Goal: Task Accomplishment & Management: Manage account settings

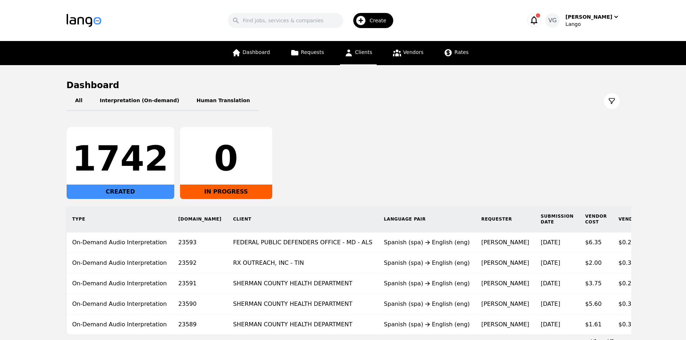
drag, startPoint x: 359, startPoint y: 49, endPoint x: 363, endPoint y: 49, distance: 4.0
click at [359, 49] on span "Clients" at bounding box center [363, 52] width 17 height 6
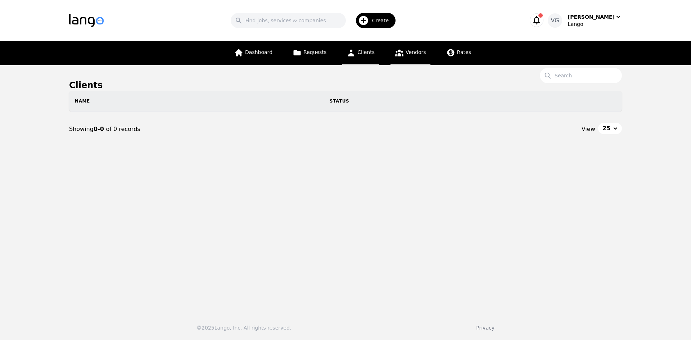
click at [391, 49] on link "Vendors" at bounding box center [411, 53] width 40 height 24
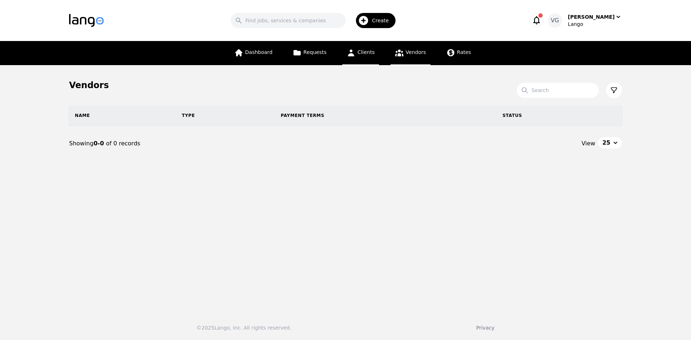
click at [366, 53] on span "Clients" at bounding box center [366, 52] width 17 height 6
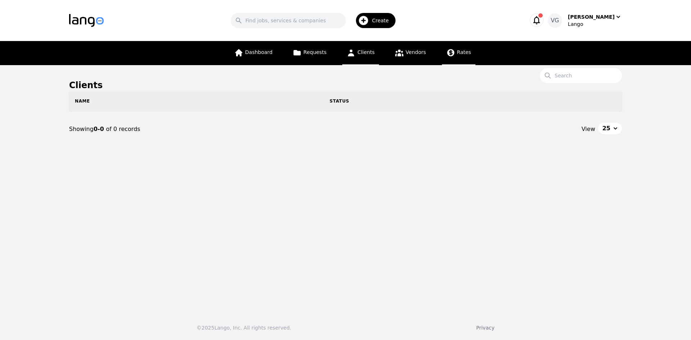
click at [453, 49] on link "Rates" at bounding box center [458, 53] width 33 height 24
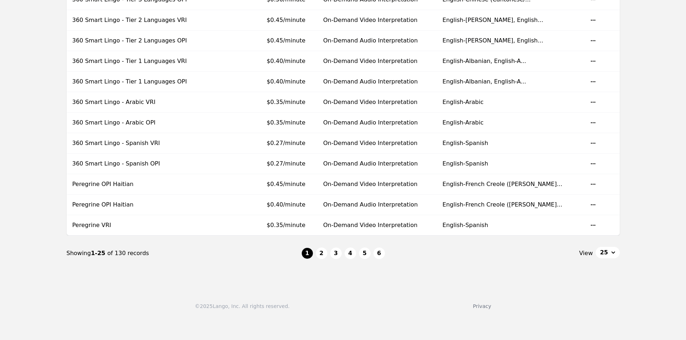
scroll to position [512, 0]
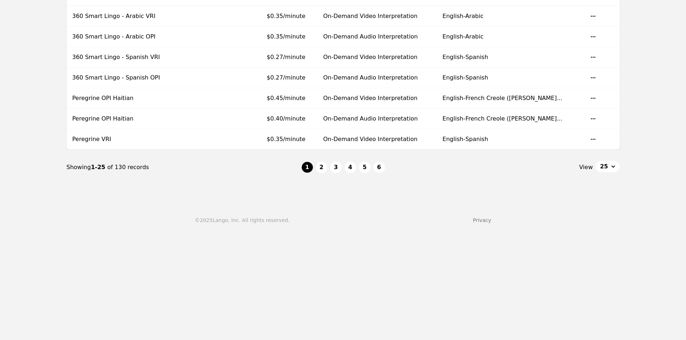
click at [67, 211] on div "© 2025 Lango, Inc. All rights reserved. Privacy" at bounding box center [343, 216] width 686 height 33
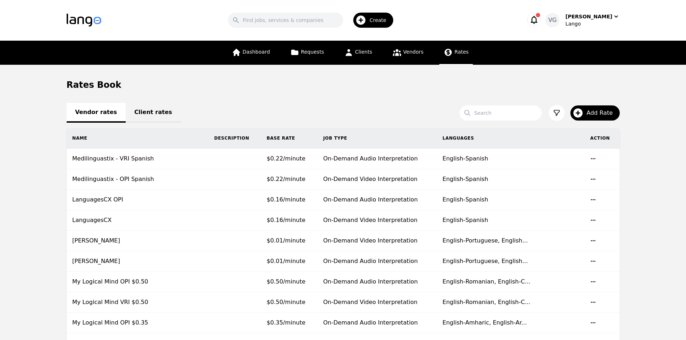
scroll to position [0, 0]
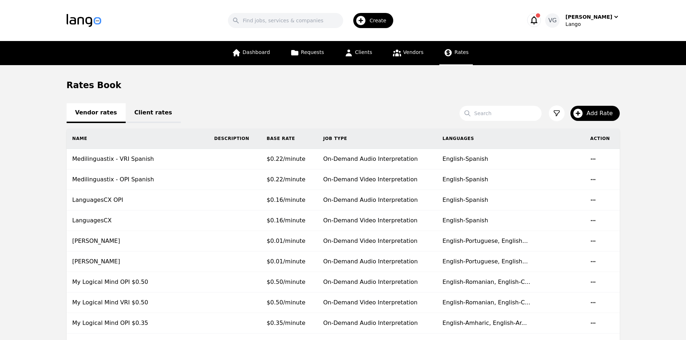
click at [499, 121] on div "Search Add Rate" at bounding box center [540, 114] width 160 height 16
click at [500, 116] on input "Search" at bounding box center [501, 113] width 82 height 15
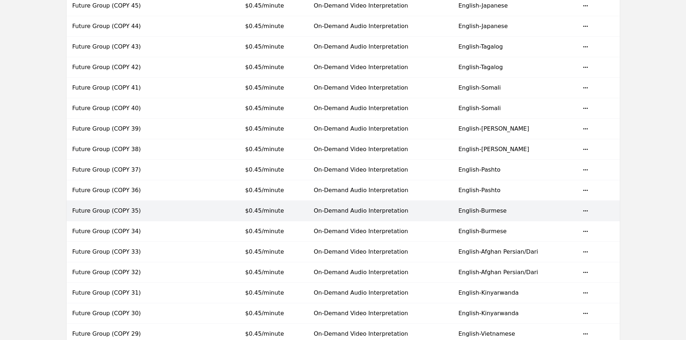
scroll to position [404, 0]
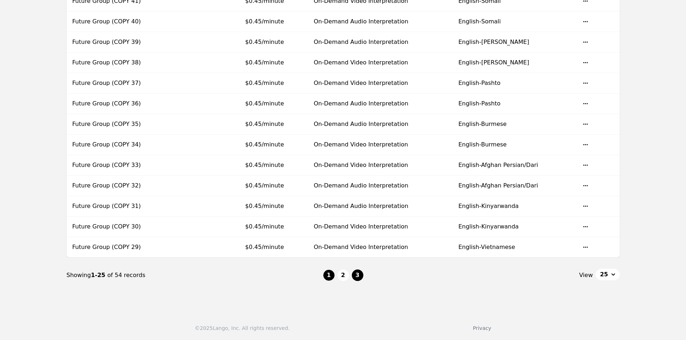
type input "future"
click at [356, 275] on button "3" at bounding box center [358, 276] width 12 height 12
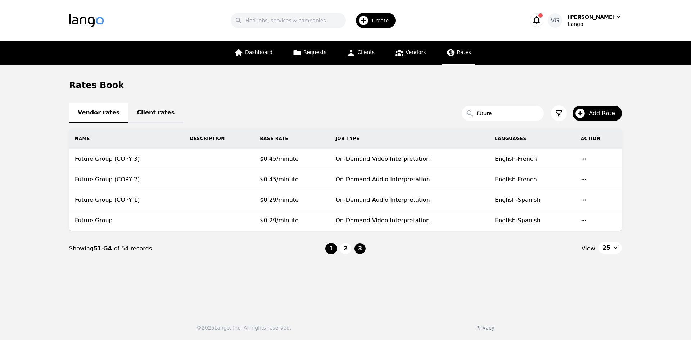
click at [332, 248] on button "1" at bounding box center [332, 249] width 12 height 12
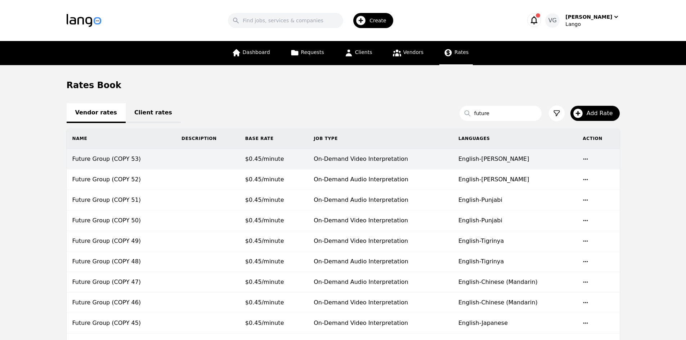
click at [312, 160] on td "On-Demand Video Interpretation" at bounding box center [380, 159] width 145 height 21
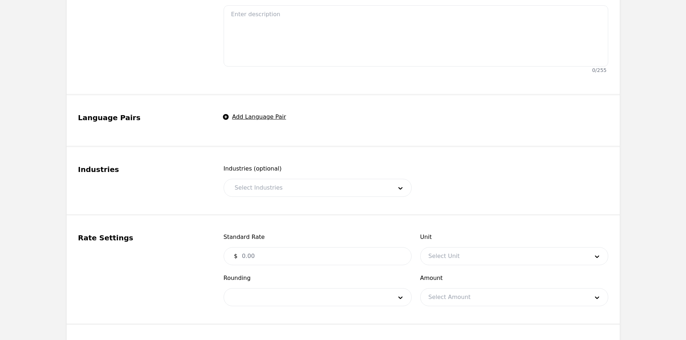
type input "Future Group (COPY 53)"
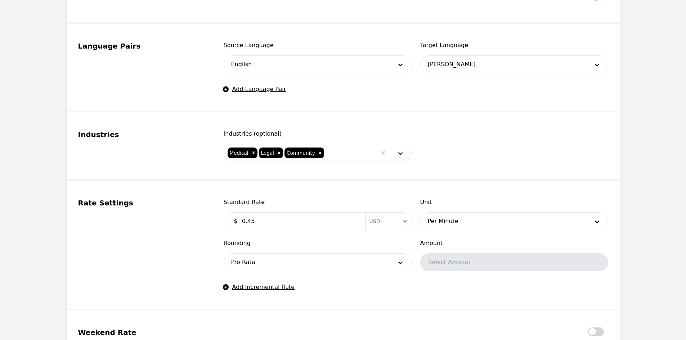
scroll to position [324, 0]
click at [277, 216] on input "0.45" at bounding box center [299, 221] width 123 height 14
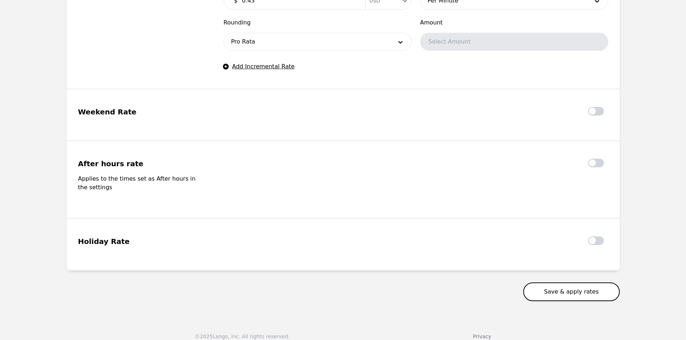
type input "0.43"
click at [561, 283] on button "Save & apply rates" at bounding box center [571, 292] width 97 height 19
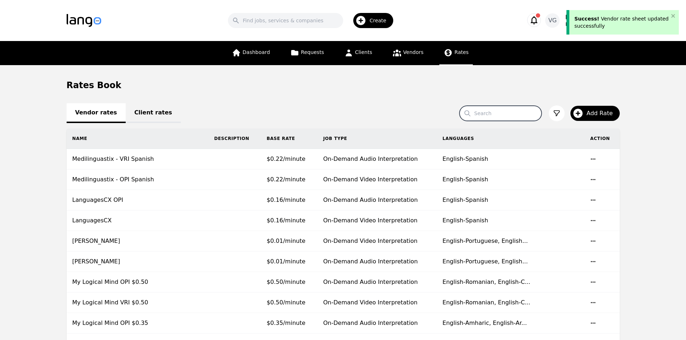
click at [495, 118] on input "Search" at bounding box center [501, 113] width 82 height 15
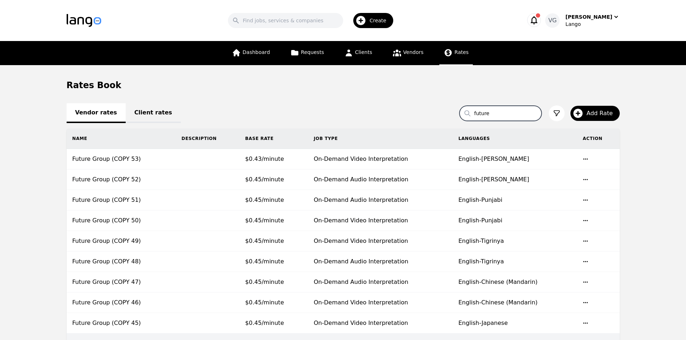
type input "future"
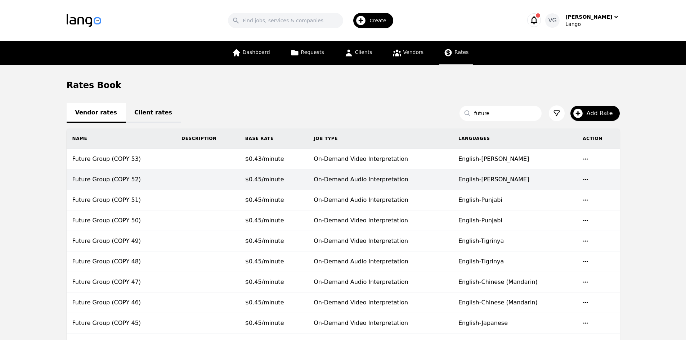
click at [583, 179] on icon "button" at bounding box center [586, 180] width 6 height 6
click at [256, 176] on span "$0.45/minute" at bounding box center [264, 179] width 39 height 7
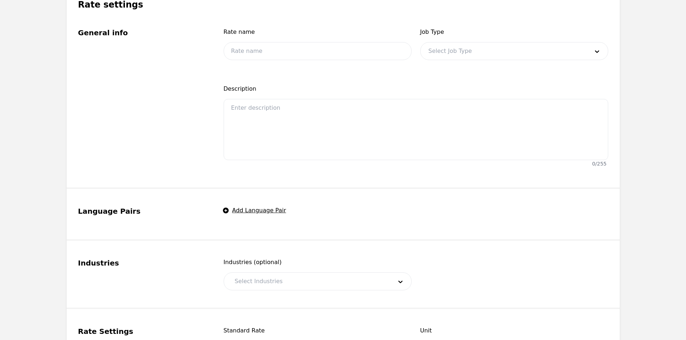
type input "Future Group (COPY 52)"
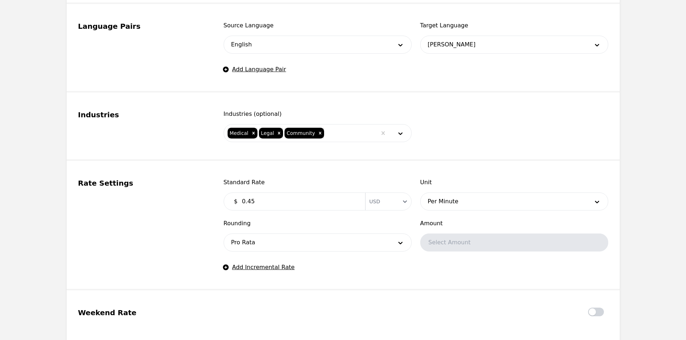
scroll to position [432, 0]
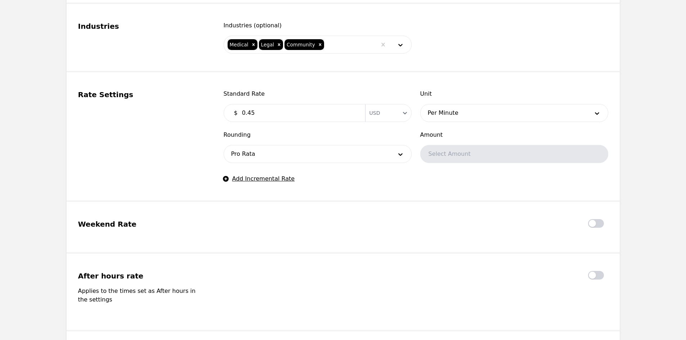
click at [263, 117] on input "0.45" at bounding box center [299, 113] width 123 height 14
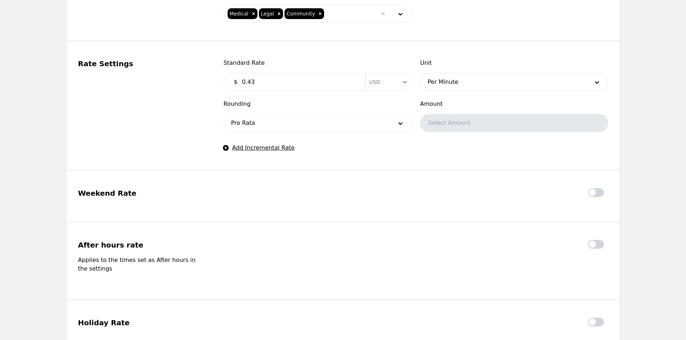
scroll to position [540, 0]
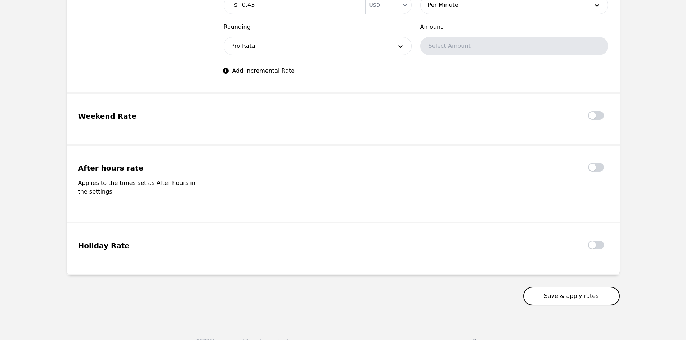
type input "0.43"
click at [552, 287] on button "Save & apply rates" at bounding box center [571, 296] width 97 height 19
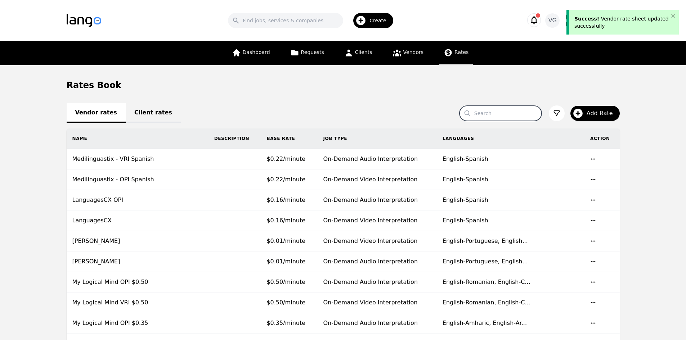
click at [497, 112] on input "Search" at bounding box center [501, 113] width 82 height 15
type input "future"
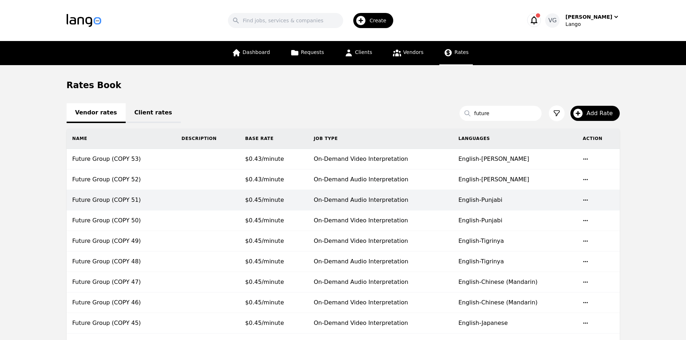
click at [258, 197] on span "$0.45/minute" at bounding box center [264, 200] width 39 height 7
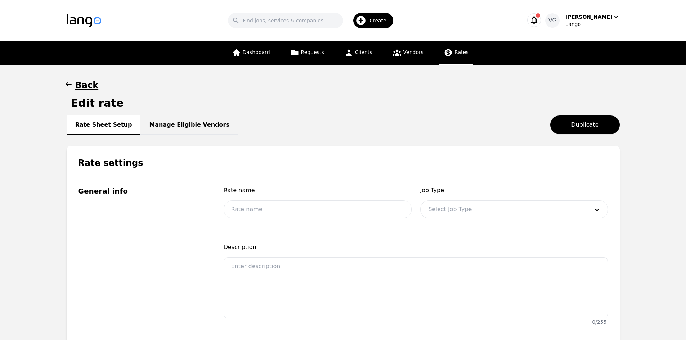
type input "Future Group (COPY 51)"
type input "0.45"
click at [75, 87] on h1 "Back" at bounding box center [86, 86] width 23 height 12
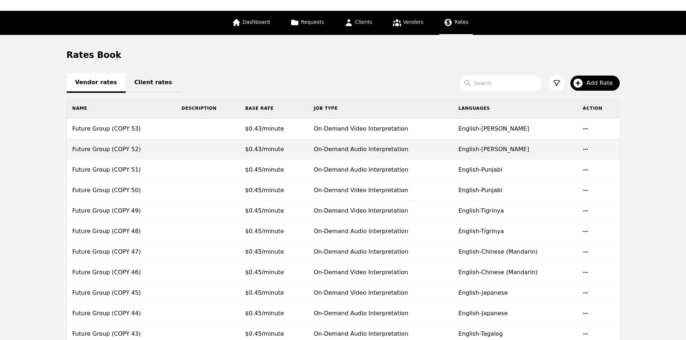
scroll to position [72, 0]
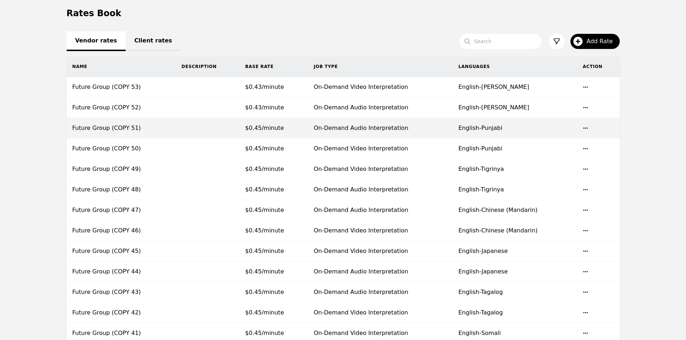
click at [277, 127] on span "$0.45/minute" at bounding box center [264, 128] width 39 height 7
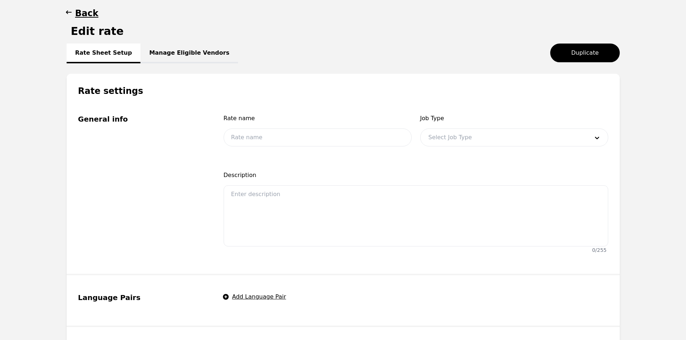
type input "Future Group (COPY 51)"
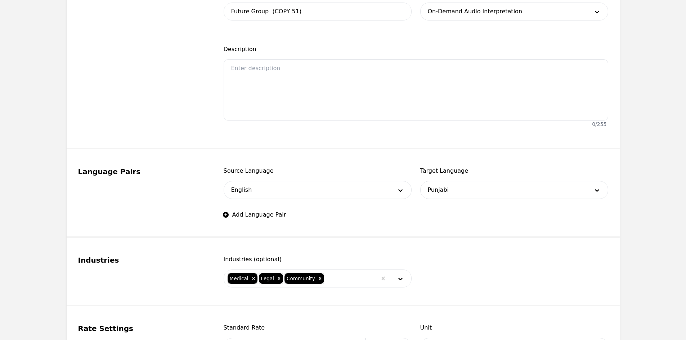
scroll to position [360, 0]
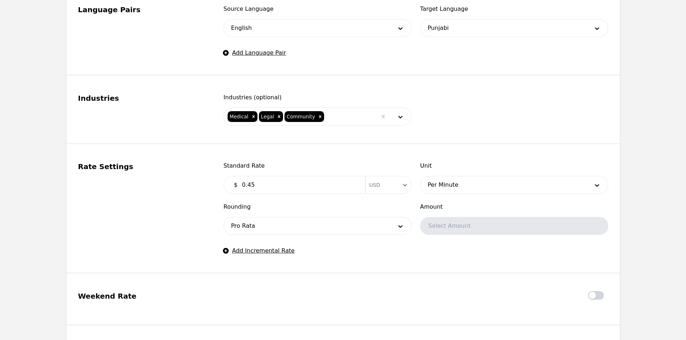
click at [270, 188] on input "0.45" at bounding box center [299, 185] width 123 height 14
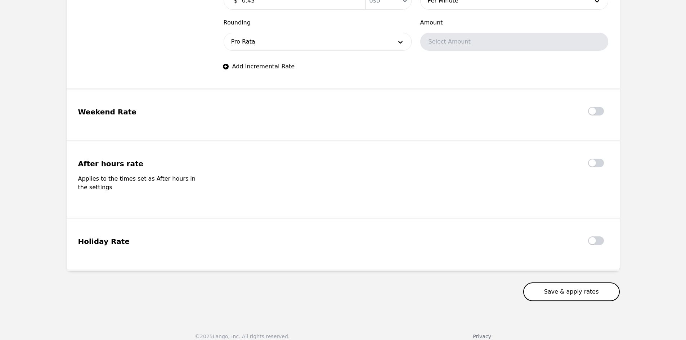
type input "0.43"
click at [566, 286] on button "Save & apply rates" at bounding box center [571, 292] width 97 height 19
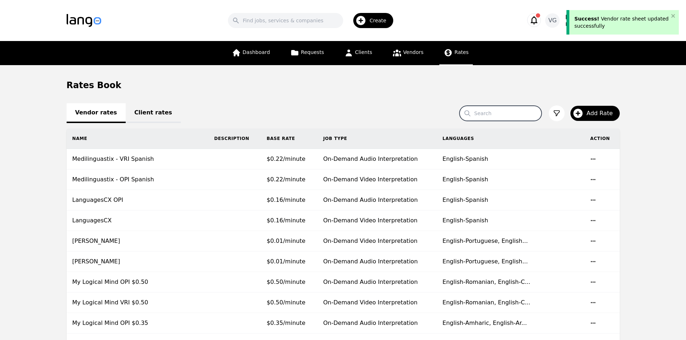
click at [500, 112] on input "Search" at bounding box center [501, 113] width 82 height 15
type input "future"
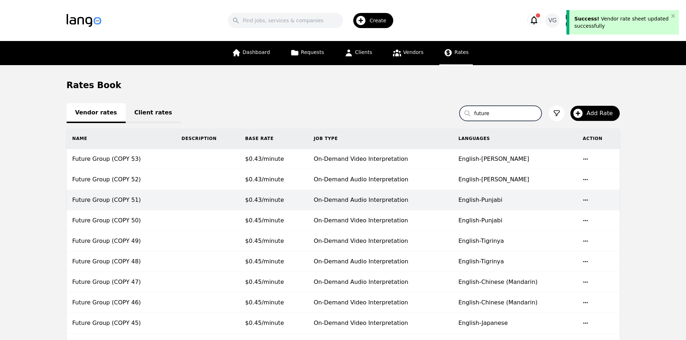
scroll to position [36, 0]
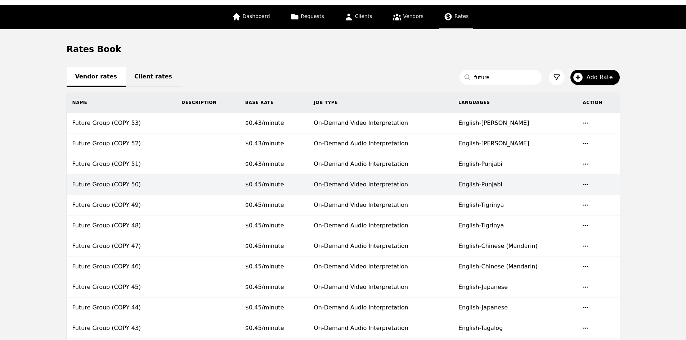
click at [300, 191] on td "$0.45/minute" at bounding box center [273, 185] width 68 height 21
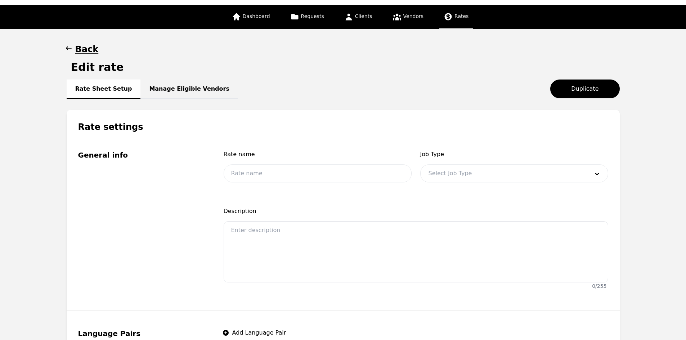
type input "Future Group (COPY 50)"
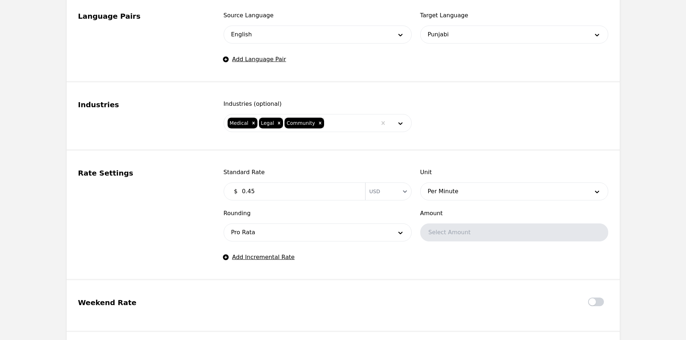
scroll to position [360, 0]
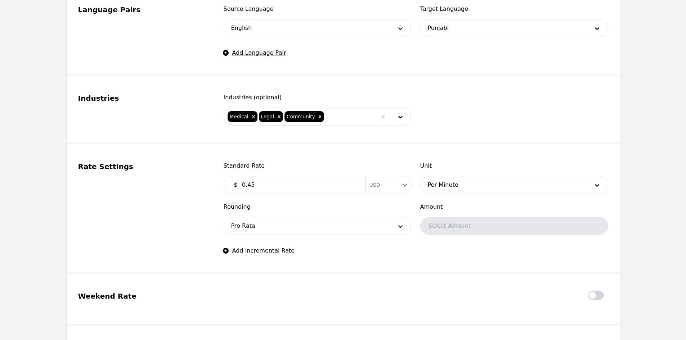
click at [281, 189] on input "0.45" at bounding box center [299, 185] width 123 height 14
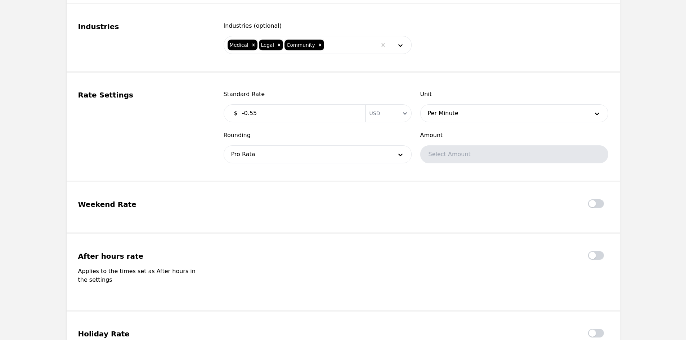
scroll to position [524, 0]
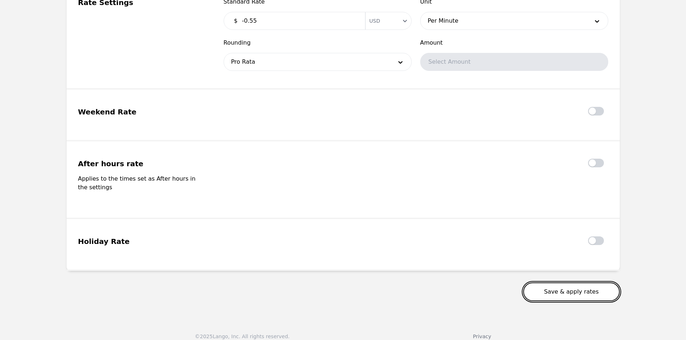
click at [560, 283] on button "Save & apply rates" at bounding box center [571, 292] width 97 height 19
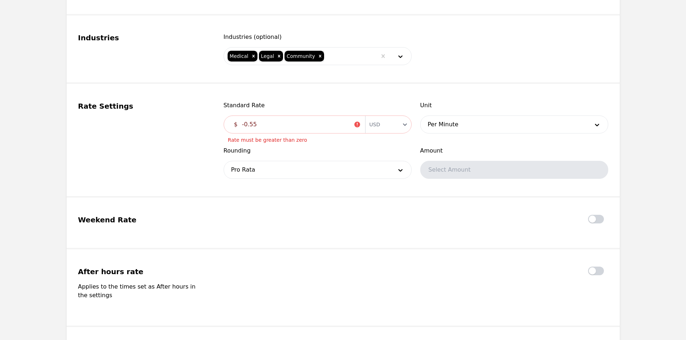
scroll to position [416, 0]
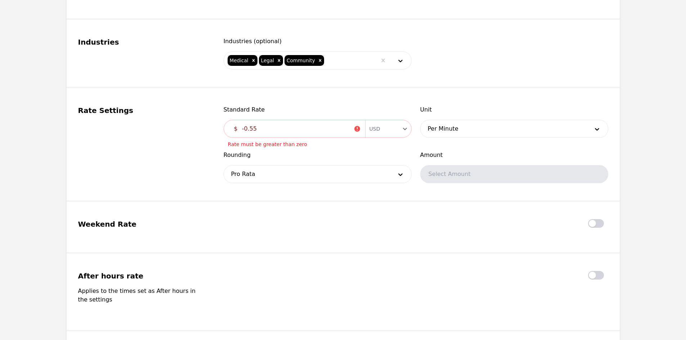
click at [296, 132] on input "-0.55" at bounding box center [296, 129] width 116 height 14
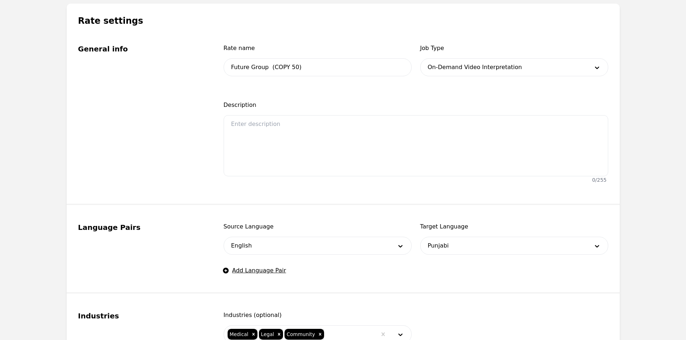
scroll to position [344, 0]
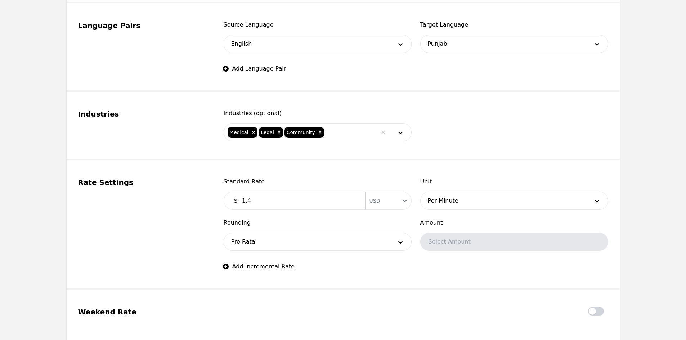
type input "1"
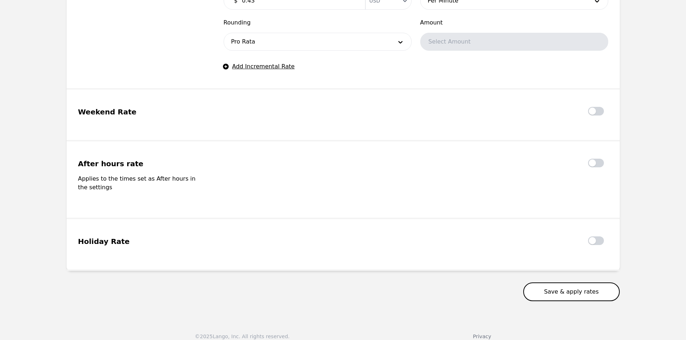
type input "0.43"
click at [551, 285] on button "Save & apply rates" at bounding box center [571, 292] width 97 height 19
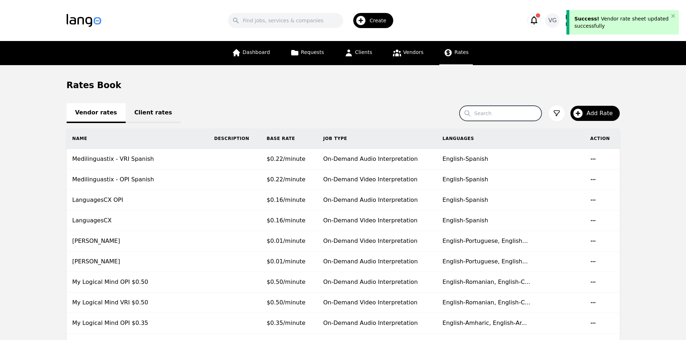
click at [488, 118] on input "Search" at bounding box center [501, 113] width 82 height 15
type input "future"
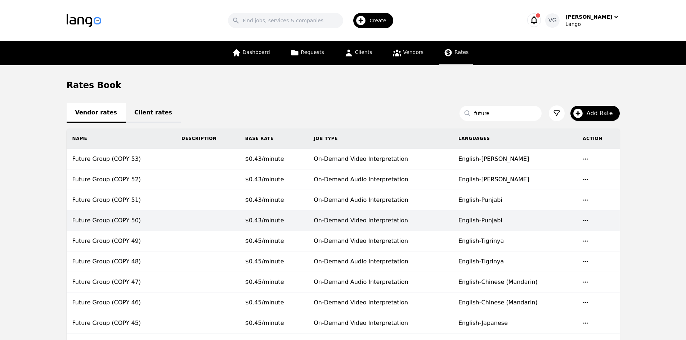
click at [280, 216] on td "$0.43/minute" at bounding box center [273, 221] width 68 height 21
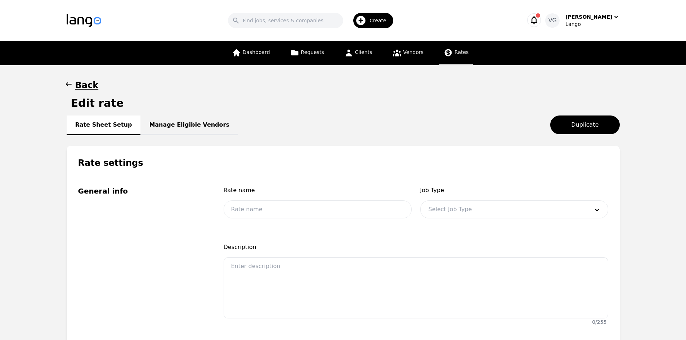
type input "Future Group (COPY 50)"
type input "0.43"
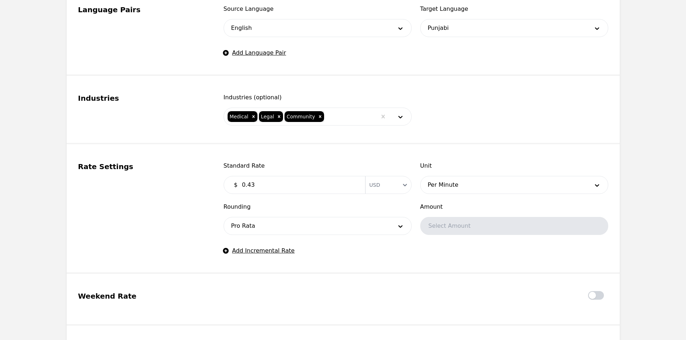
click at [274, 184] on input "0.43" at bounding box center [299, 185] width 123 height 14
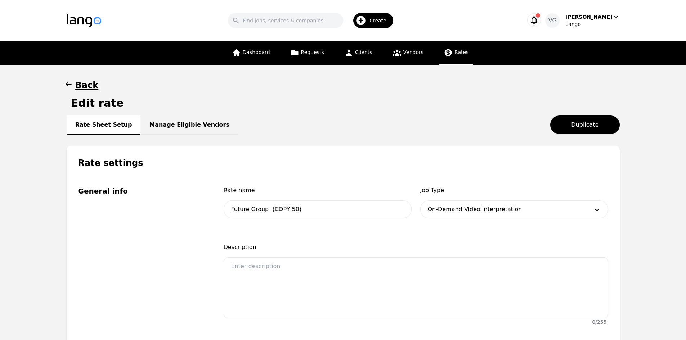
click at [75, 82] on h1 "Back" at bounding box center [86, 86] width 23 height 12
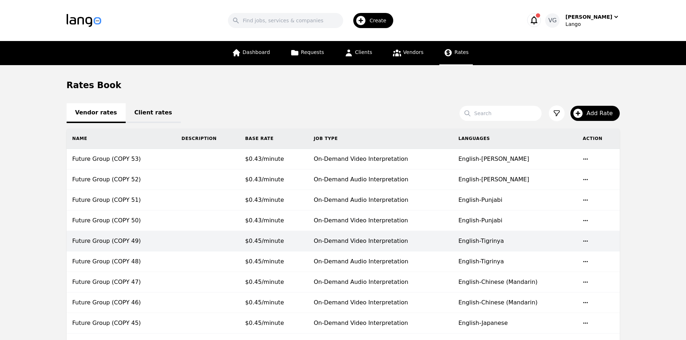
click at [269, 242] on span "$0.45/minute" at bounding box center [264, 241] width 39 height 7
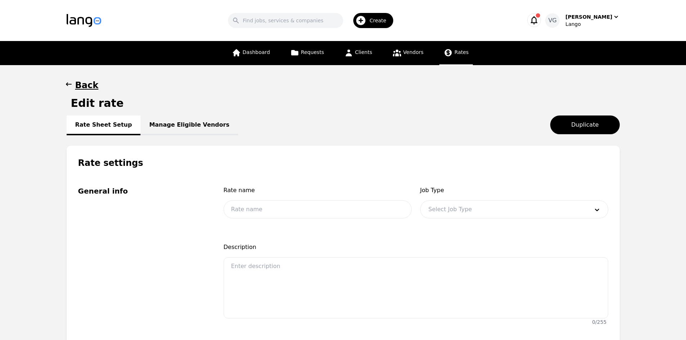
type input "Future Group (COPY 49)"
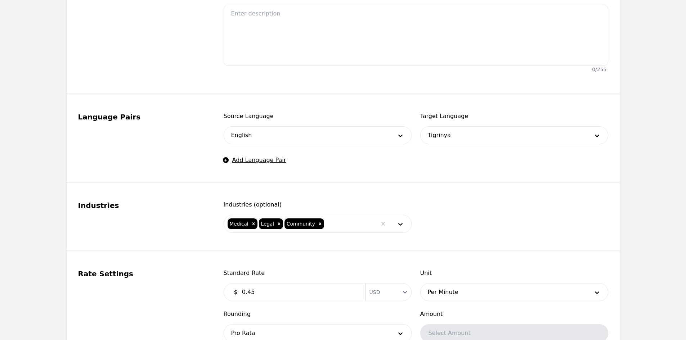
scroll to position [396, 0]
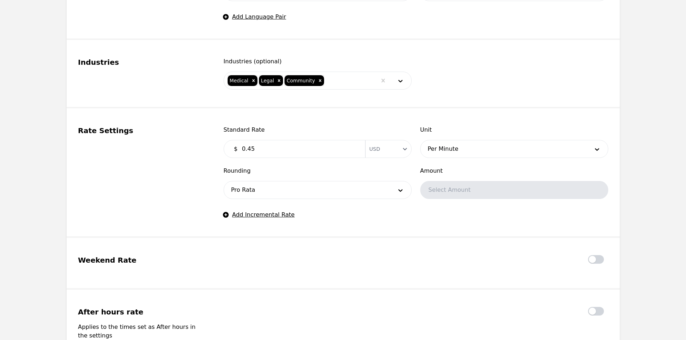
click at [263, 156] on input "0.45" at bounding box center [299, 149] width 123 height 14
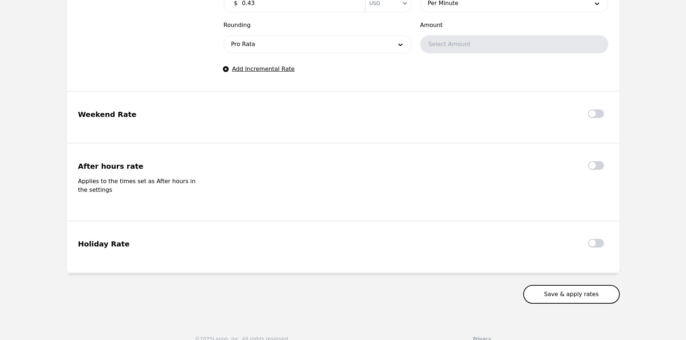
scroll to position [545, 0]
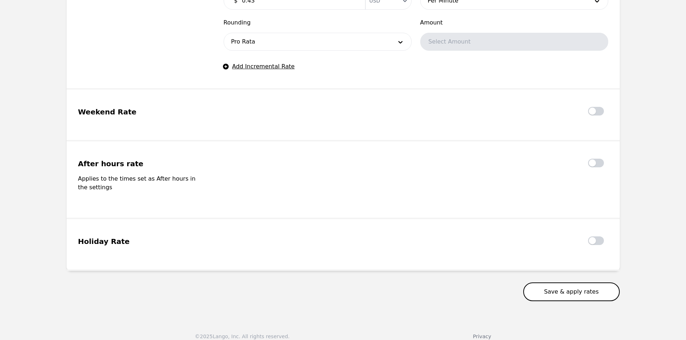
type input "0.43"
click at [561, 285] on button "Save & apply rates" at bounding box center [571, 292] width 97 height 19
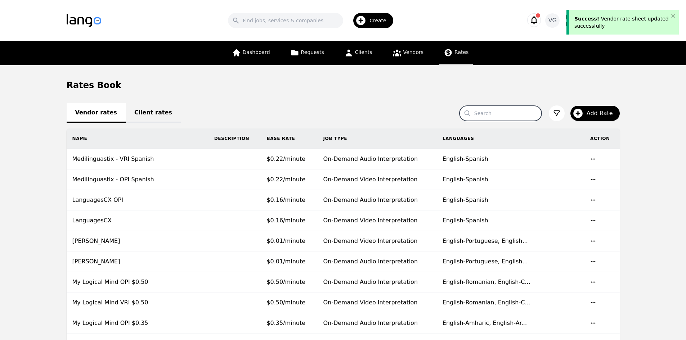
click at [491, 114] on input "Search" at bounding box center [501, 113] width 82 height 15
type input "future"
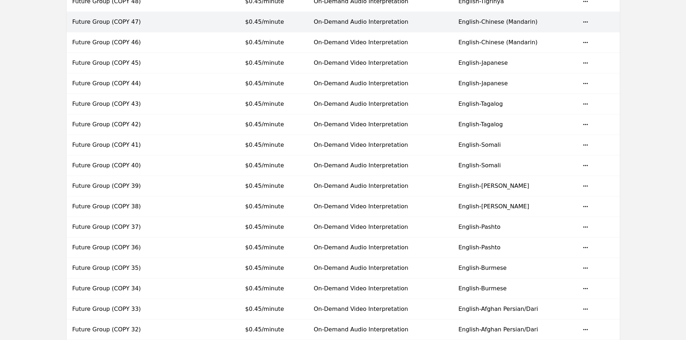
scroll to position [224, 0]
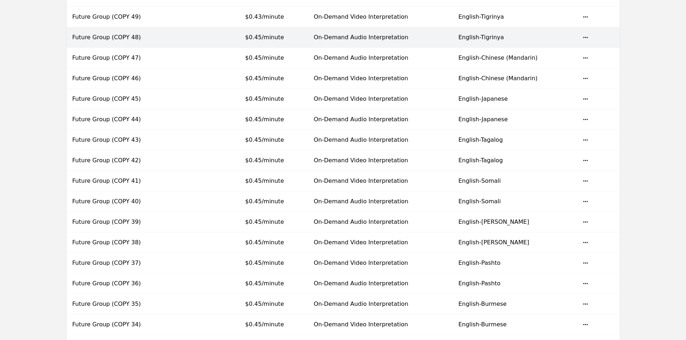
click at [272, 33] on td "$0.45/minute" at bounding box center [273, 37] width 68 height 21
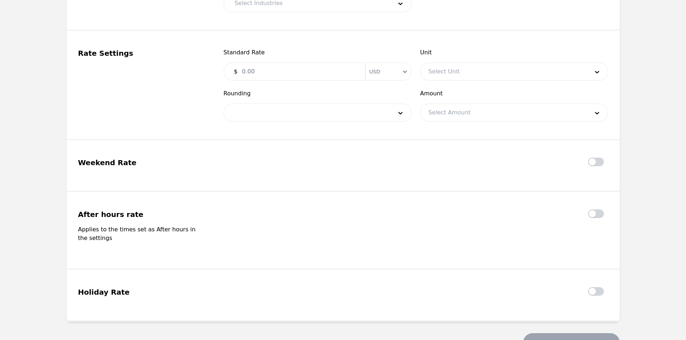
type input "Future Group (COPY 48)"
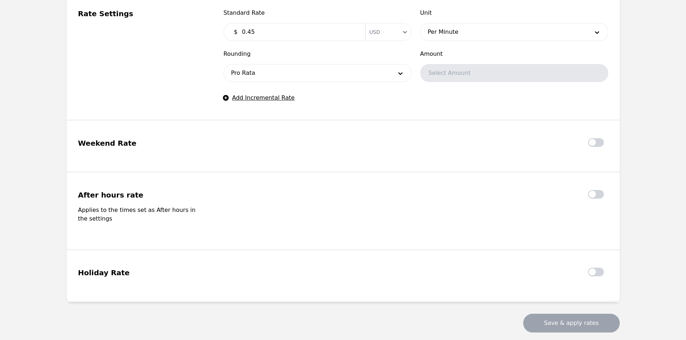
click at [271, 35] on input "0.45" at bounding box center [299, 32] width 123 height 14
type input "0.43"
click at [559, 319] on button "Save & apply rates" at bounding box center [571, 323] width 97 height 19
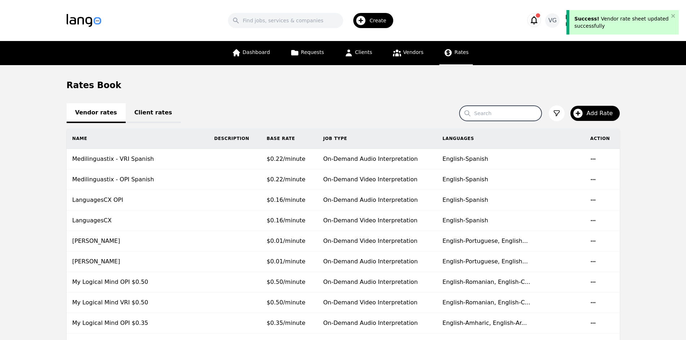
click at [502, 106] on input "Search" at bounding box center [501, 113] width 82 height 15
type input "future"
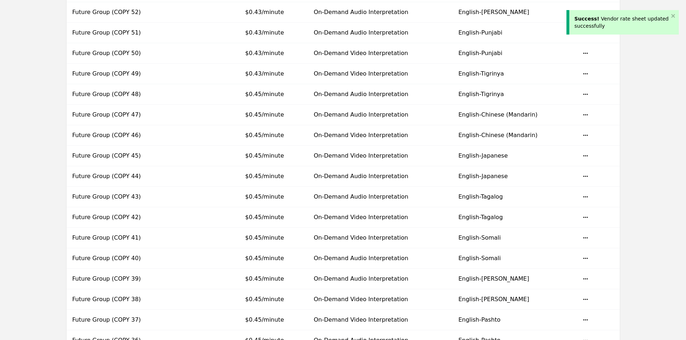
scroll to position [180, 0]
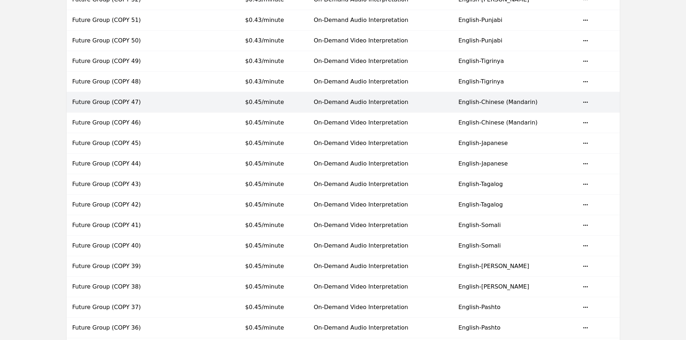
click at [274, 106] on span "$0.45/minute" at bounding box center [264, 102] width 39 height 7
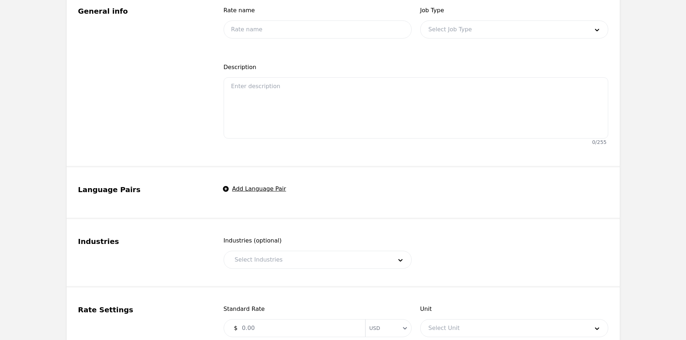
type input "Future Group (COPY 47)"
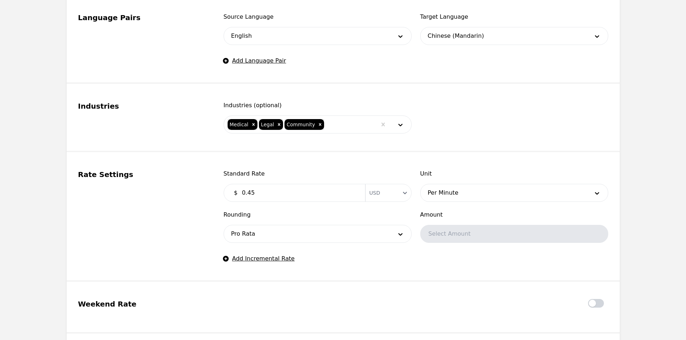
scroll to position [360, 0]
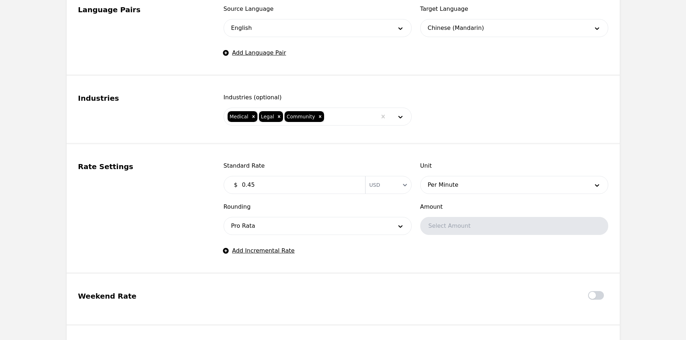
click at [288, 184] on input "0.45" at bounding box center [299, 185] width 123 height 14
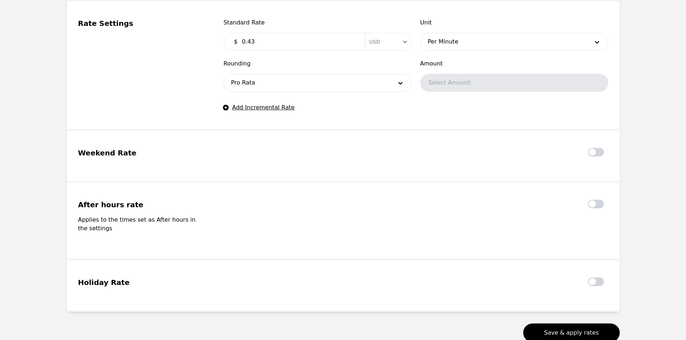
scroll to position [504, 0]
type input "0.43"
click at [579, 323] on button "Save & apply rates" at bounding box center [571, 332] width 97 height 19
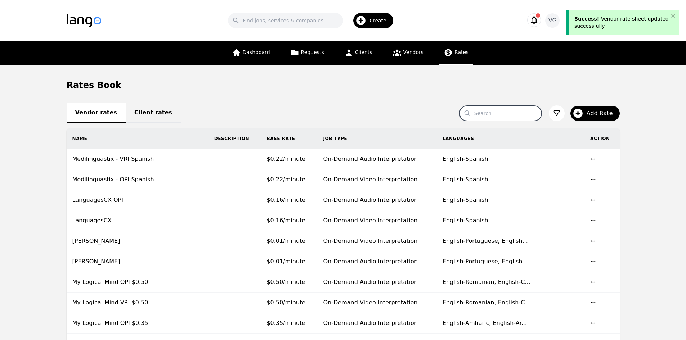
click at [514, 115] on input "Search" at bounding box center [501, 113] width 82 height 15
type input "future"
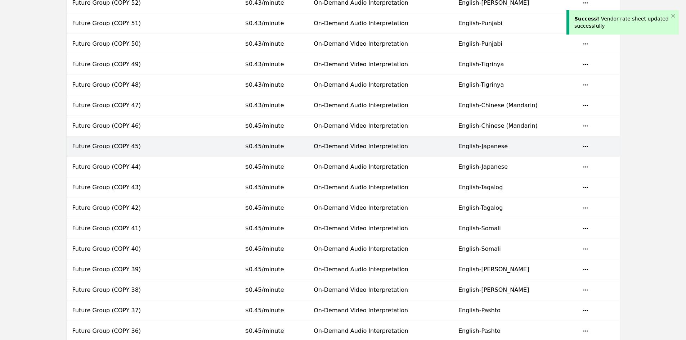
scroll to position [180, 0]
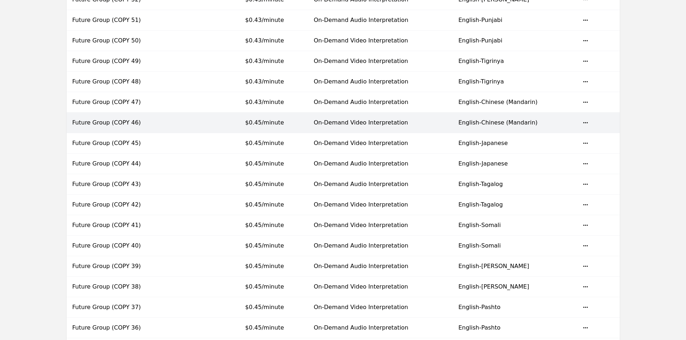
click at [289, 125] on td "$0.45/minute" at bounding box center [273, 123] width 68 height 21
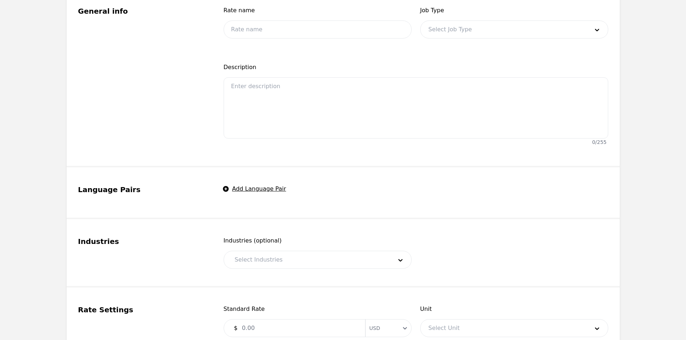
type input "Future Group (COPY 46)"
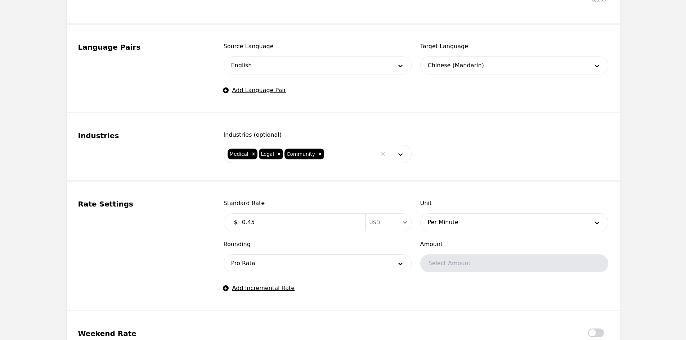
scroll to position [324, 0]
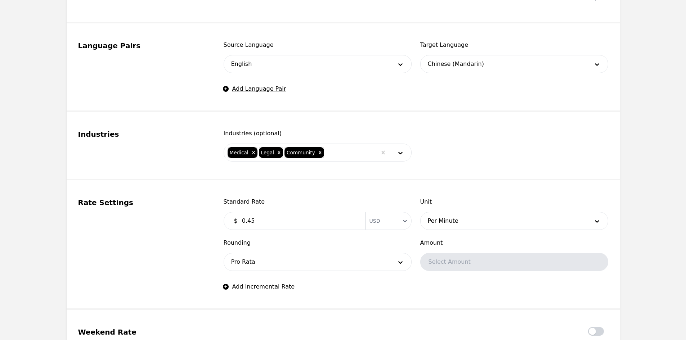
click at [290, 220] on input "0.45" at bounding box center [299, 221] width 123 height 14
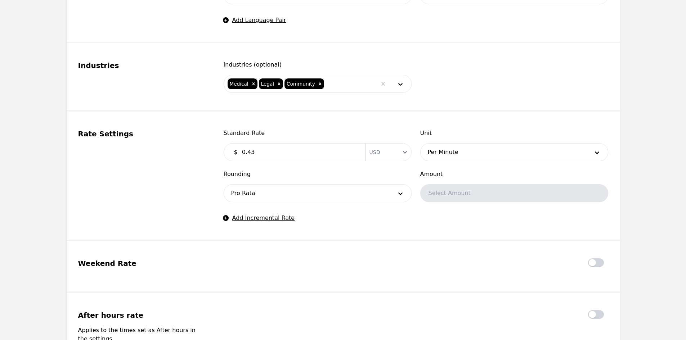
scroll to position [540, 0]
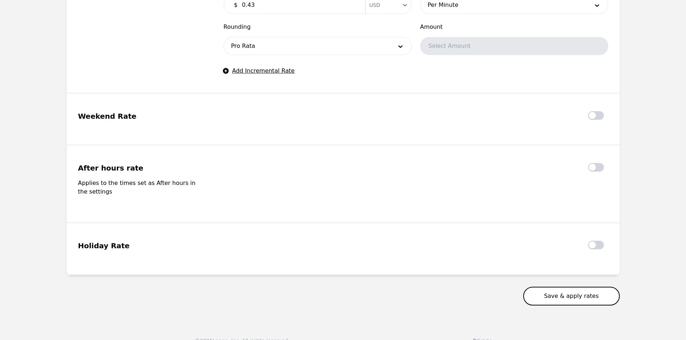
type input "0.43"
click at [545, 287] on button "Save & apply rates" at bounding box center [571, 296] width 97 height 19
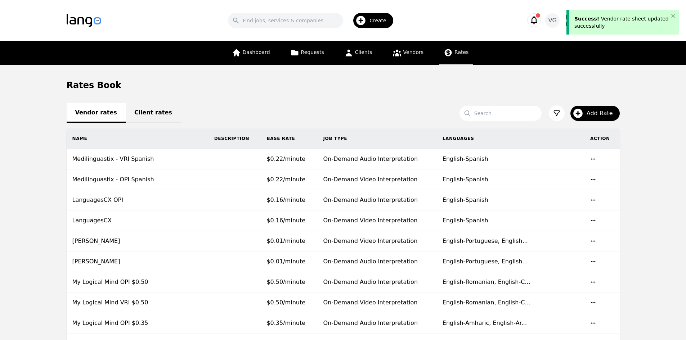
click at [500, 117] on input "Search" at bounding box center [501, 113] width 82 height 15
type input "future"
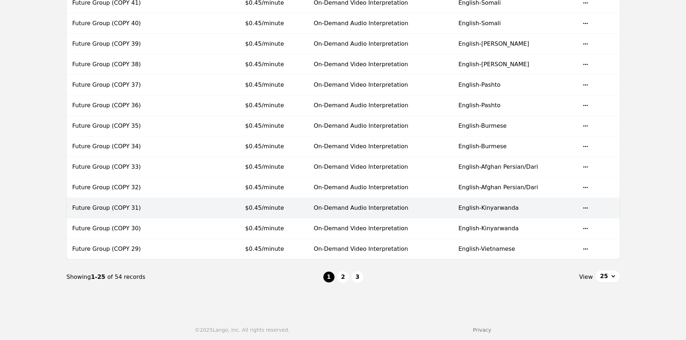
scroll to position [404, 0]
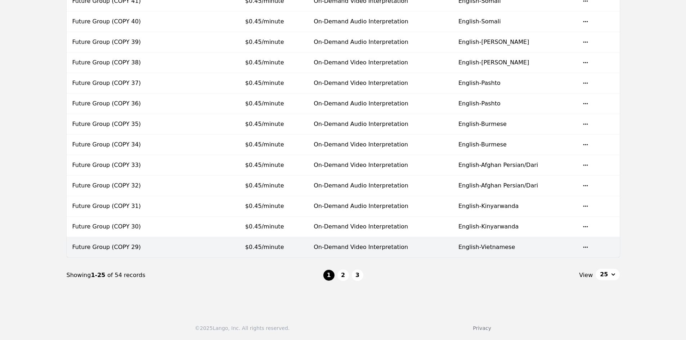
click at [295, 244] on td "$0.45/minute" at bounding box center [273, 247] width 68 height 21
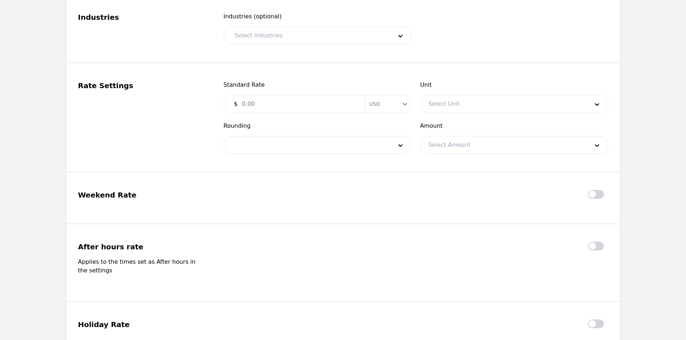
type input "Future Group (COPY 29)"
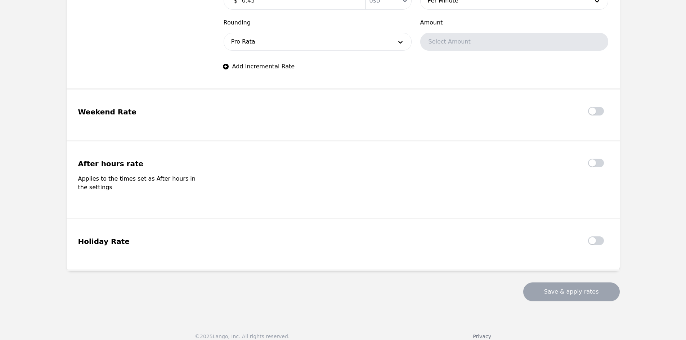
scroll to position [436, 0]
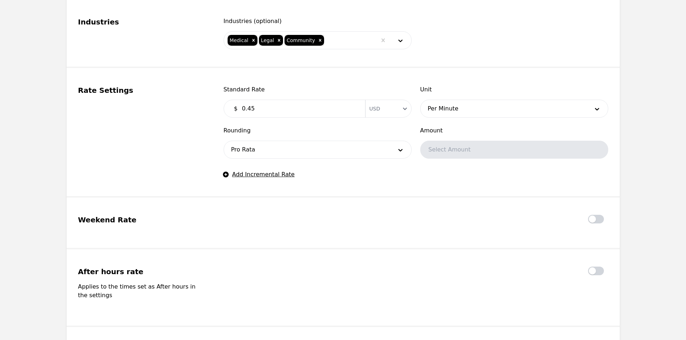
click at [269, 109] on input "0.45" at bounding box center [299, 109] width 123 height 14
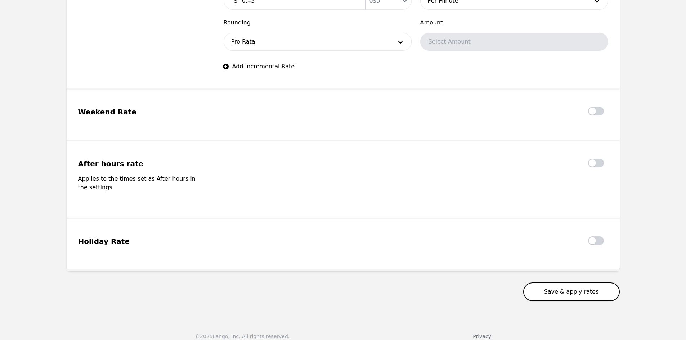
type input "0.43"
click at [557, 283] on button "Save & apply rates" at bounding box center [571, 292] width 97 height 19
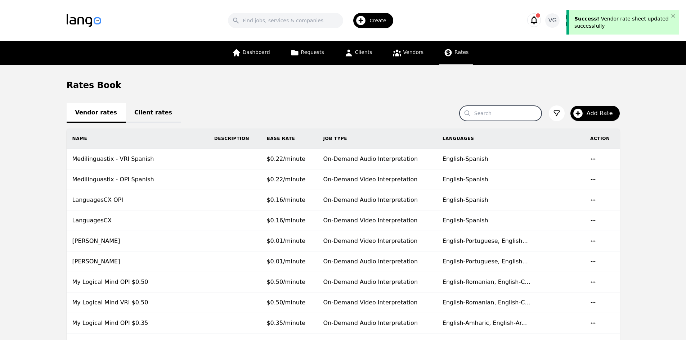
click at [510, 107] on input "Search" at bounding box center [501, 113] width 82 height 15
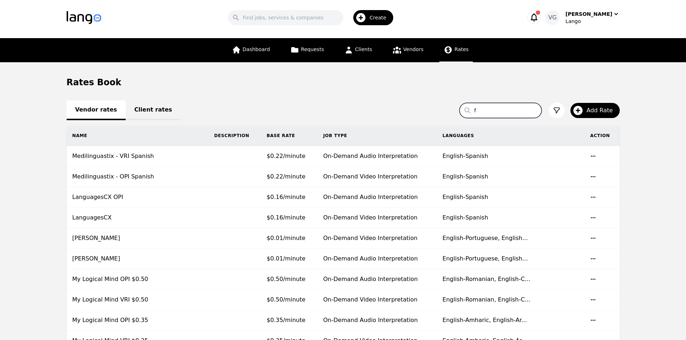
scroll to position [3, 0]
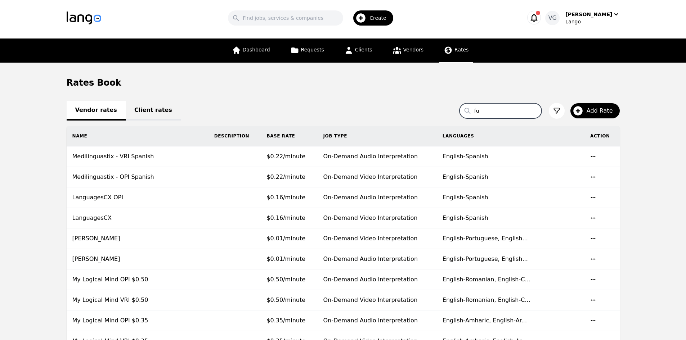
type input "future"
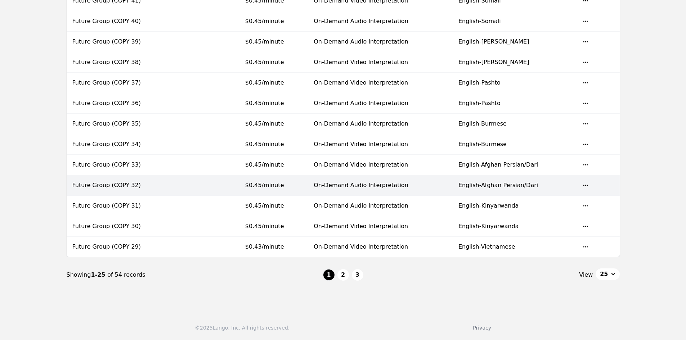
scroll to position [404, 0]
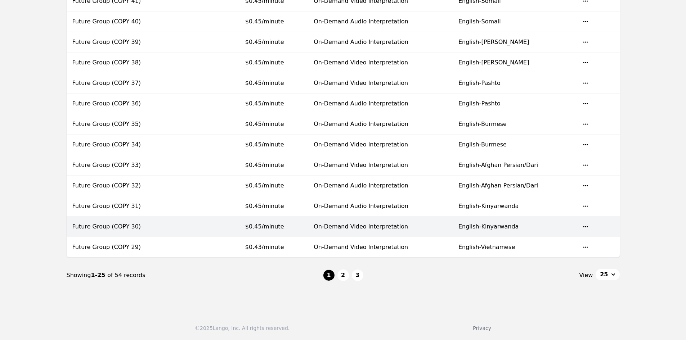
click at [268, 223] on td "$0.45/minute" at bounding box center [273, 227] width 68 height 21
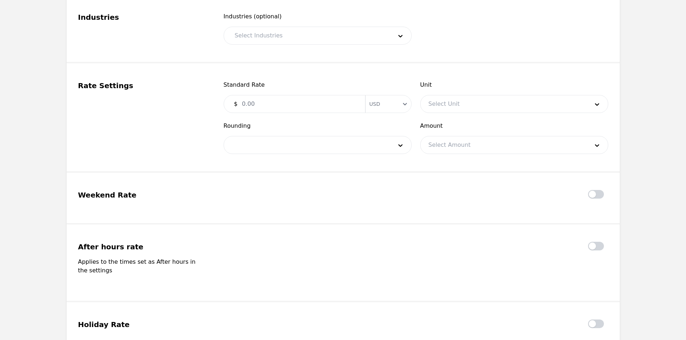
type input "Future Group (COPY 30)"
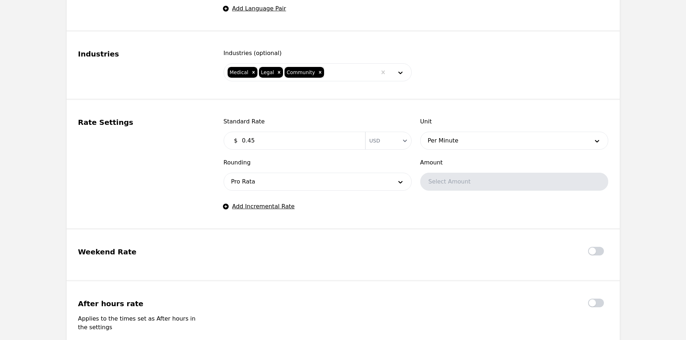
click at [277, 135] on input "0.45" at bounding box center [299, 141] width 123 height 14
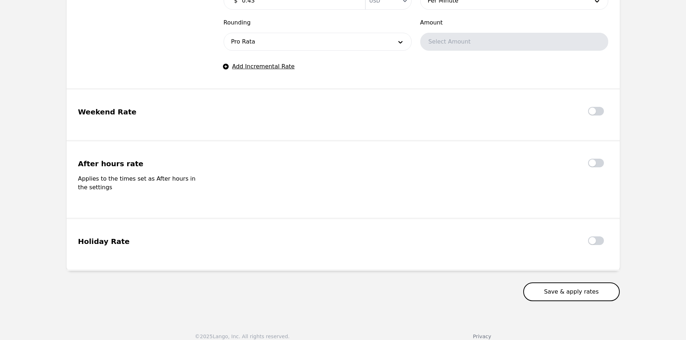
type input "0.43"
click at [561, 285] on button "Save & apply rates" at bounding box center [571, 292] width 97 height 19
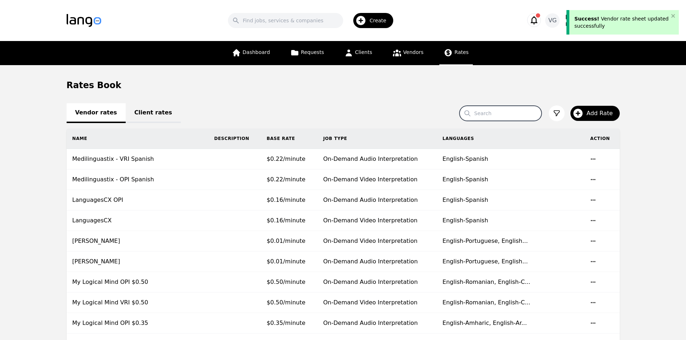
click at [493, 118] on input "Search" at bounding box center [501, 113] width 82 height 15
type input "future"
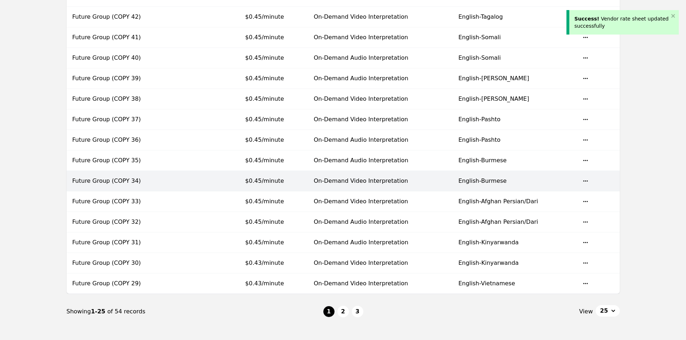
scroll to position [404, 0]
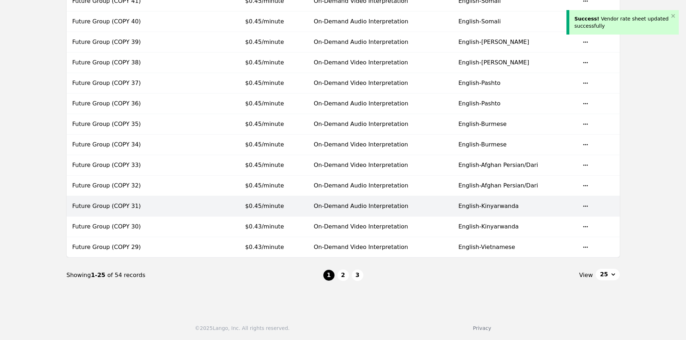
click at [284, 202] on td "$0.45/minute" at bounding box center [273, 206] width 68 height 21
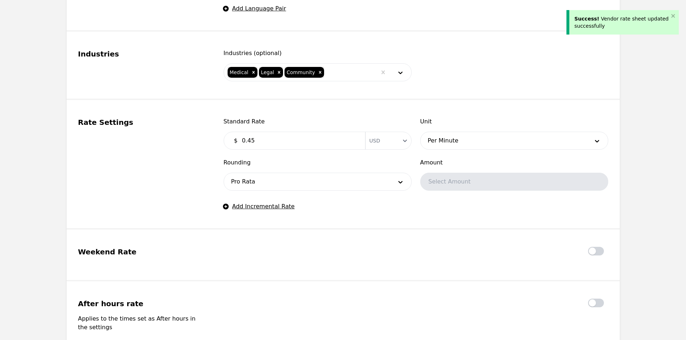
type input "Future Group (COPY 31)"
click at [293, 134] on input "0.45" at bounding box center [299, 141] width 123 height 14
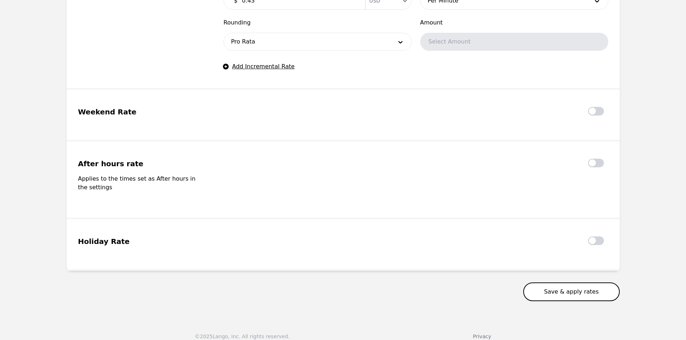
type input "0.43"
click at [554, 283] on button "Save & apply rates" at bounding box center [571, 292] width 97 height 19
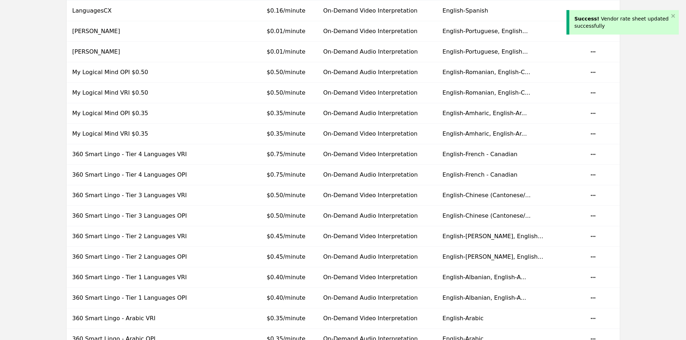
scroll to position [36, 0]
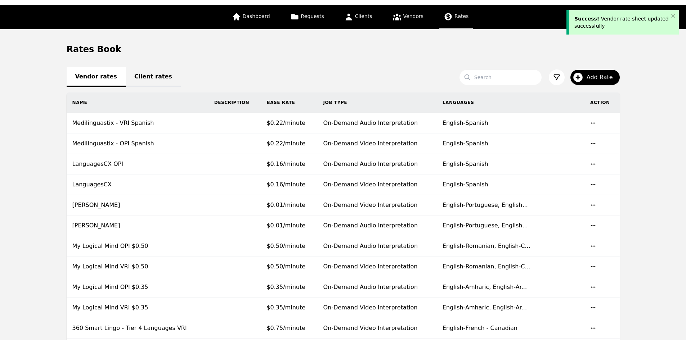
click at [511, 85] on div "Search Add Rate" at bounding box center [540, 78] width 160 height 16
click at [511, 79] on input "Search" at bounding box center [501, 77] width 82 height 15
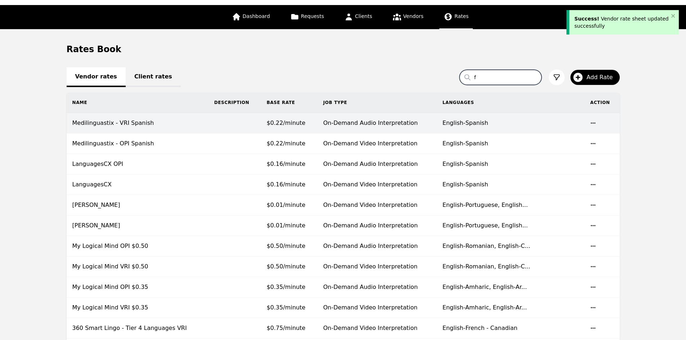
type input "future"
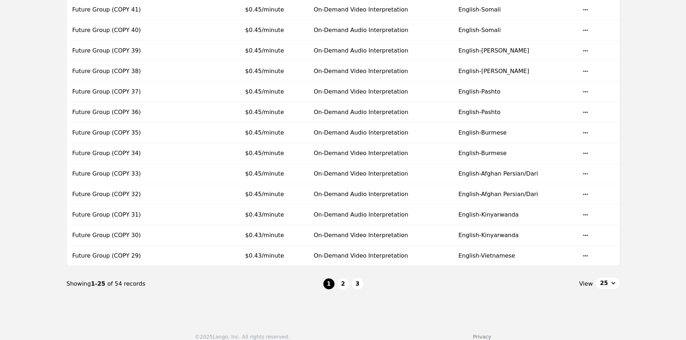
scroll to position [396, 0]
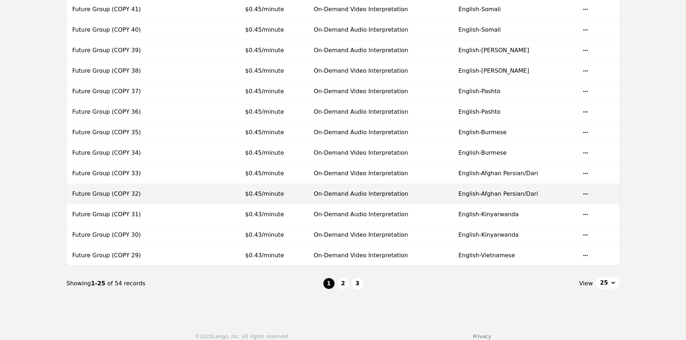
click at [286, 193] on td "$0.45/minute" at bounding box center [273, 194] width 68 height 21
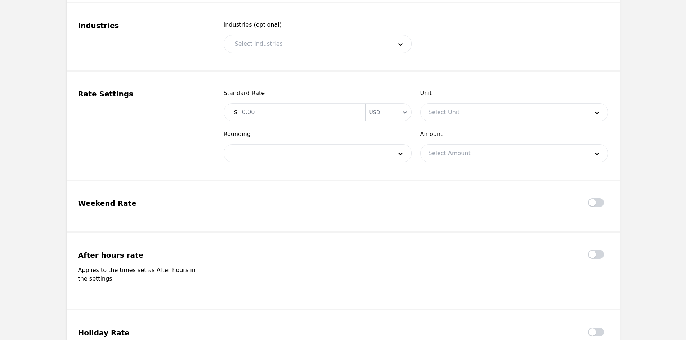
type input "Future Group (COPY 32)"
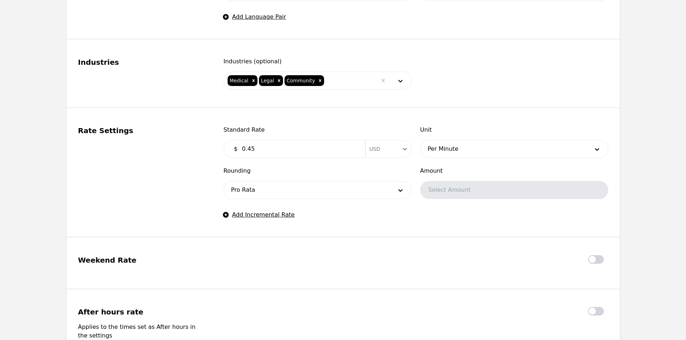
click at [286, 152] on input "0.45" at bounding box center [299, 149] width 123 height 14
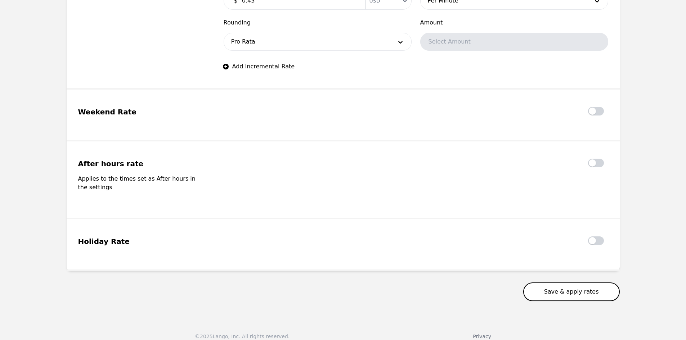
type input "0.43"
click at [560, 283] on button "Save & apply rates" at bounding box center [571, 292] width 97 height 19
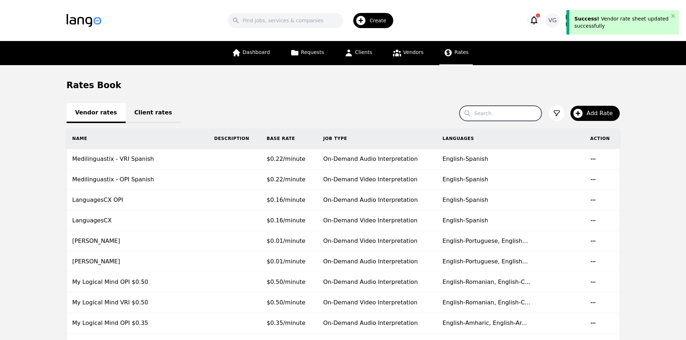
click at [512, 116] on input "Search" at bounding box center [501, 113] width 82 height 15
type input "future"
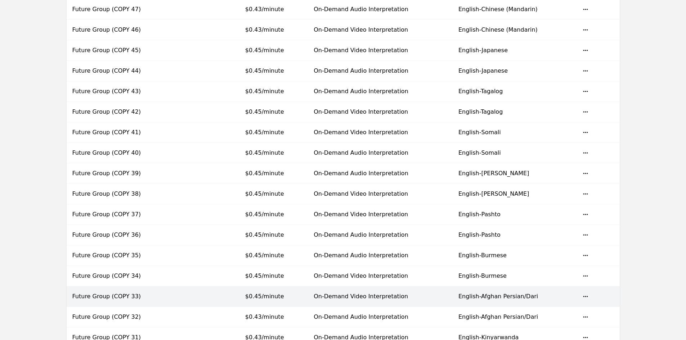
scroll to position [260, 0]
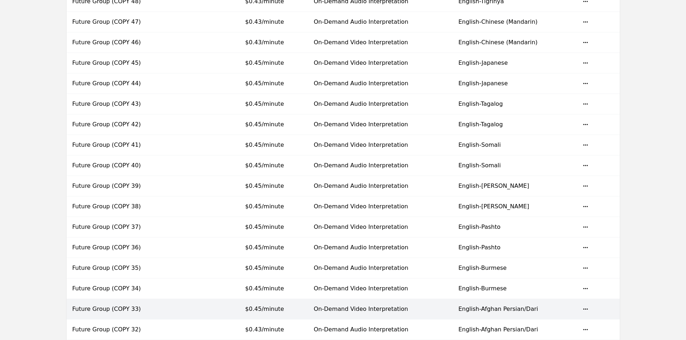
click at [302, 303] on td "$0.45/minute" at bounding box center [273, 309] width 68 height 21
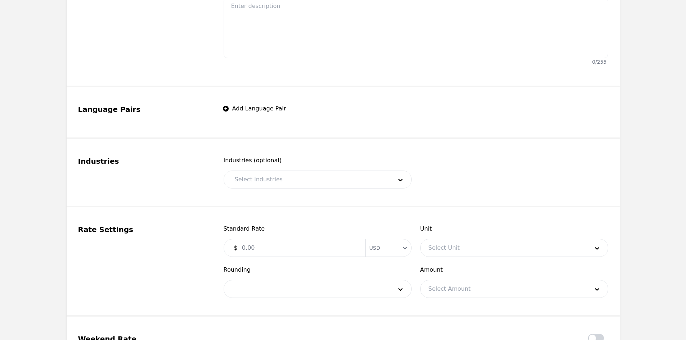
type input "Future Group (COPY 33)"
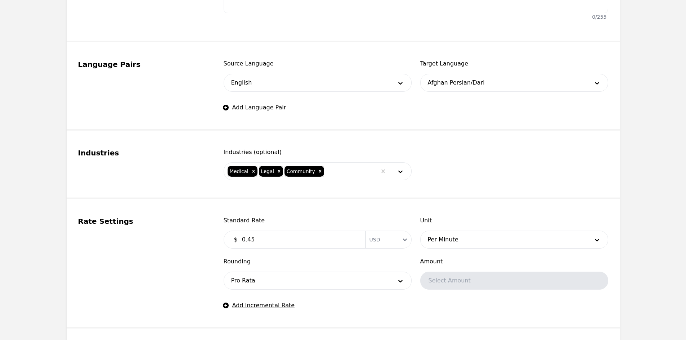
scroll to position [368, 0]
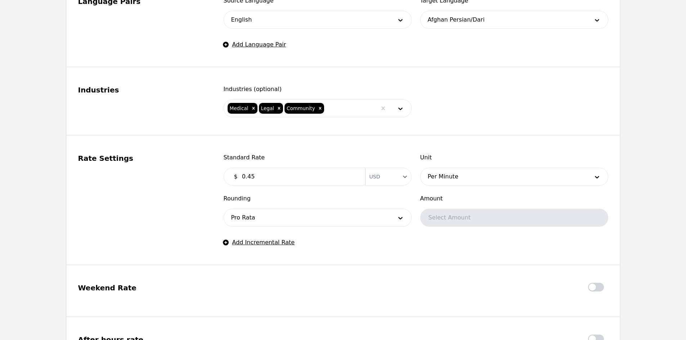
click at [276, 172] on input "0.45" at bounding box center [299, 177] width 123 height 14
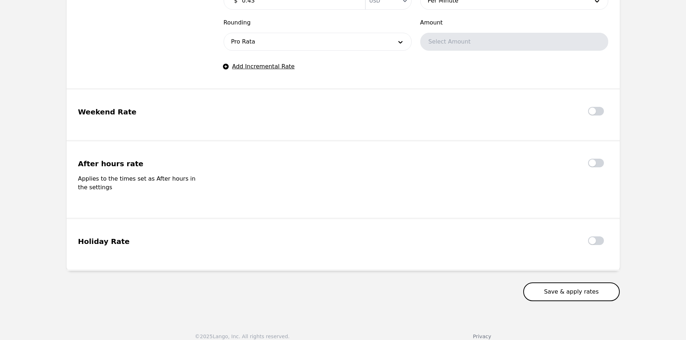
type input "0.43"
click at [570, 284] on button "Save & apply rates" at bounding box center [571, 292] width 97 height 19
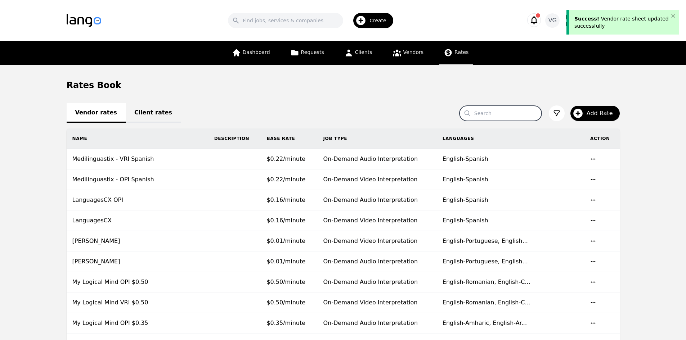
click at [503, 112] on input "Search" at bounding box center [501, 113] width 82 height 15
type input "future"
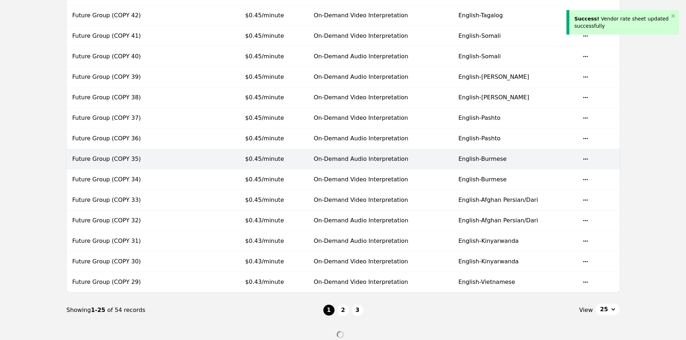
scroll to position [360, 0]
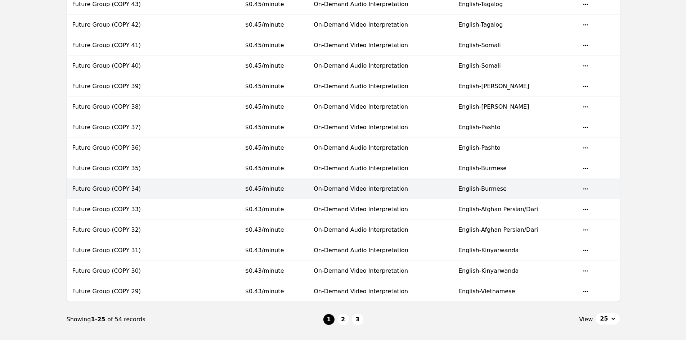
click at [335, 188] on td "On-Demand Video Interpretation" at bounding box center [380, 189] width 145 height 21
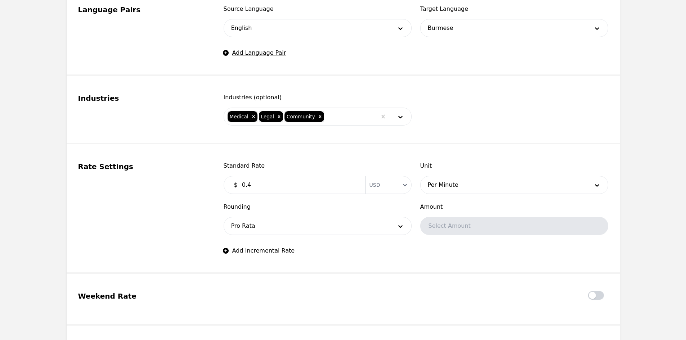
click at [288, 189] on input "0.4" at bounding box center [299, 185] width 123 height 14
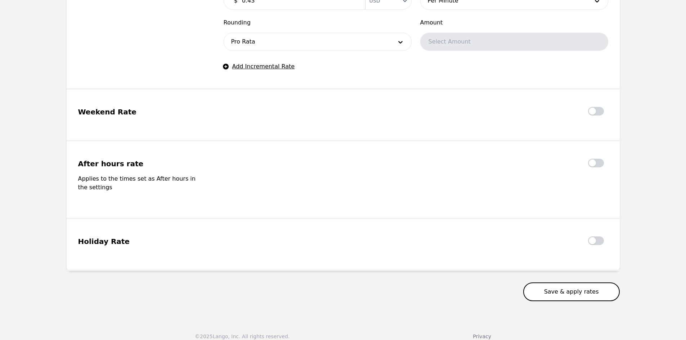
type input "0.43"
click at [571, 283] on button "Save & apply rates" at bounding box center [571, 292] width 97 height 19
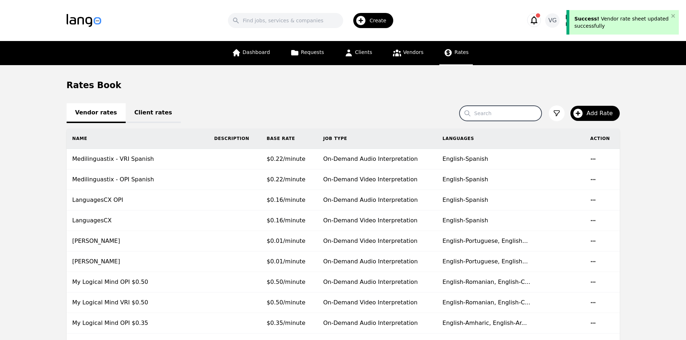
click at [492, 117] on input "Search" at bounding box center [501, 113] width 82 height 15
type input "future"
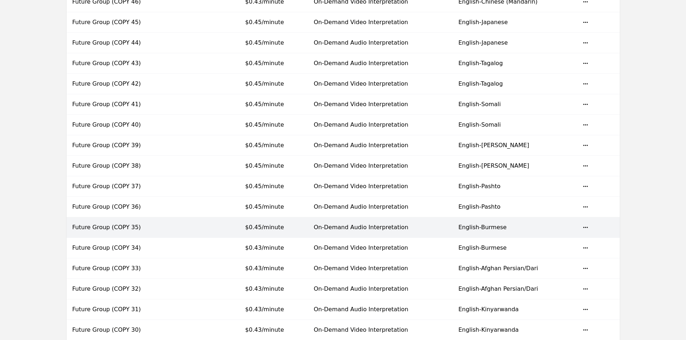
scroll to position [288, 0]
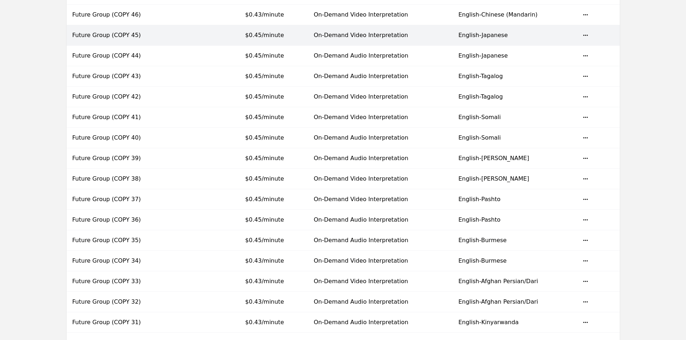
click at [278, 39] on td "$0.45/minute" at bounding box center [273, 35] width 68 height 21
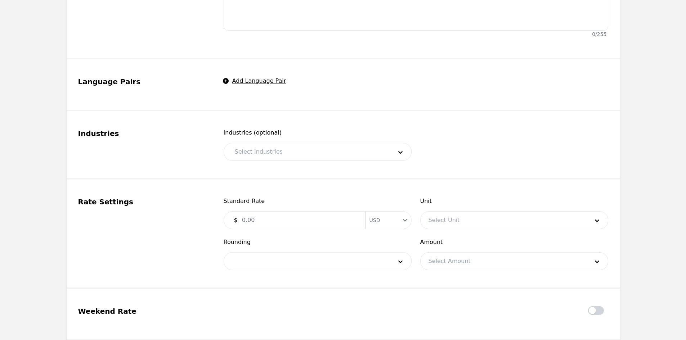
type input "Future Group (COPY 45)"
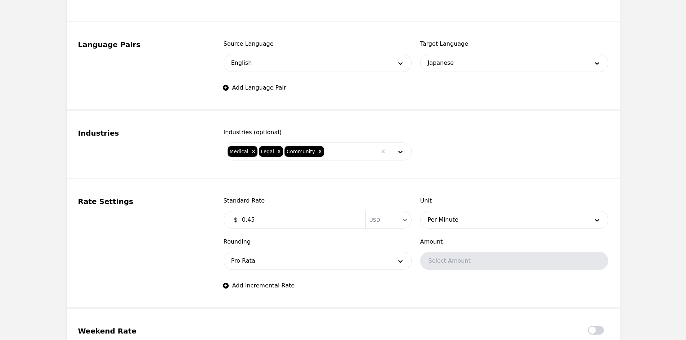
scroll to position [396, 0]
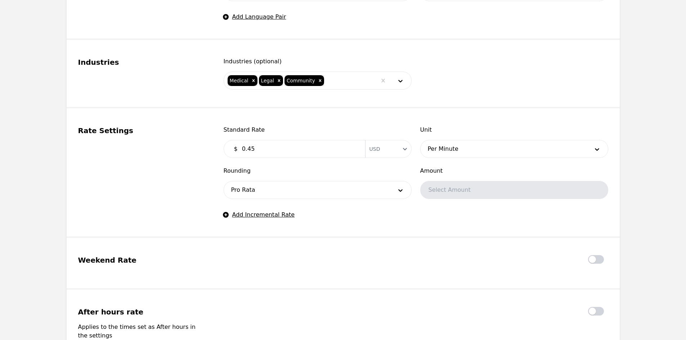
click at [260, 137] on div "Standard Rate $ 0.45 Currency USD" at bounding box center [318, 142] width 188 height 32
click at [261, 151] on input "0.4" at bounding box center [299, 149] width 123 height 14
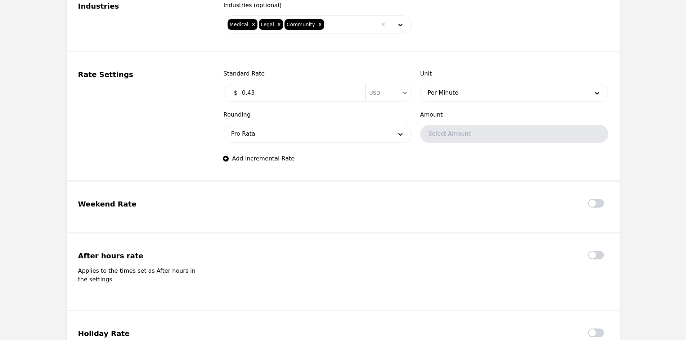
scroll to position [540, 0]
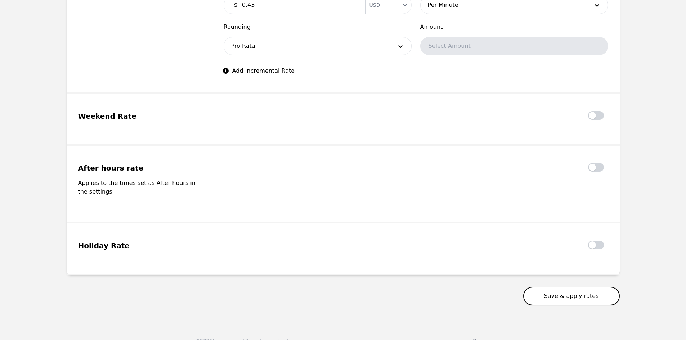
type input "0.43"
click at [586, 292] on button "Save & apply rates" at bounding box center [571, 296] width 97 height 19
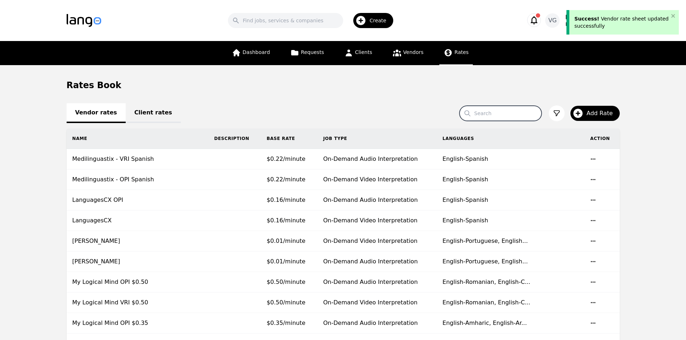
click at [516, 110] on input "Search" at bounding box center [501, 113] width 82 height 15
type input "future"
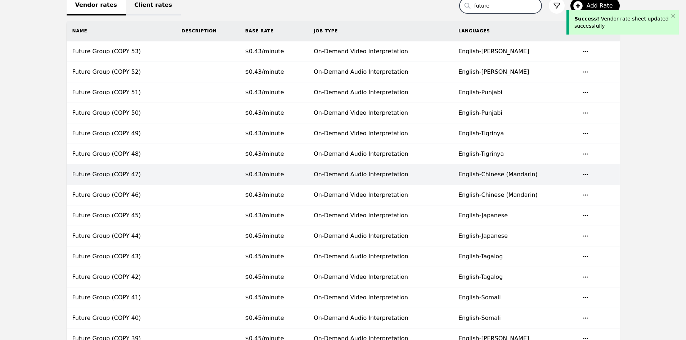
scroll to position [108, 0]
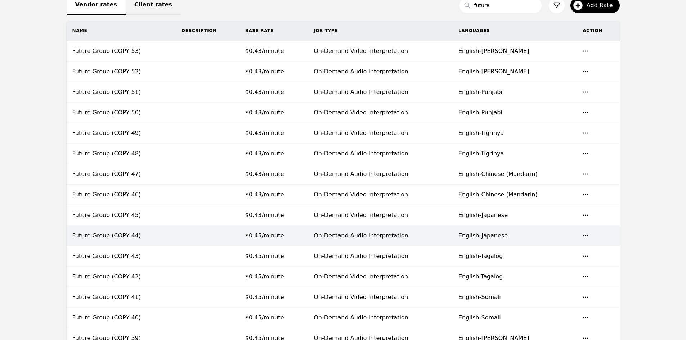
click at [265, 233] on span "$0.45/minute" at bounding box center [264, 235] width 39 height 7
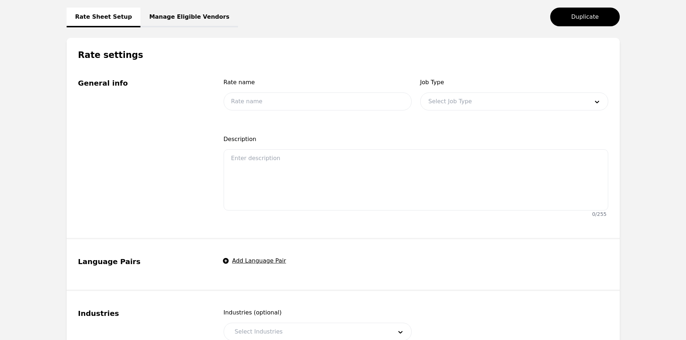
type input "Future Group (COPY 44)"
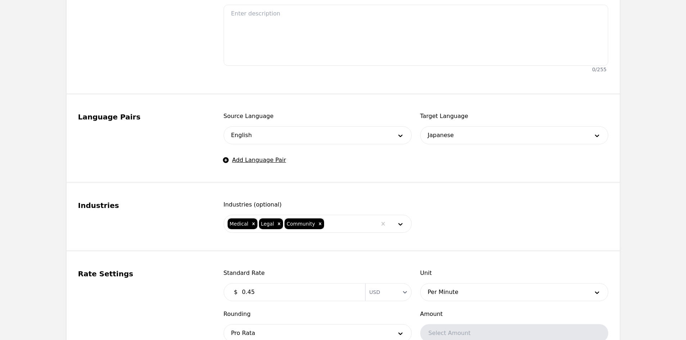
scroll to position [288, 0]
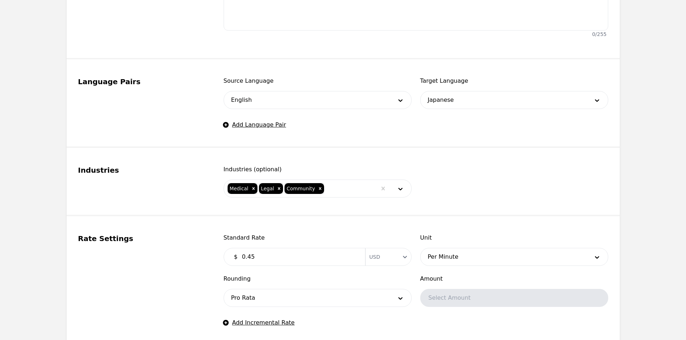
click at [279, 252] on input "0.45" at bounding box center [299, 257] width 123 height 14
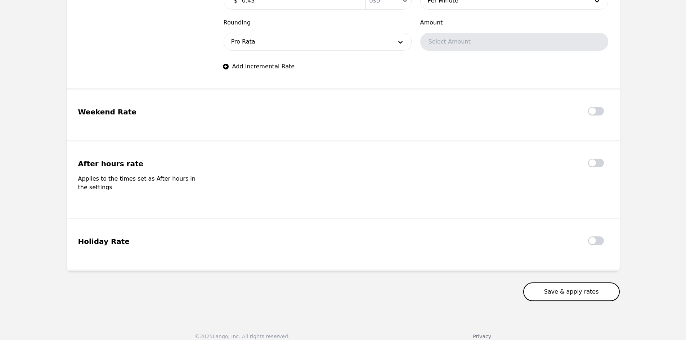
type input "0.43"
click at [572, 283] on button "Save & apply rates" at bounding box center [571, 292] width 97 height 19
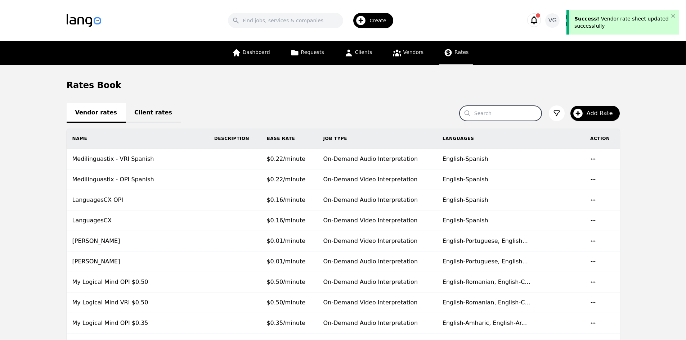
click at [489, 111] on input "Search" at bounding box center [501, 113] width 82 height 15
type input "future"
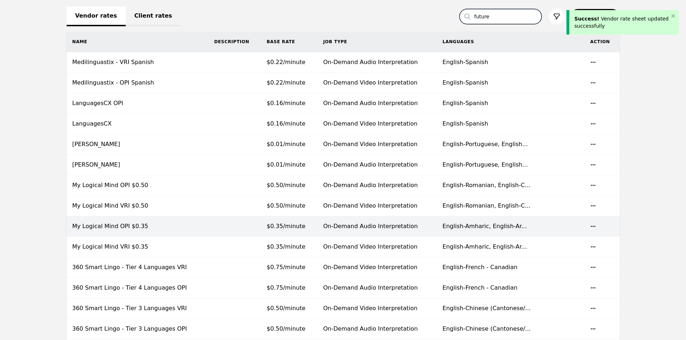
scroll to position [180, 0]
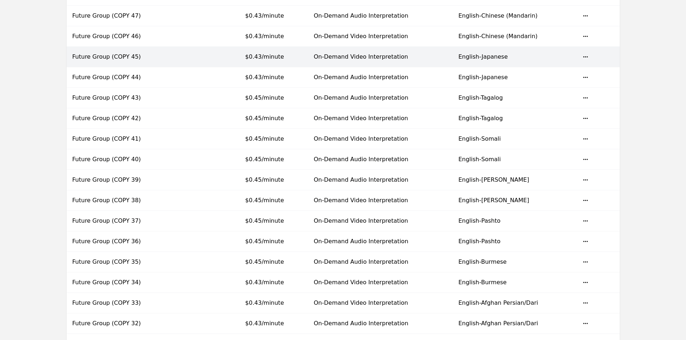
scroll to position [288, 0]
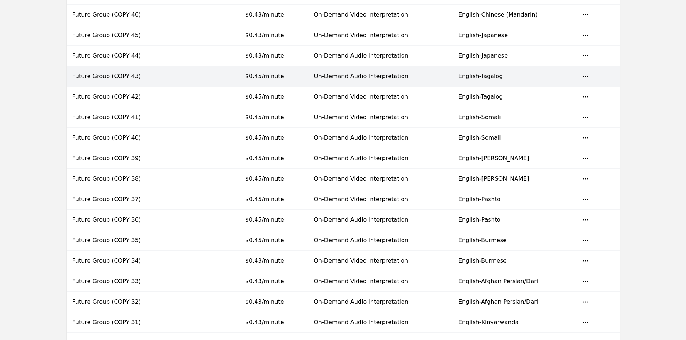
click at [287, 75] on td "$0.45/minute" at bounding box center [273, 76] width 68 height 21
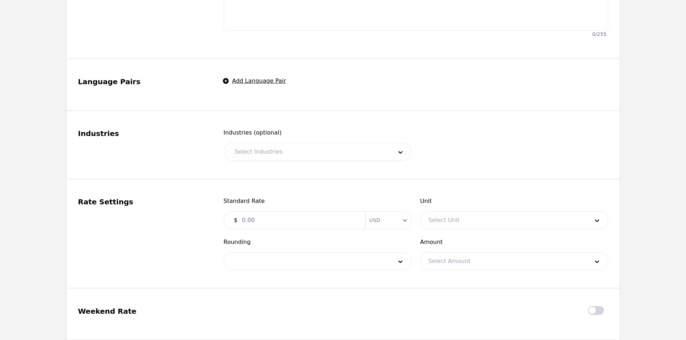
type input "Future Group (COPY 43)"
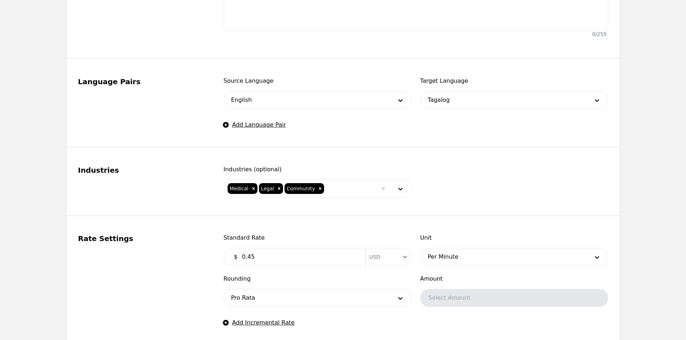
click at [275, 263] on input "0.45" at bounding box center [299, 257] width 123 height 14
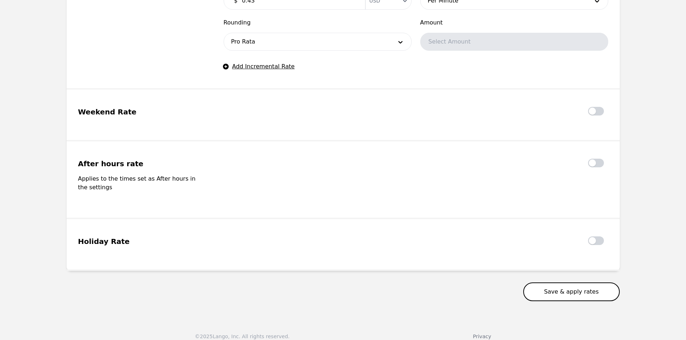
type input "0.43"
click at [575, 283] on button "Save & apply rates" at bounding box center [571, 292] width 97 height 19
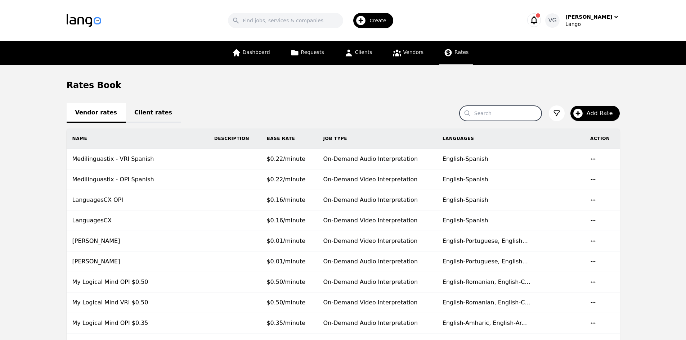
click at [500, 112] on input "Search" at bounding box center [501, 113] width 82 height 15
type input "future"
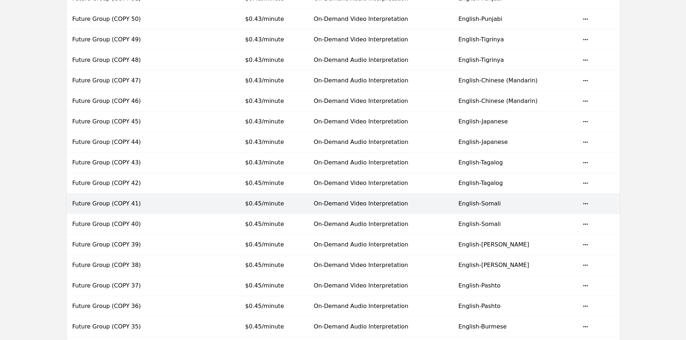
scroll to position [216, 0]
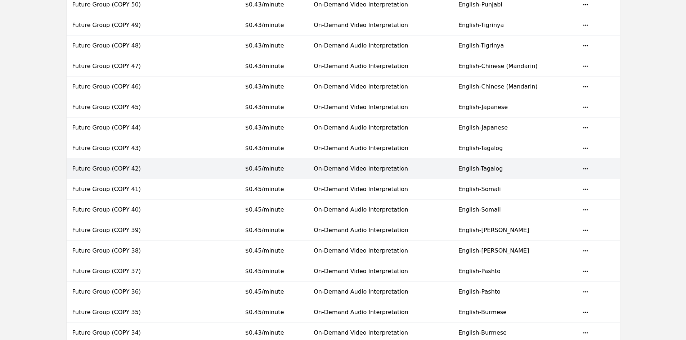
click at [279, 166] on td "$0.45/minute" at bounding box center [273, 169] width 68 height 21
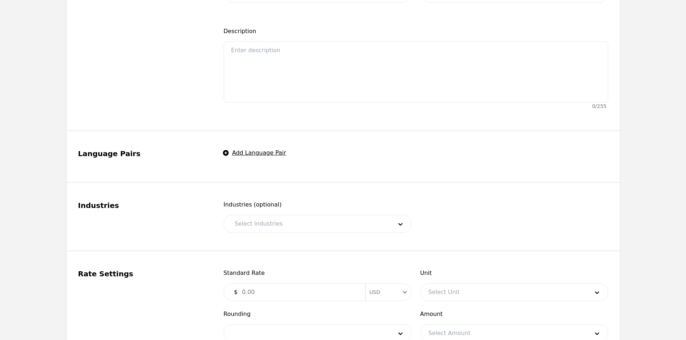
type input "Future Group (COPY 42)"
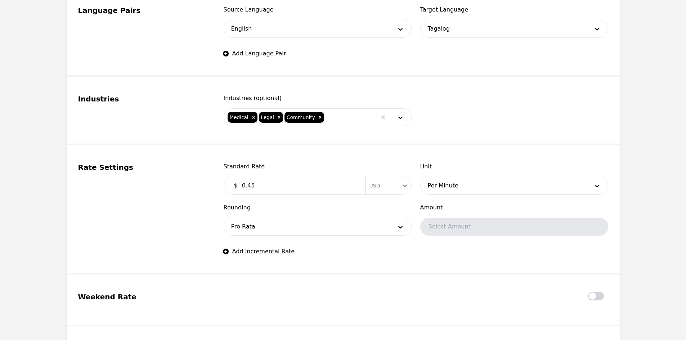
scroll to position [360, 0]
click at [271, 182] on input "0.45" at bounding box center [299, 185] width 123 height 14
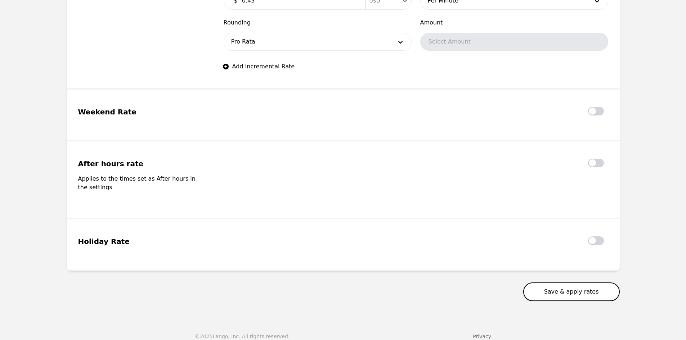
type input "0.43"
click at [592, 288] on button "Save & apply rates" at bounding box center [571, 292] width 97 height 19
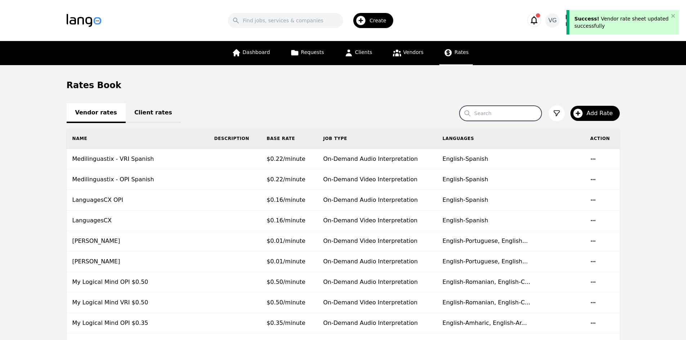
click at [525, 107] on input "Search" at bounding box center [501, 113] width 82 height 15
type input "future"
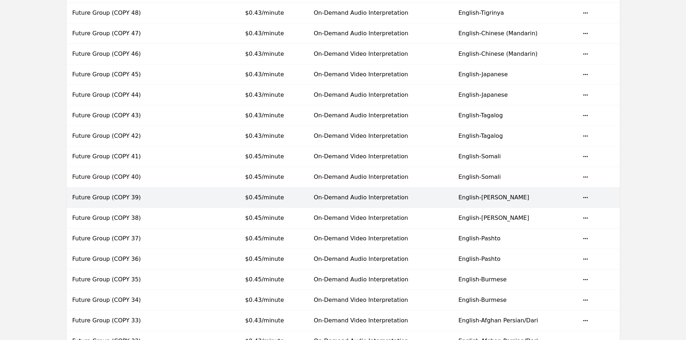
scroll to position [252, 0]
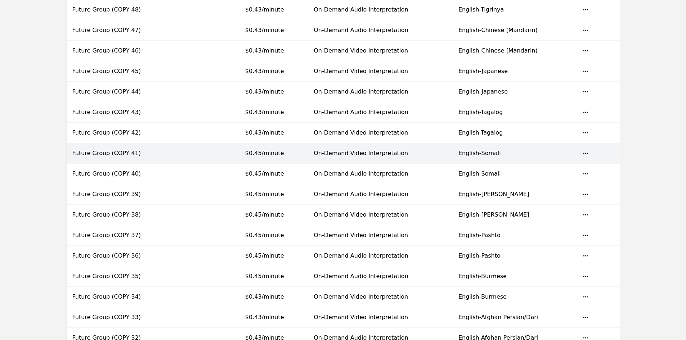
click at [277, 152] on span "$0.45/minute" at bounding box center [264, 153] width 39 height 7
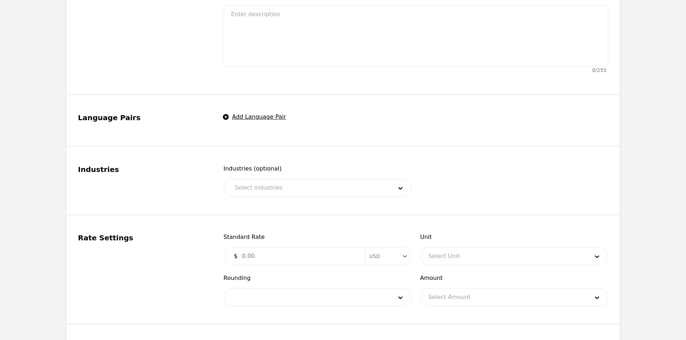
type input "Future Group (COPY 41)"
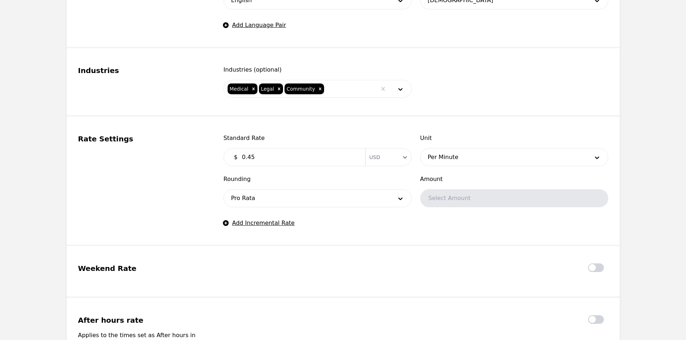
scroll to position [396, 0]
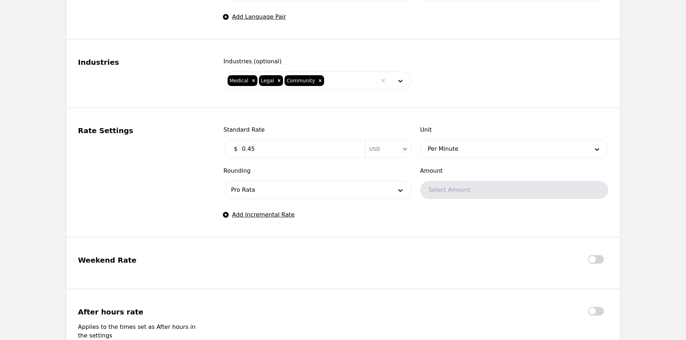
click at [277, 143] on input "0.45" at bounding box center [299, 149] width 123 height 14
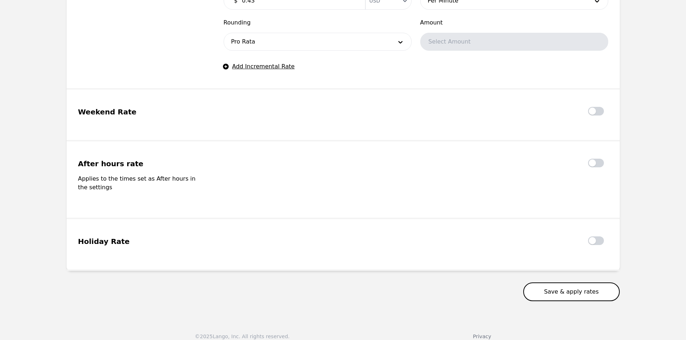
type input "0.43"
click at [564, 285] on button "Save & apply rates" at bounding box center [571, 292] width 97 height 19
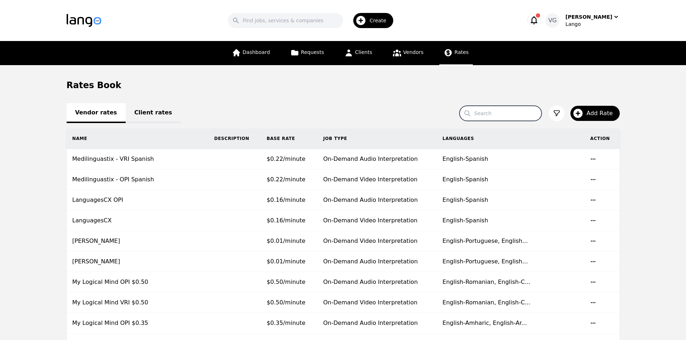
click at [513, 114] on input "Search" at bounding box center [501, 113] width 82 height 15
type input "future"
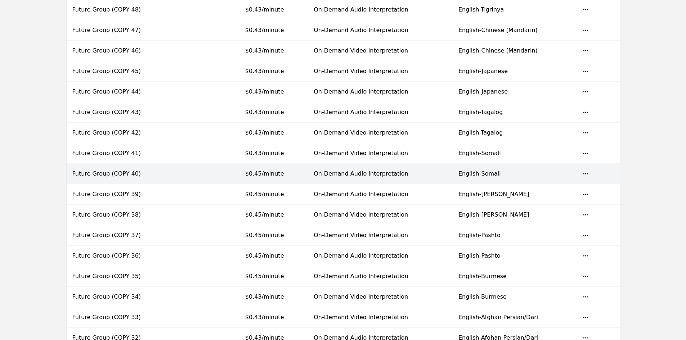
scroll to position [288, 0]
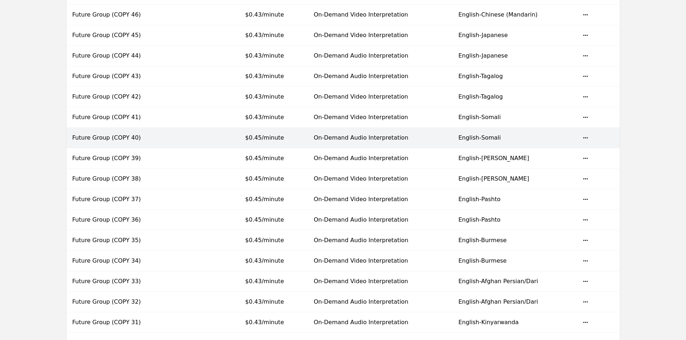
click at [286, 134] on td "$0.45/minute" at bounding box center [273, 138] width 68 height 21
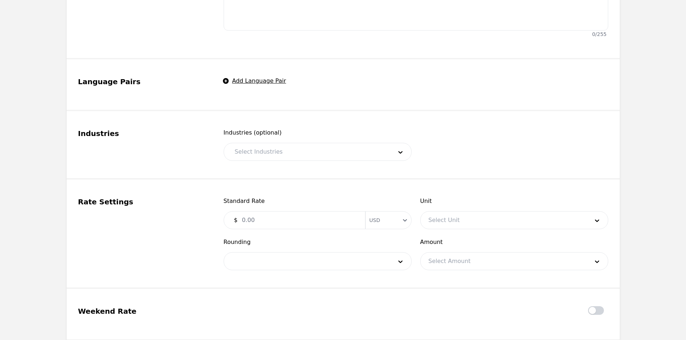
type input "Future Group (COPY 40)"
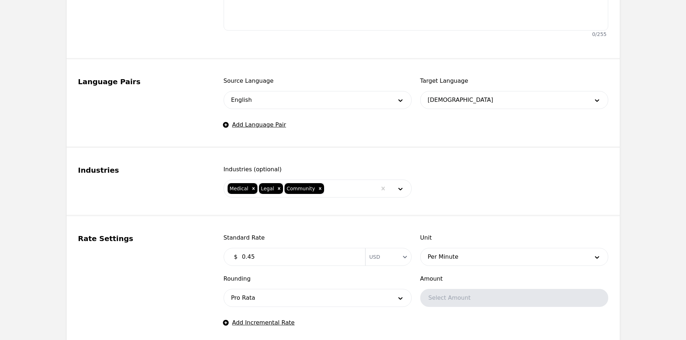
click at [273, 248] on div "Standard Rate $ 0.45 Currency USD" at bounding box center [318, 250] width 188 height 32
click at [270, 254] on input "0.45" at bounding box center [299, 257] width 123 height 14
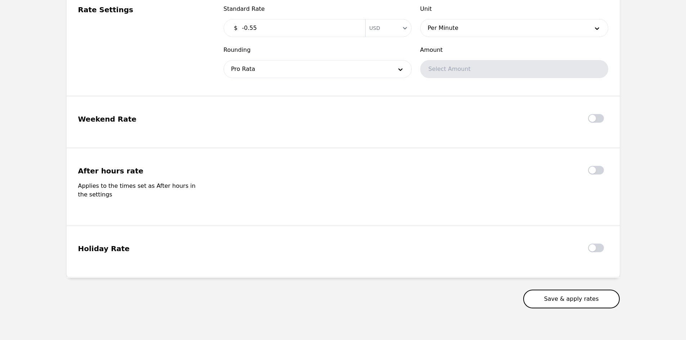
scroll to position [524, 0]
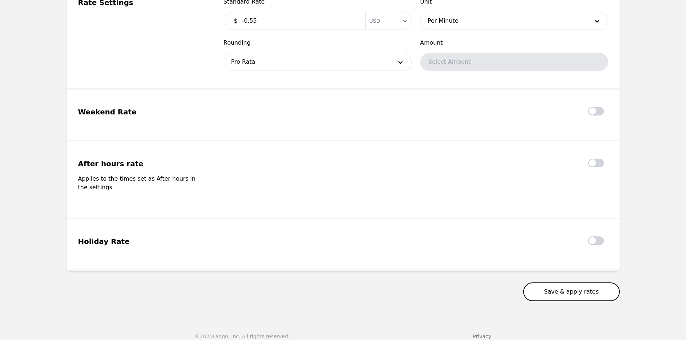
type input "-0.55"
click at [571, 288] on button "Save & apply rates" at bounding box center [571, 292] width 97 height 19
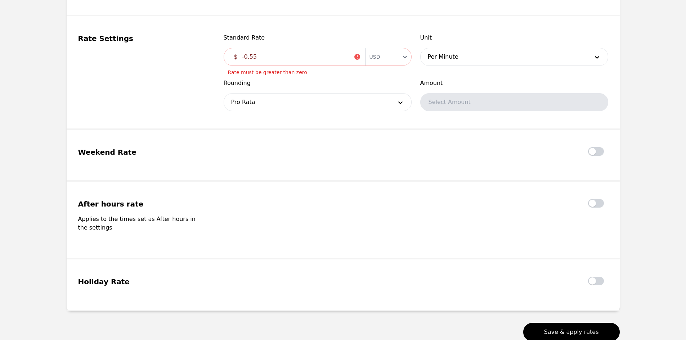
scroll to position [416, 0]
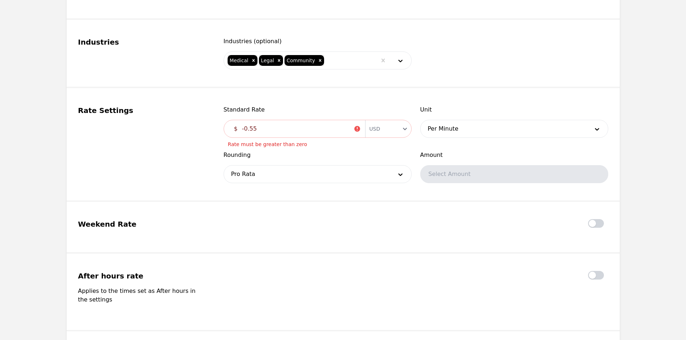
click at [281, 136] on div "$ -0.55 Currency USD" at bounding box center [318, 129] width 188 height 18
click at [279, 130] on input "-0.55" at bounding box center [296, 129] width 116 height 14
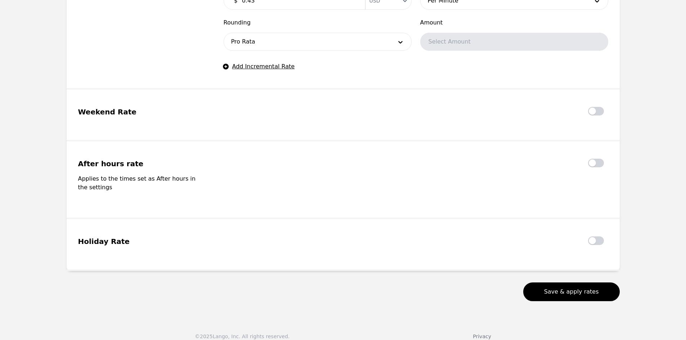
type input "0.43"
click at [555, 283] on button "Save & apply rates" at bounding box center [571, 292] width 97 height 19
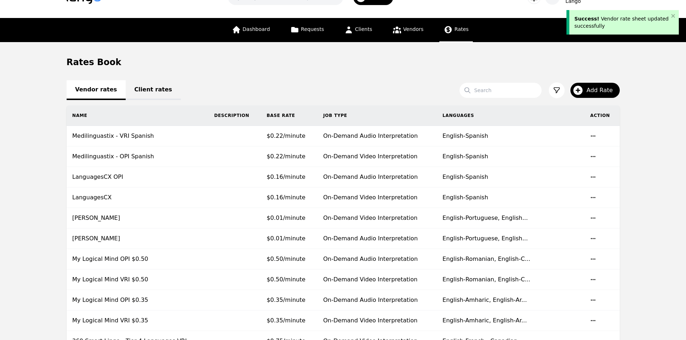
scroll to position [36, 0]
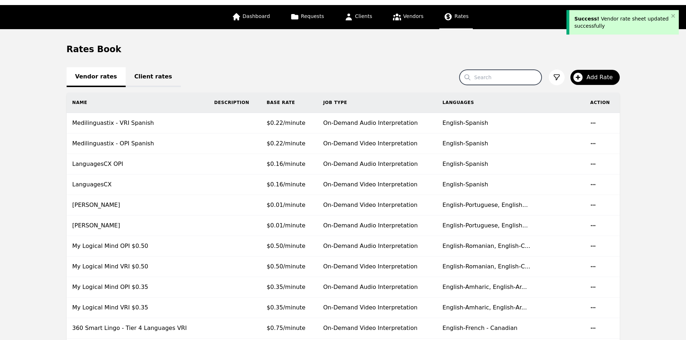
click at [528, 71] on input "Search" at bounding box center [501, 77] width 82 height 15
type input "future"
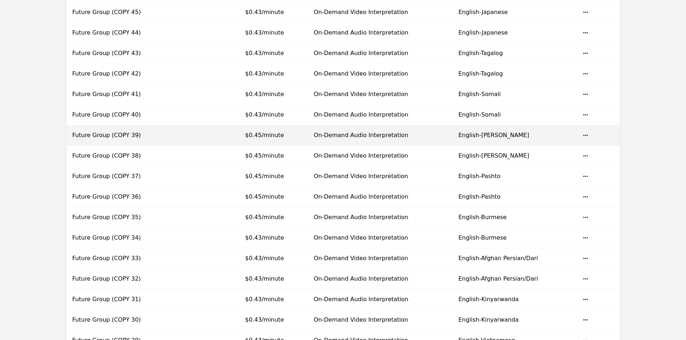
scroll to position [324, 0]
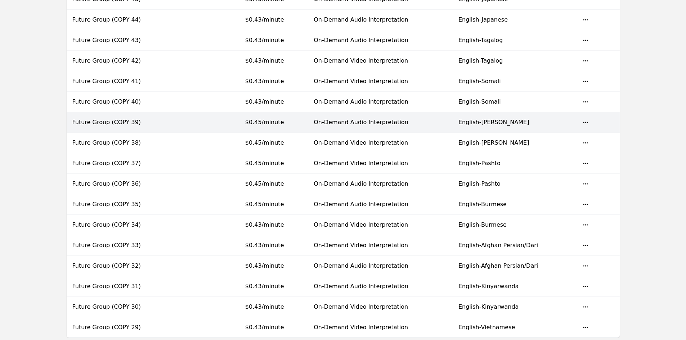
click at [289, 127] on td "$0.45/minute" at bounding box center [273, 122] width 68 height 21
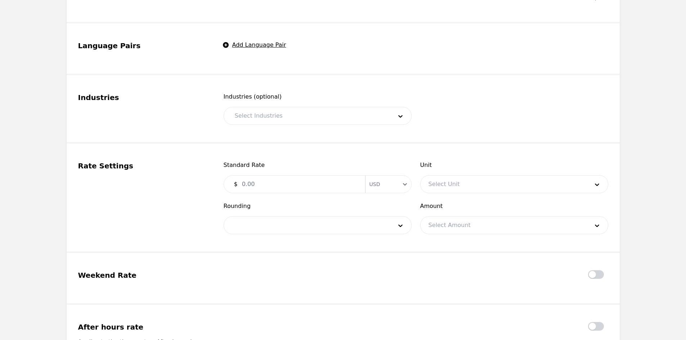
type input "Future Group (COPY 39)"
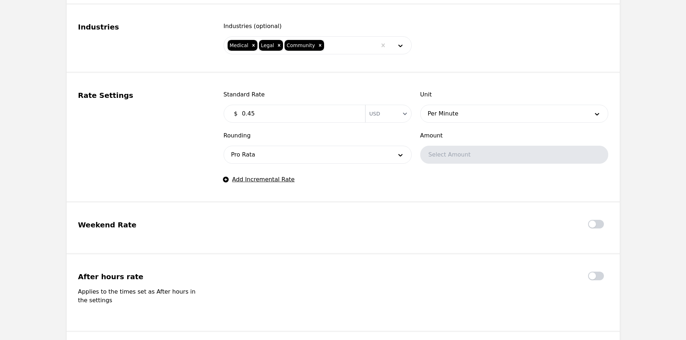
scroll to position [432, 0]
click at [266, 113] on input "0.45" at bounding box center [299, 113] width 123 height 14
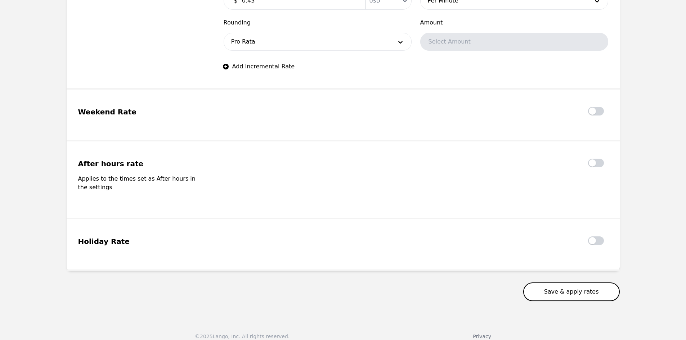
type input "0.43"
click at [598, 283] on button "Save & apply rates" at bounding box center [571, 292] width 97 height 19
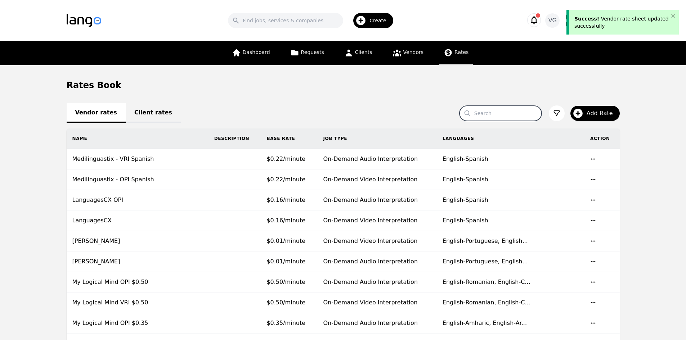
click at [487, 108] on input "Search" at bounding box center [501, 113] width 82 height 15
type input "future"
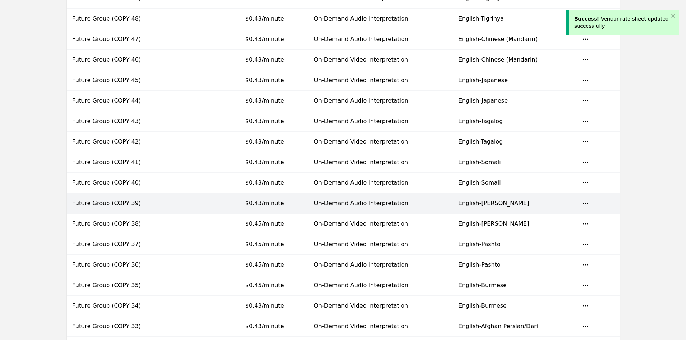
scroll to position [288, 0]
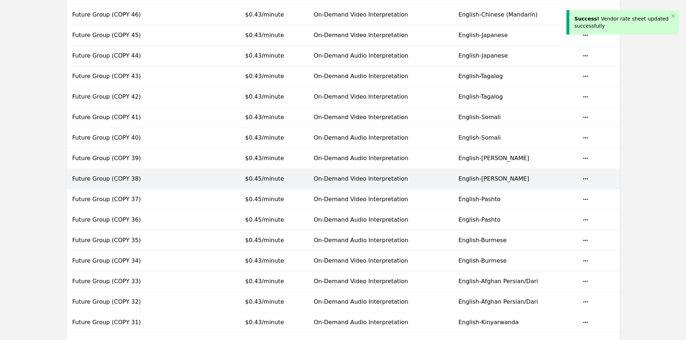
click at [271, 184] on td "$0.45/minute" at bounding box center [273, 179] width 68 height 21
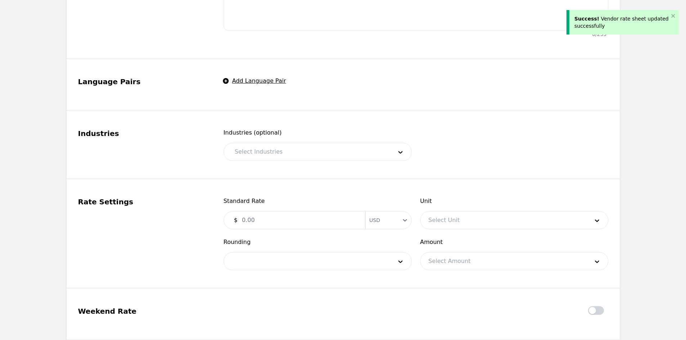
type input "Future Group (COPY 38)"
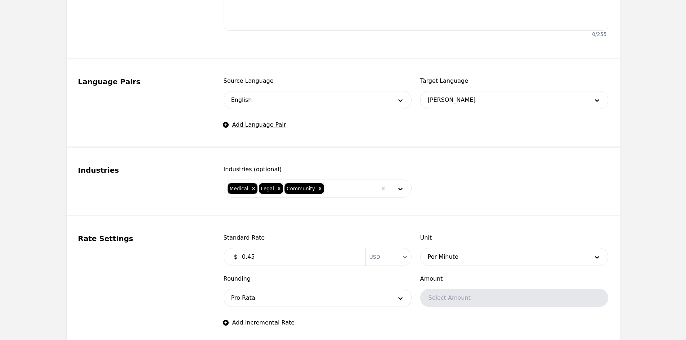
click at [273, 255] on input "0.45" at bounding box center [299, 257] width 123 height 14
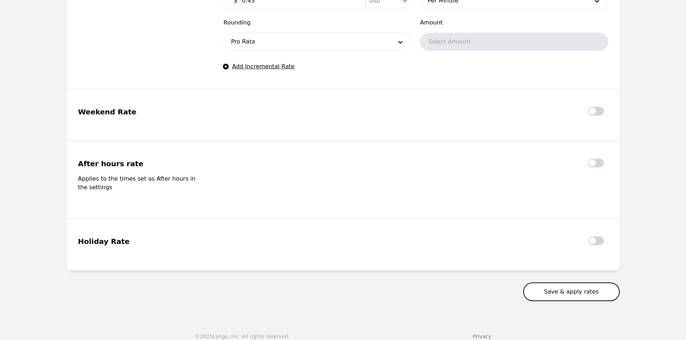
type input "0.43"
click at [580, 283] on button "Save & apply rates" at bounding box center [571, 292] width 97 height 19
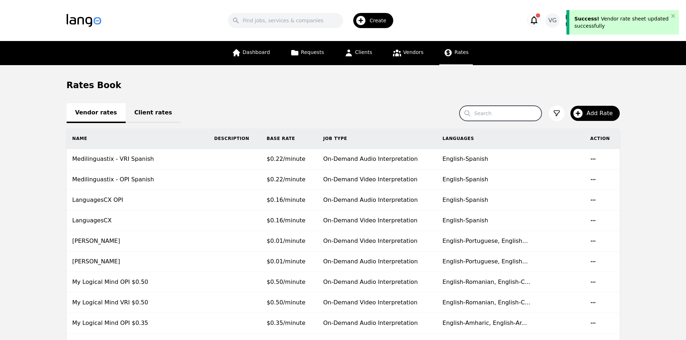
click at [504, 115] on input "Search" at bounding box center [501, 113] width 82 height 15
type input "future"
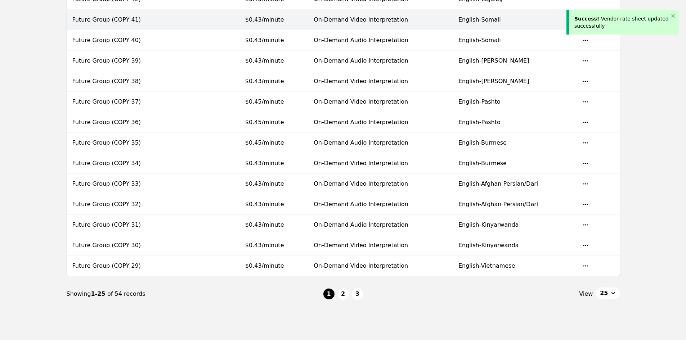
scroll to position [396, 0]
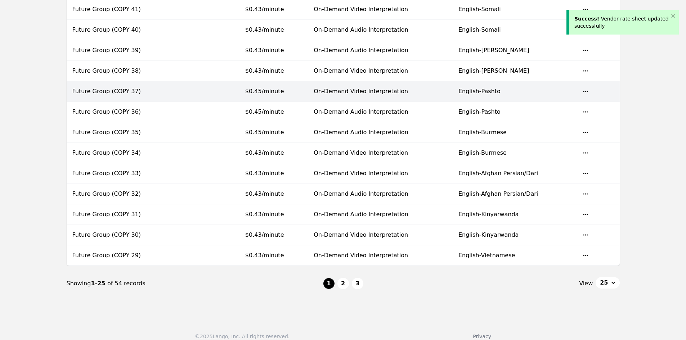
click at [278, 94] on td "$0.45/minute" at bounding box center [273, 91] width 68 height 21
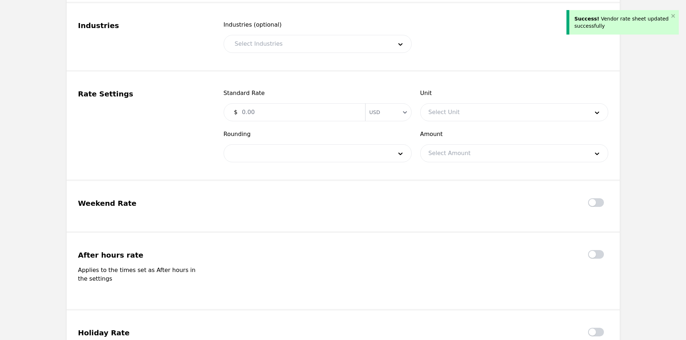
type input "Future Group (COPY 37)"
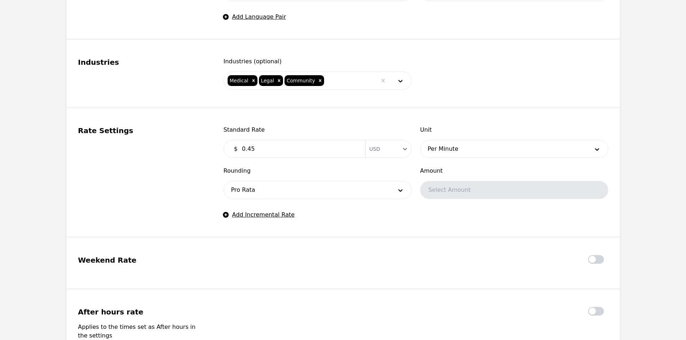
click at [273, 147] on input "0.45" at bounding box center [299, 149] width 123 height 14
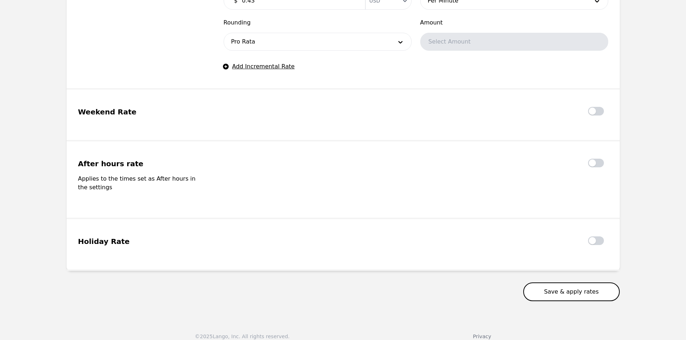
type input "0.43"
click at [599, 285] on button "Save & apply rates" at bounding box center [571, 292] width 97 height 19
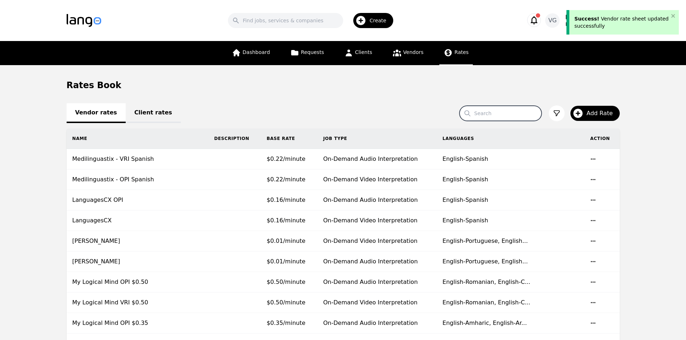
click at [511, 109] on input "Search" at bounding box center [501, 113] width 82 height 15
type input "future"
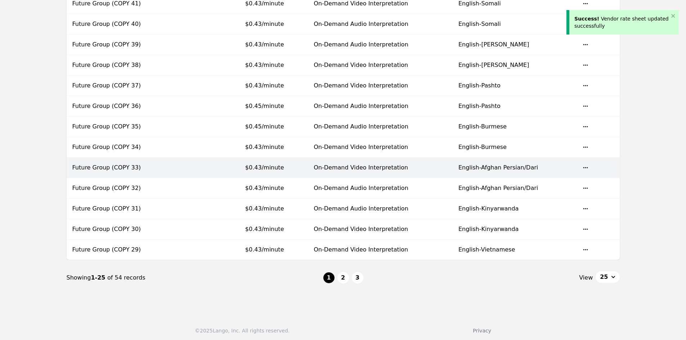
scroll to position [404, 0]
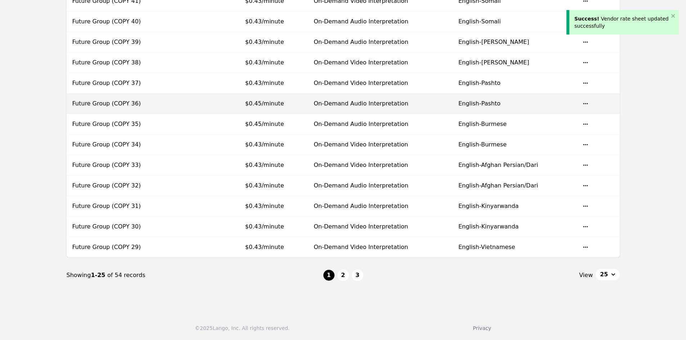
click at [282, 105] on td "$0.45/minute" at bounding box center [273, 104] width 68 height 21
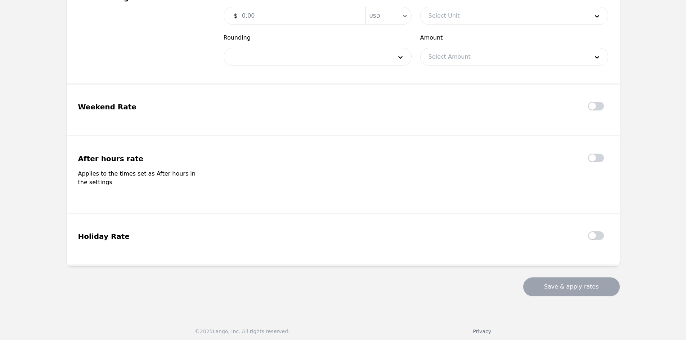
type input "Future Group (COPY 36)"
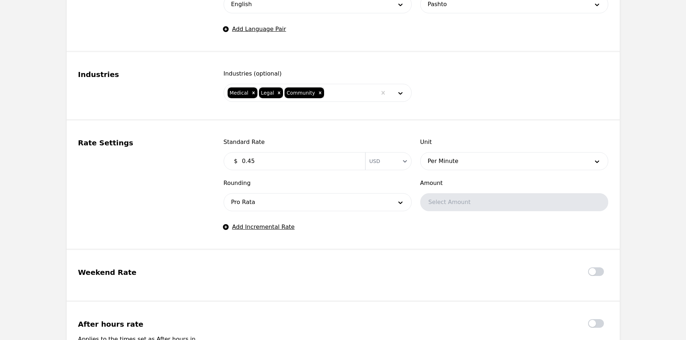
scroll to position [380, 0]
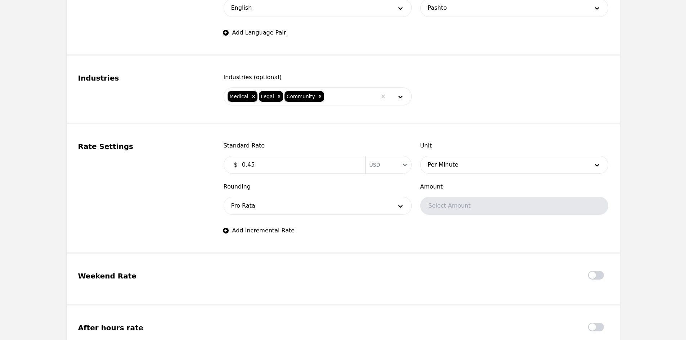
click at [272, 168] on input "0.45" at bounding box center [299, 165] width 123 height 14
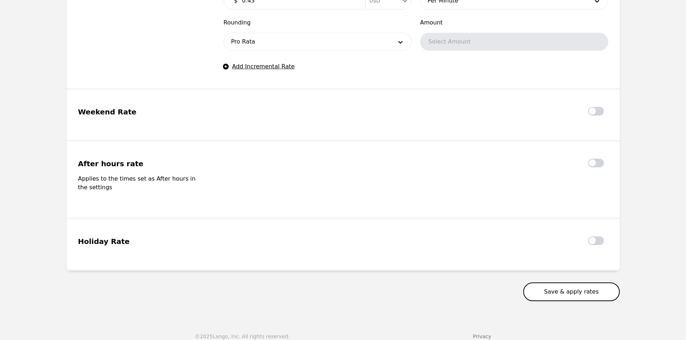
type input "0.43"
click at [584, 286] on button "Save & apply rates" at bounding box center [571, 292] width 97 height 19
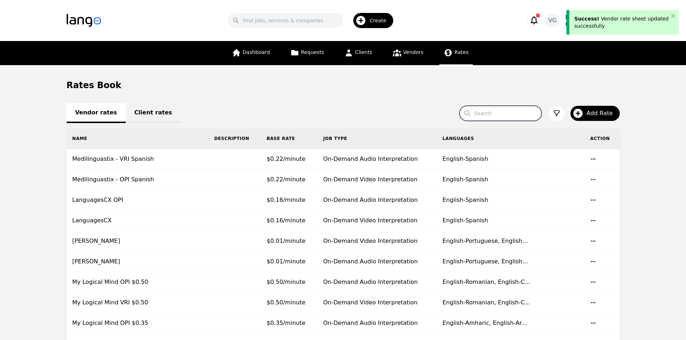
click at [493, 118] on input "Search" at bounding box center [501, 113] width 82 height 15
type input "future"
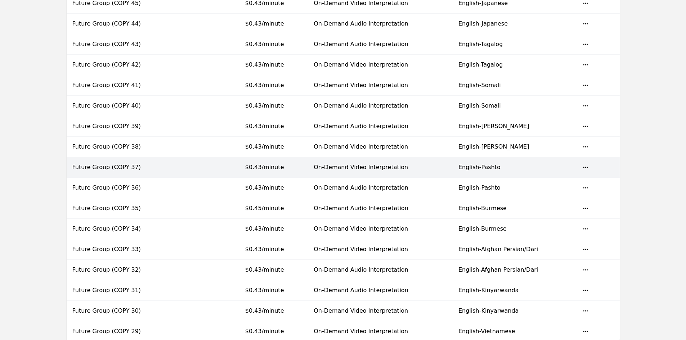
scroll to position [368, 0]
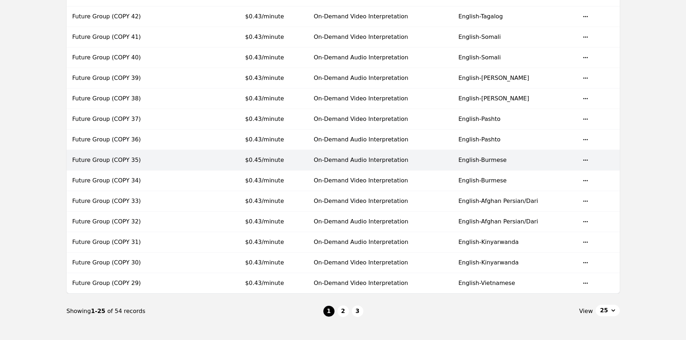
click at [278, 152] on td "$0.45/minute" at bounding box center [273, 160] width 68 height 21
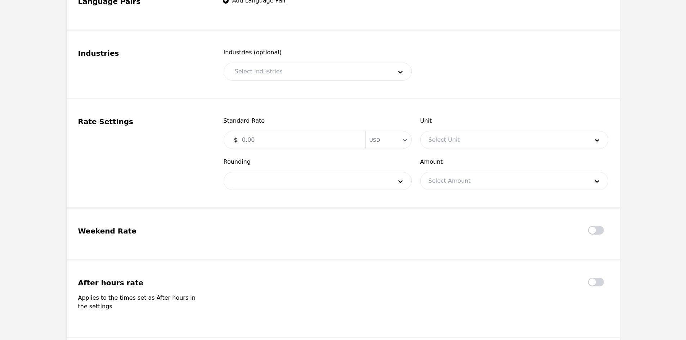
type input "Future Group (COPY 35)"
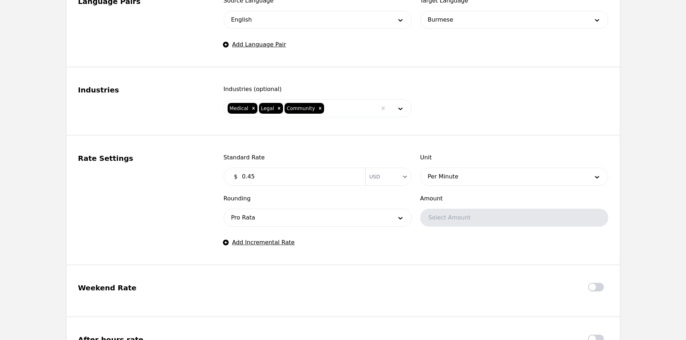
click at [262, 181] on input "0.45" at bounding box center [299, 177] width 123 height 14
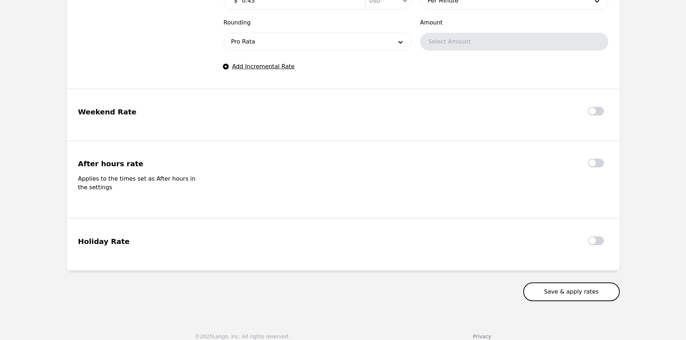
type input "0.43"
click at [566, 283] on button "Save & apply rates" at bounding box center [571, 292] width 97 height 19
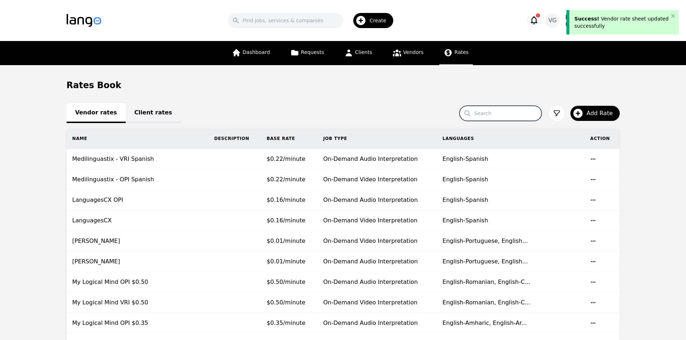
click at [510, 108] on input "Search" at bounding box center [501, 113] width 82 height 15
type input "future"
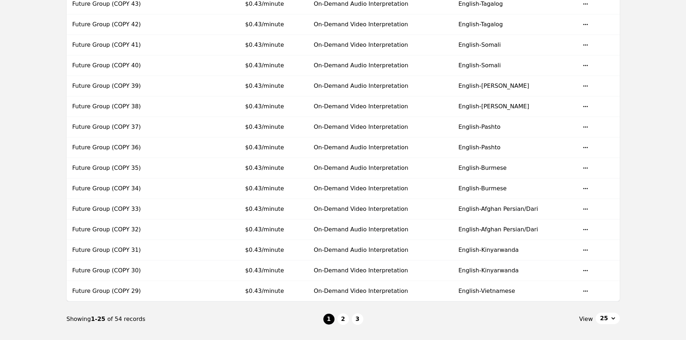
scroll to position [396, 0]
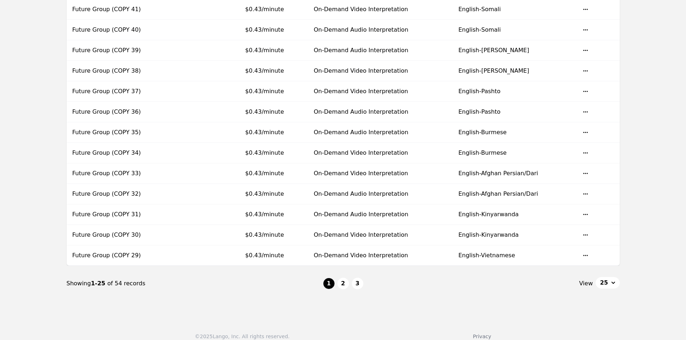
click at [339, 283] on button "2" at bounding box center [343, 284] width 12 height 12
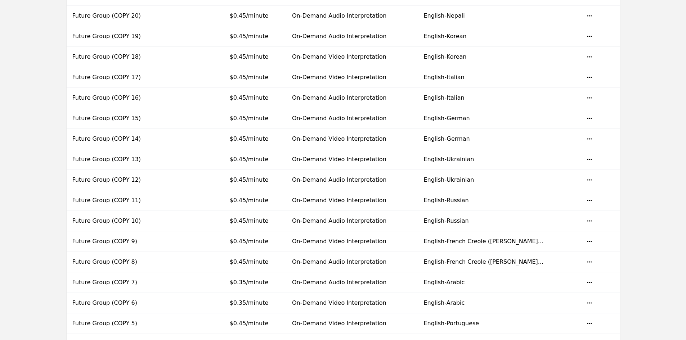
scroll to position [404, 0]
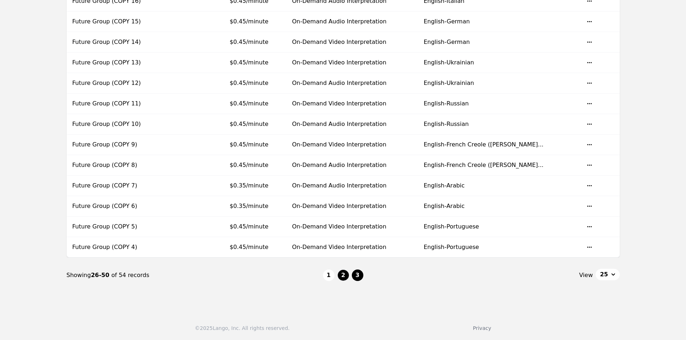
click at [359, 276] on button "3" at bounding box center [358, 276] width 12 height 12
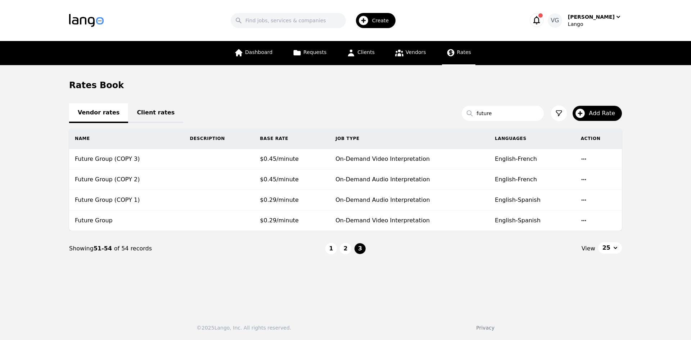
click at [345, 250] on button "2" at bounding box center [346, 249] width 12 height 12
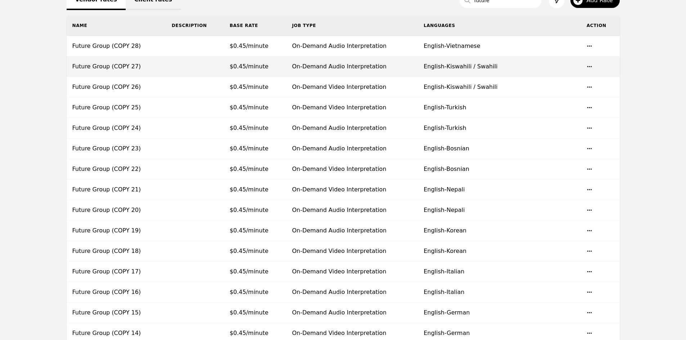
scroll to position [44, 0]
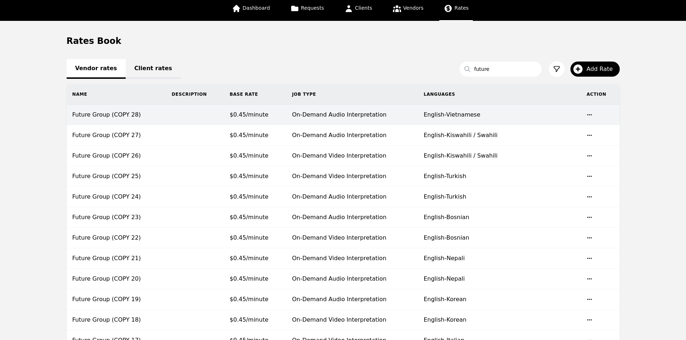
click at [323, 117] on td "On-Demand Audio Interpretation" at bounding box center [352, 115] width 132 height 21
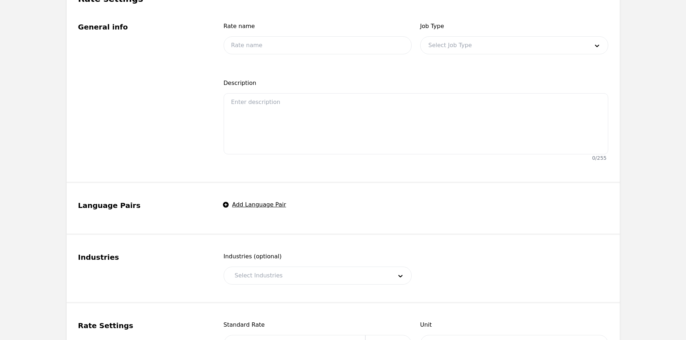
type input "Future Group (COPY 28)"
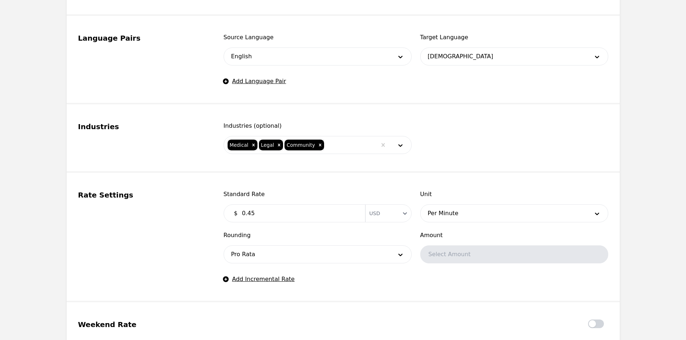
scroll to position [332, 0]
click at [276, 211] on input "0.45" at bounding box center [299, 213] width 123 height 14
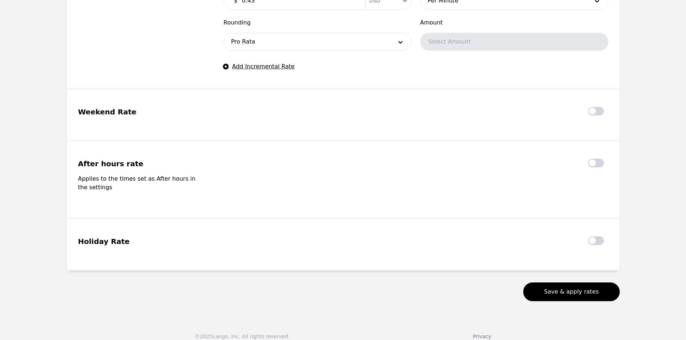
type input "0.43"
click at [545, 283] on button "Save & apply rates" at bounding box center [571, 292] width 97 height 19
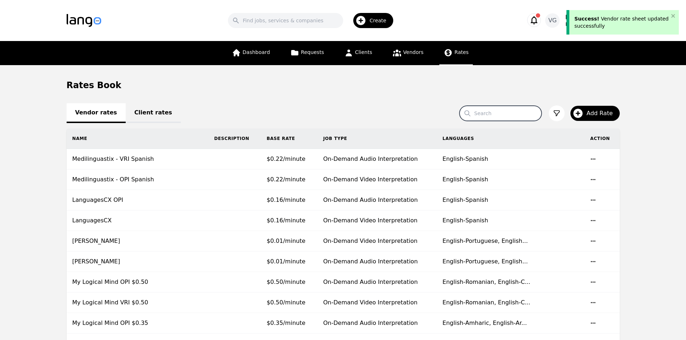
click at [500, 108] on input "Search" at bounding box center [501, 113] width 82 height 15
type input "future"
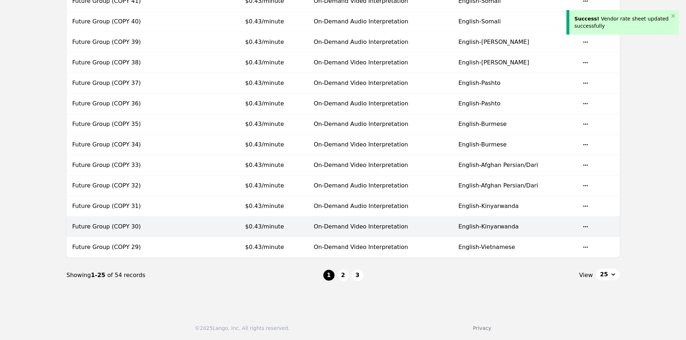
scroll to position [368, 0]
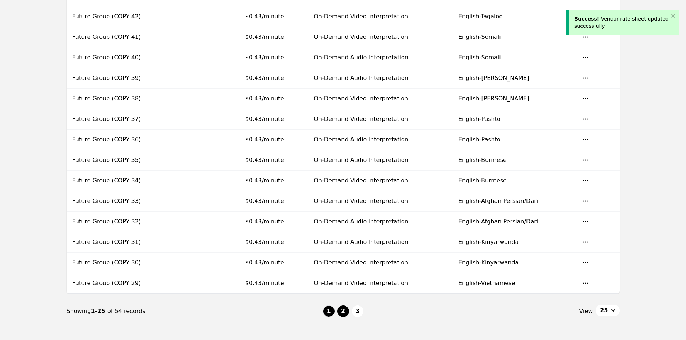
click at [339, 312] on button "2" at bounding box center [343, 312] width 12 height 12
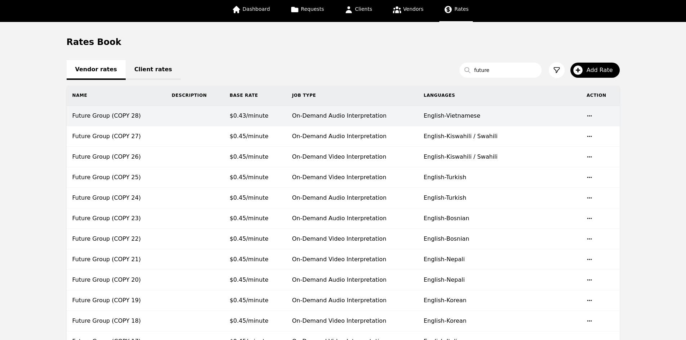
scroll to position [8, 0]
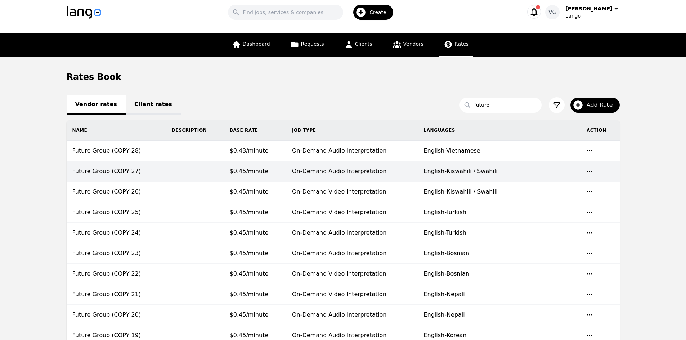
click at [308, 169] on td "On-Demand Audio Interpretation" at bounding box center [352, 171] width 132 height 21
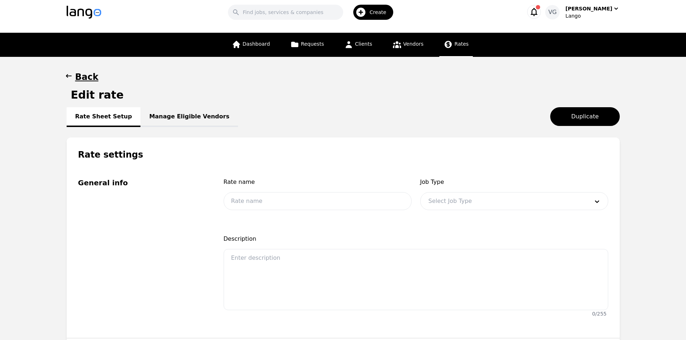
type input "Future Group (COPY 27)"
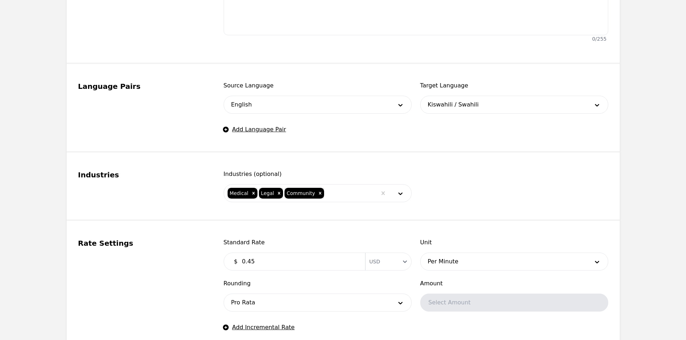
scroll to position [296, 0]
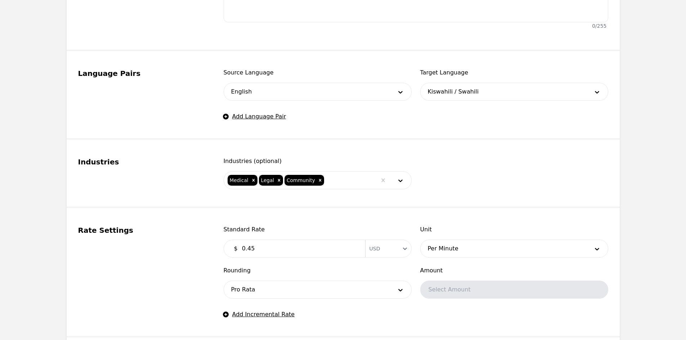
drag, startPoint x: 272, startPoint y: 245, endPoint x: 267, endPoint y: 237, distance: 9.3
click at [272, 245] on input "0.45" at bounding box center [299, 249] width 123 height 14
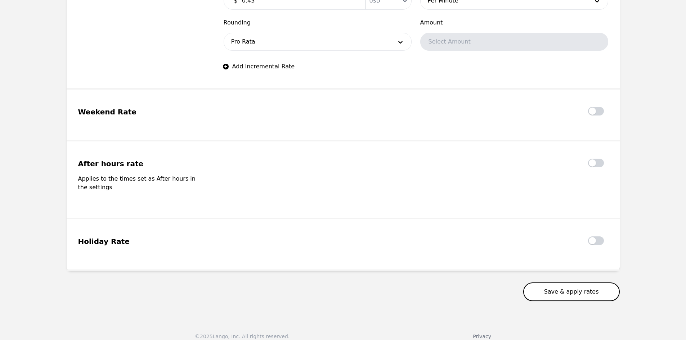
type input "0.43"
click at [585, 283] on button "Save & apply rates" at bounding box center [571, 292] width 97 height 19
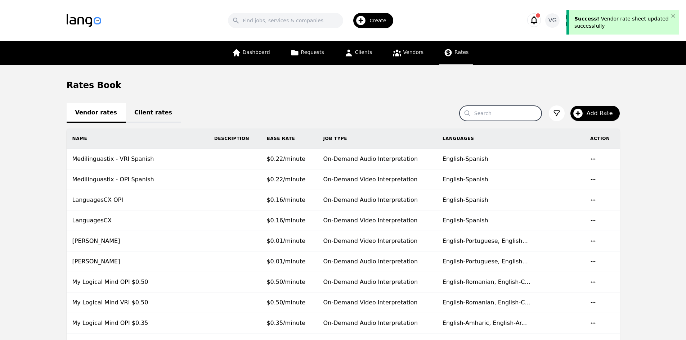
click at [525, 108] on input "Search" at bounding box center [501, 113] width 82 height 15
type input "future"
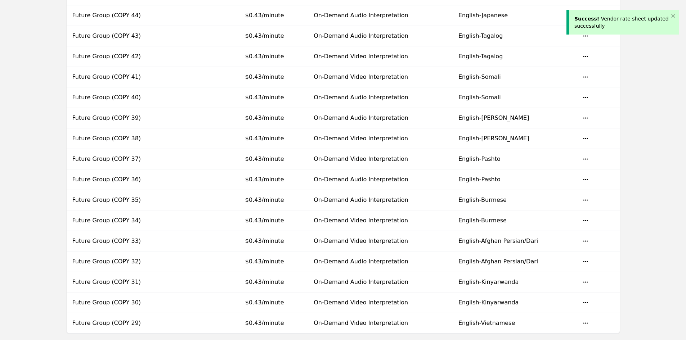
scroll to position [404, 0]
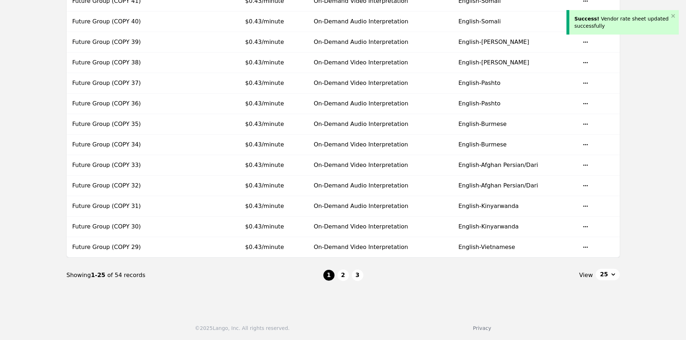
click at [340, 271] on button "2" at bounding box center [343, 276] width 12 height 12
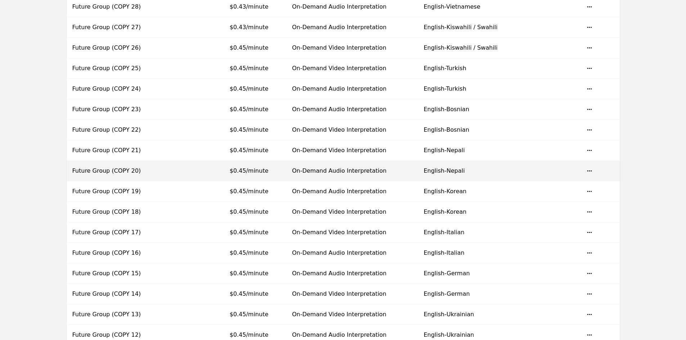
scroll to position [116, 0]
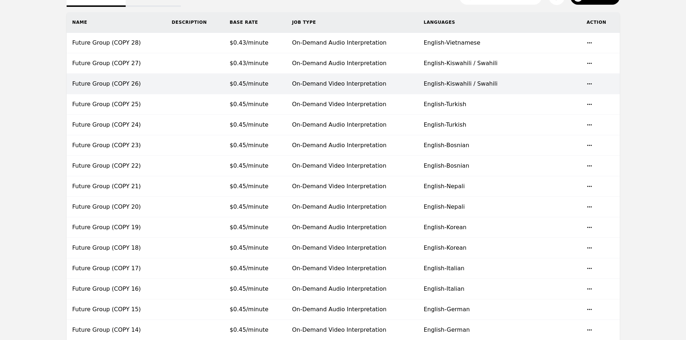
click at [286, 88] on td "$0.45/minute" at bounding box center [255, 84] width 62 height 21
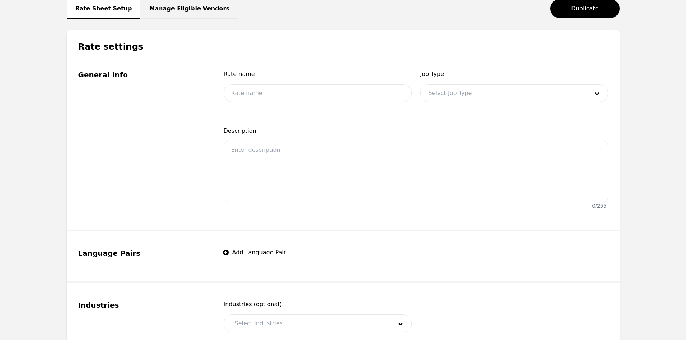
type input "Future Group (COPY 26)"
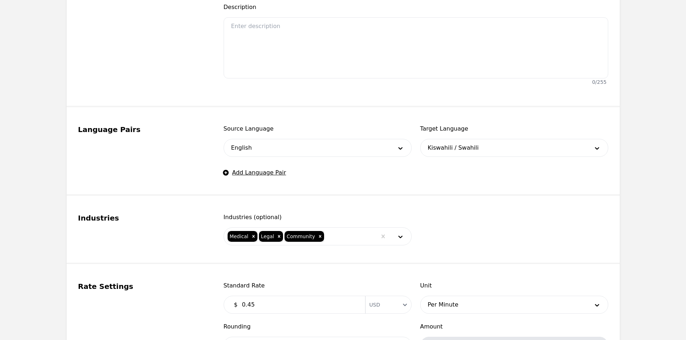
scroll to position [332, 0]
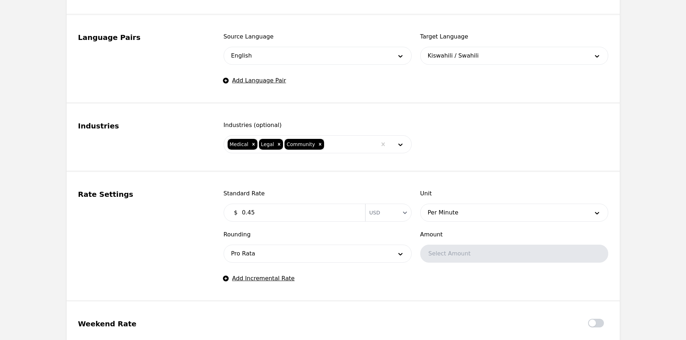
drag, startPoint x: 256, startPoint y: 215, endPoint x: 249, endPoint y: 214, distance: 6.6
click at [249, 214] on input "0.45" at bounding box center [299, 213] width 123 height 14
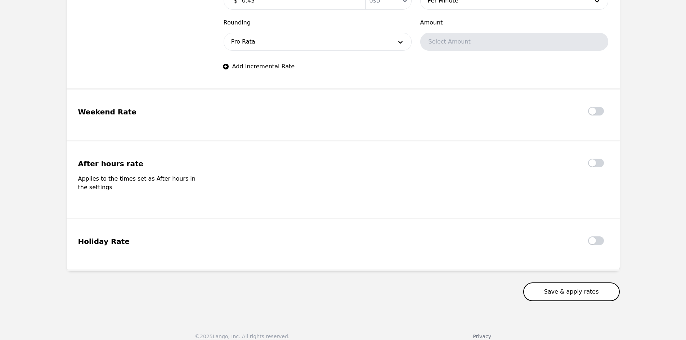
type input "0.43"
click at [604, 286] on button "Save & apply rates" at bounding box center [571, 292] width 97 height 19
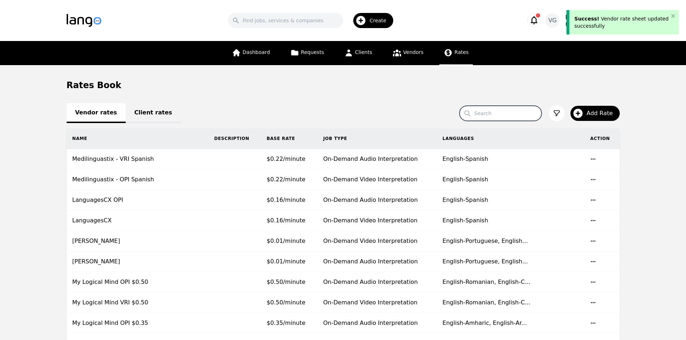
click at [516, 112] on input "Search" at bounding box center [501, 113] width 82 height 15
type input "future"
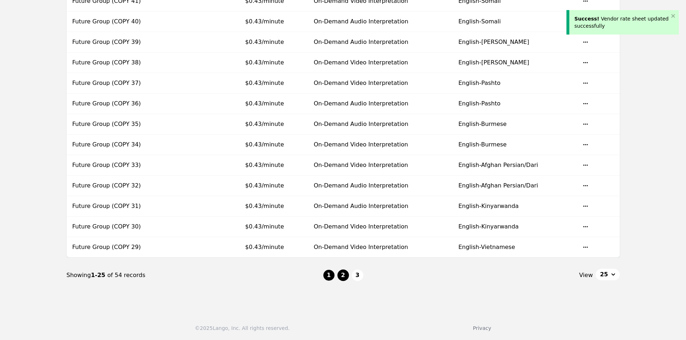
click at [345, 277] on button "2" at bounding box center [343, 276] width 12 height 12
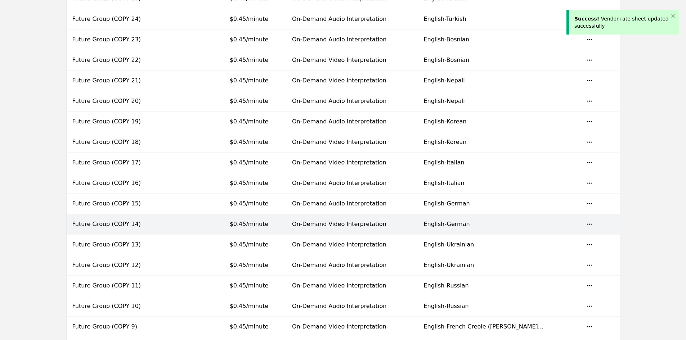
scroll to position [116, 0]
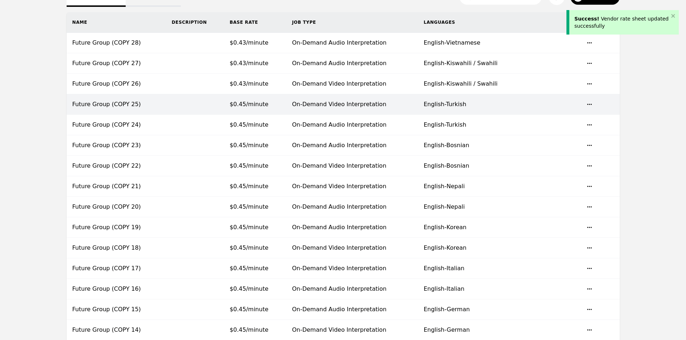
click at [286, 110] on td "$0.45/minute" at bounding box center [255, 104] width 62 height 21
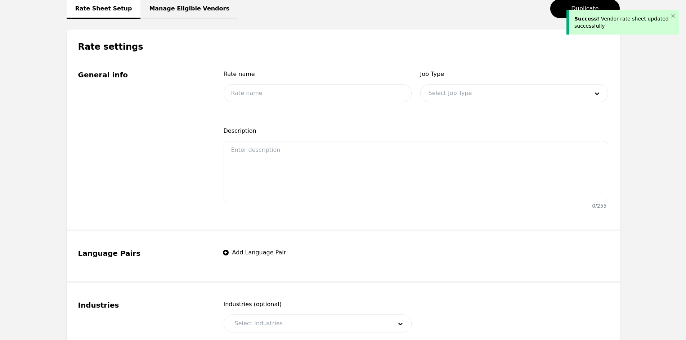
type input "Future Group (COPY 25)"
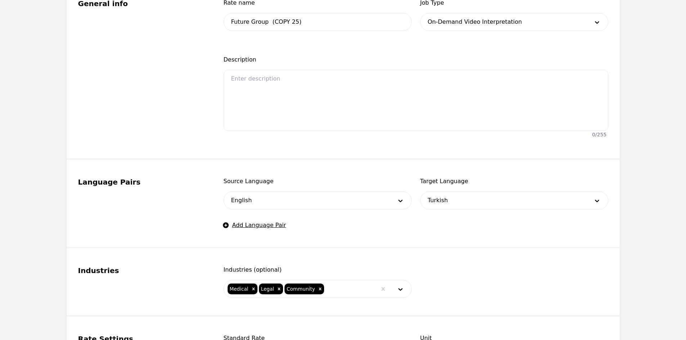
scroll to position [368, 0]
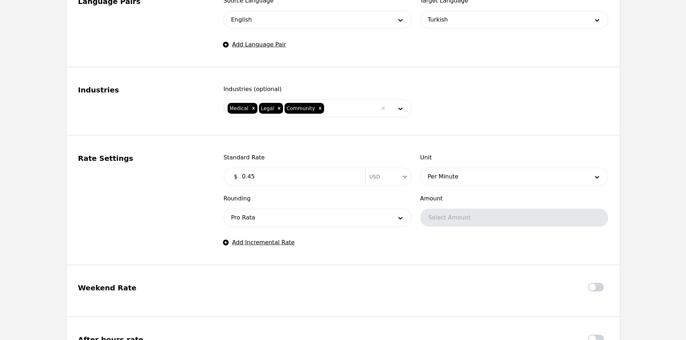
click at [286, 172] on input "0.45" at bounding box center [299, 177] width 123 height 14
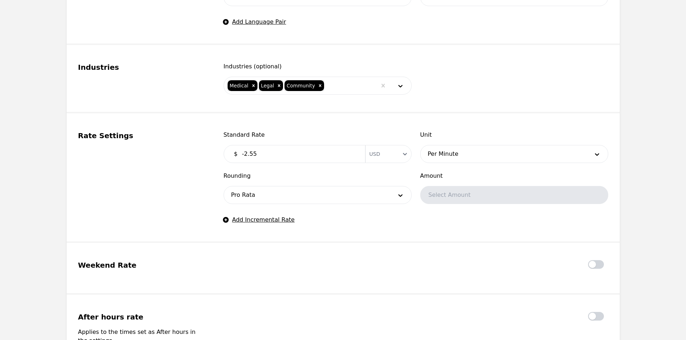
scroll to position [524, 0]
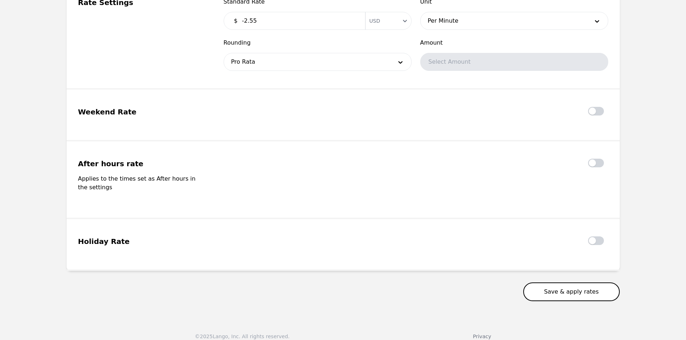
type input "-2.55"
click at [564, 288] on button "Save & apply rates" at bounding box center [571, 292] width 97 height 19
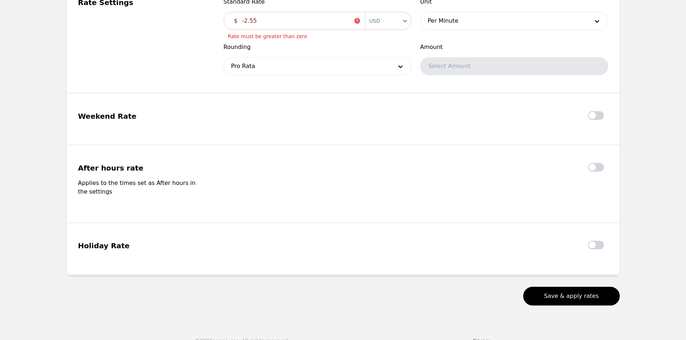
click at [277, 23] on input "-2.55" at bounding box center [296, 21] width 116 height 14
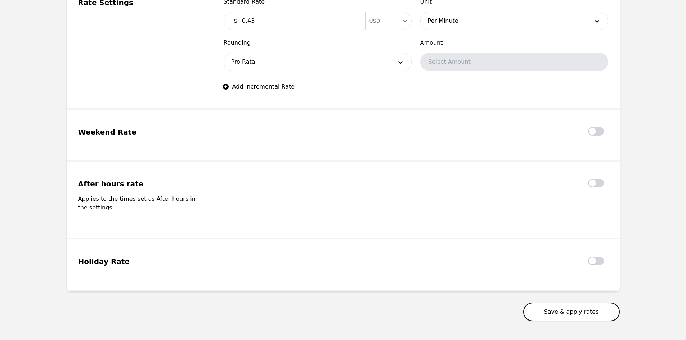
type input "0.43"
click at [551, 303] on button "Save & apply rates" at bounding box center [571, 312] width 97 height 19
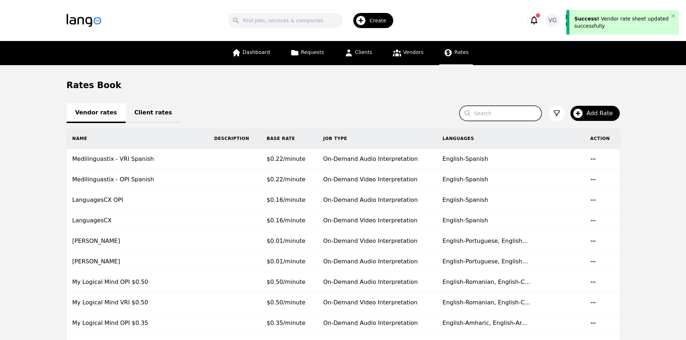
click at [510, 109] on input "Search" at bounding box center [501, 113] width 82 height 15
type input "future"
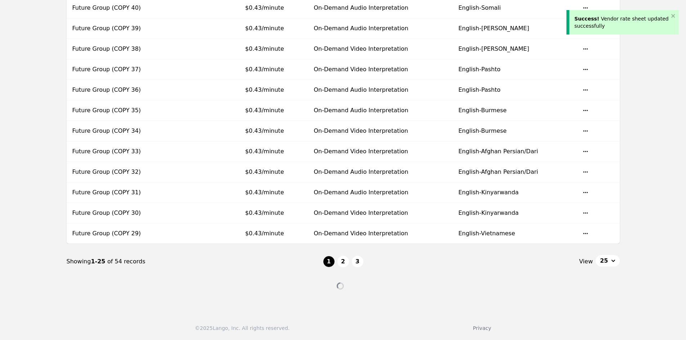
scroll to position [404, 0]
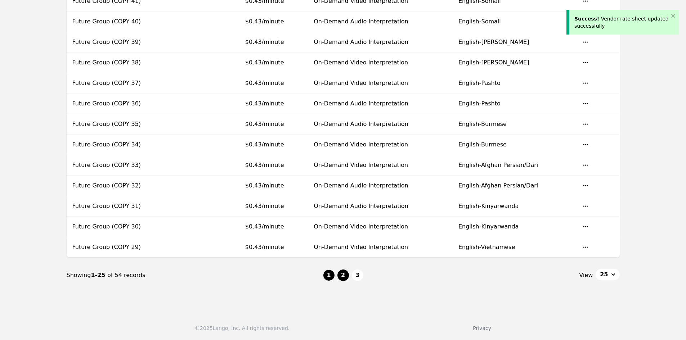
click at [344, 272] on button "2" at bounding box center [343, 276] width 12 height 12
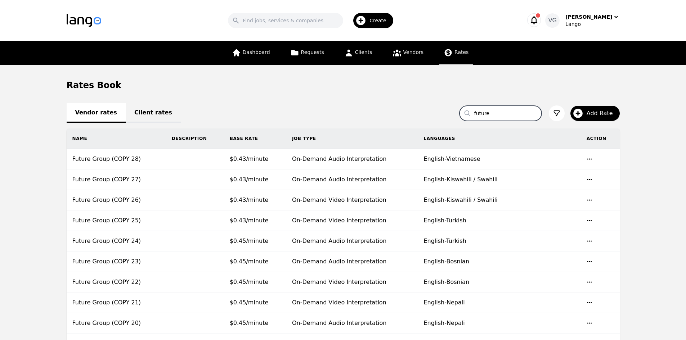
click at [505, 115] on input "future" at bounding box center [501, 113] width 82 height 15
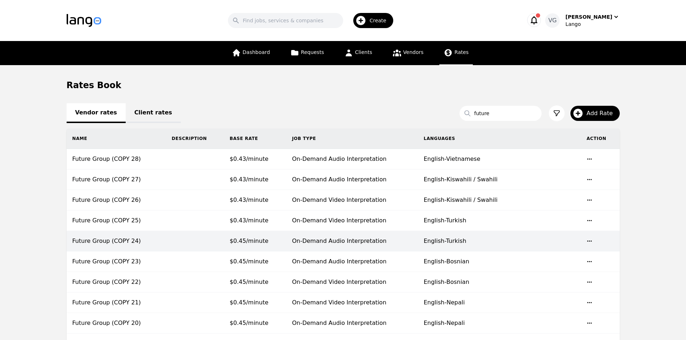
click at [286, 242] on td "$0.45/minute" at bounding box center [255, 241] width 62 height 21
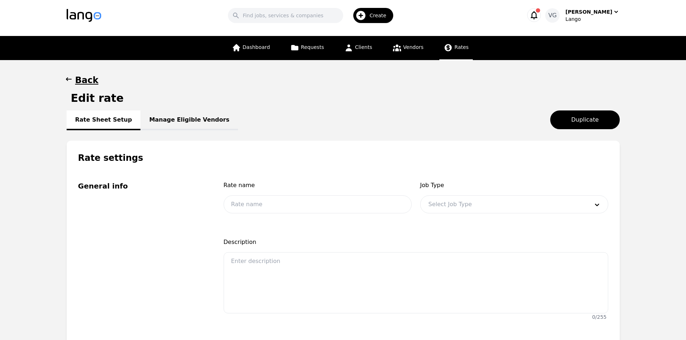
type input "Future Group (COPY 24)"
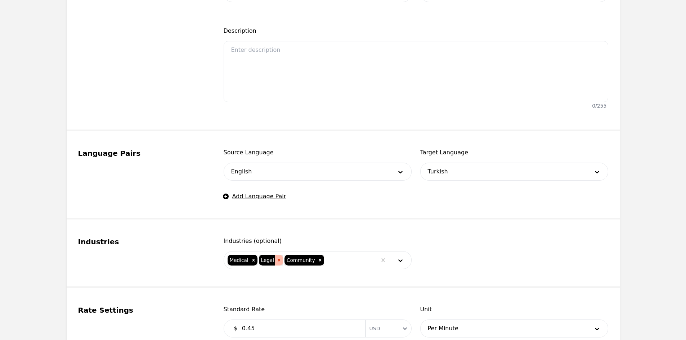
scroll to position [252, 0]
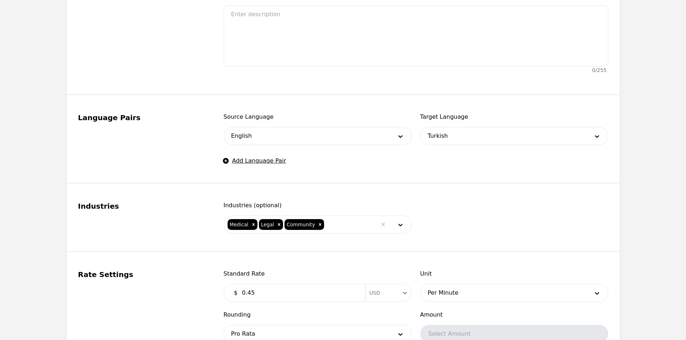
click at [263, 294] on input "0.45" at bounding box center [299, 293] width 123 height 14
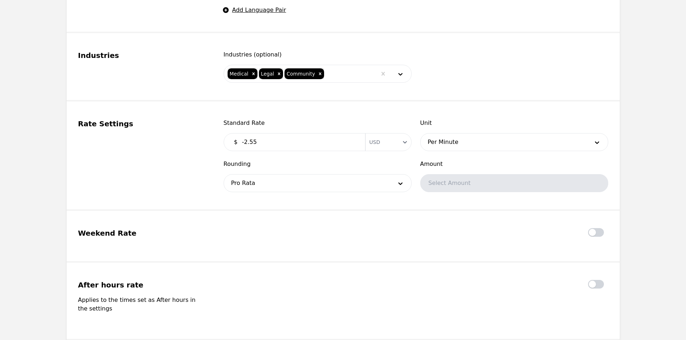
scroll to position [524, 0]
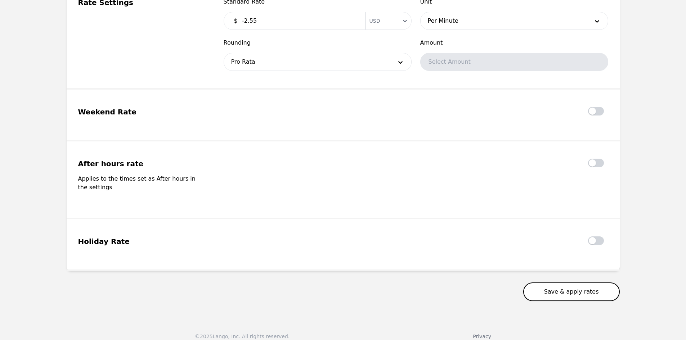
type input "-2.55"
click at [579, 283] on button "Save & apply rates" at bounding box center [571, 292] width 97 height 19
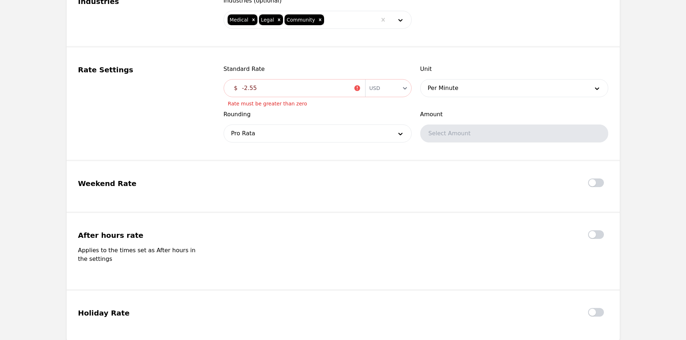
scroll to position [416, 0]
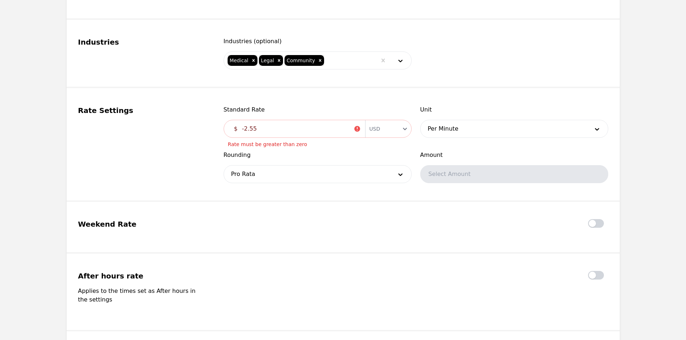
click at [278, 135] on input "-2.55" at bounding box center [296, 129] width 116 height 14
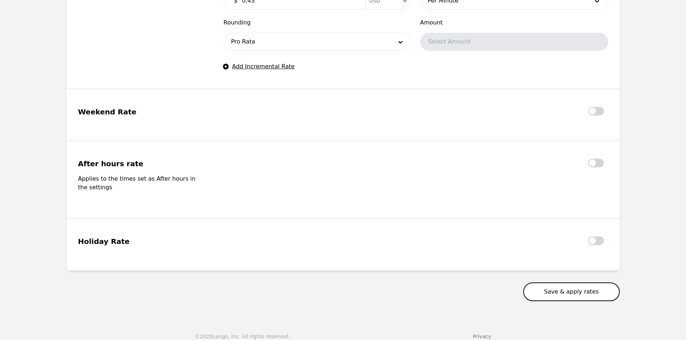
type input "0.43"
click at [553, 283] on button "Save & apply rates" at bounding box center [571, 292] width 97 height 19
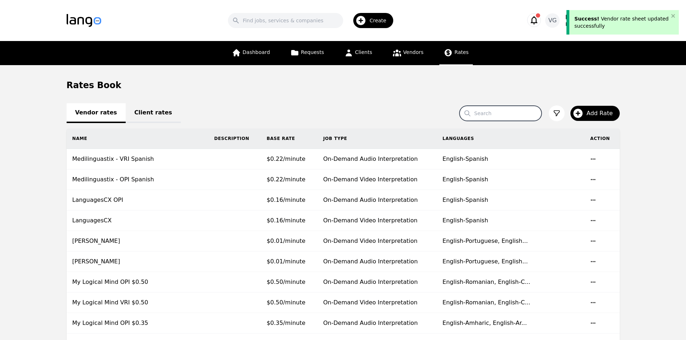
click at [492, 120] on input "Search" at bounding box center [501, 113] width 82 height 15
click at [503, 116] on input "Search" at bounding box center [501, 113] width 82 height 15
type input "future"
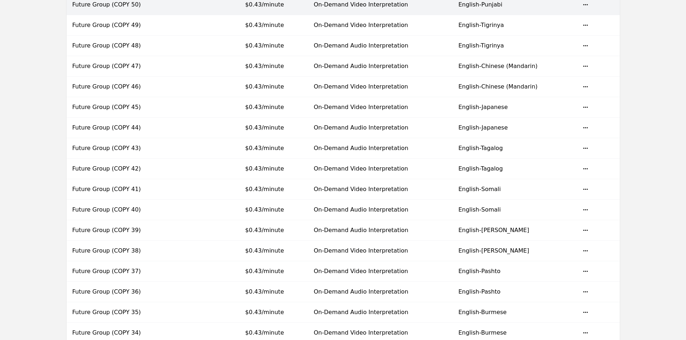
scroll to position [404, 0]
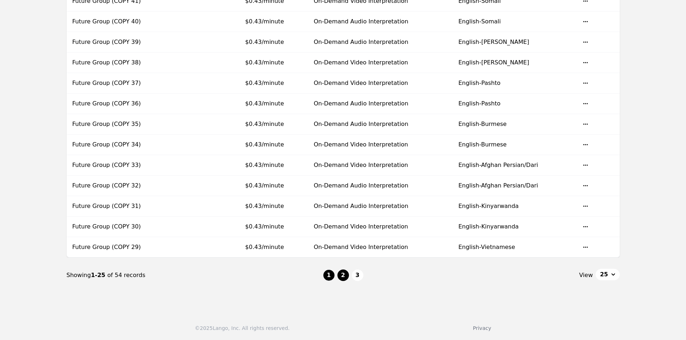
click at [338, 277] on button "2" at bounding box center [343, 276] width 12 height 12
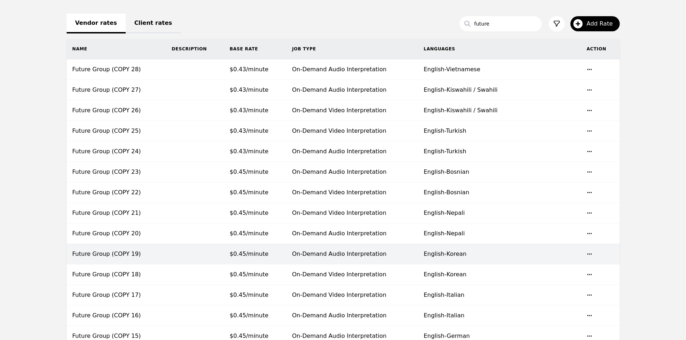
scroll to position [44, 0]
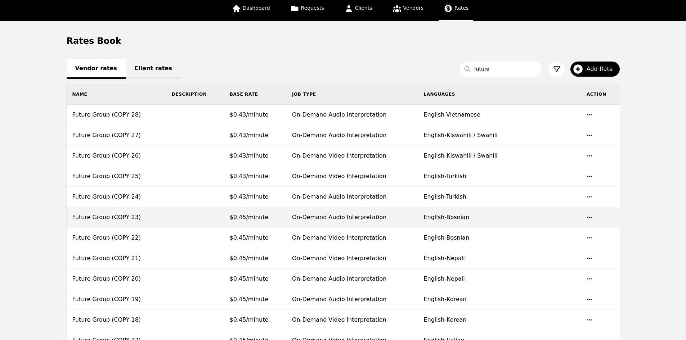
click at [286, 224] on td "$0.45/minute" at bounding box center [255, 217] width 62 height 21
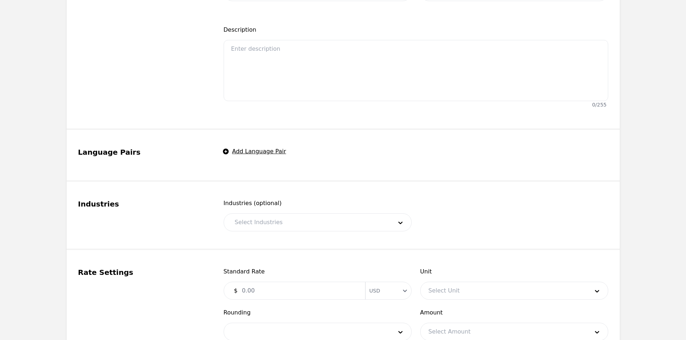
type input "Future Group (COPY 23)"
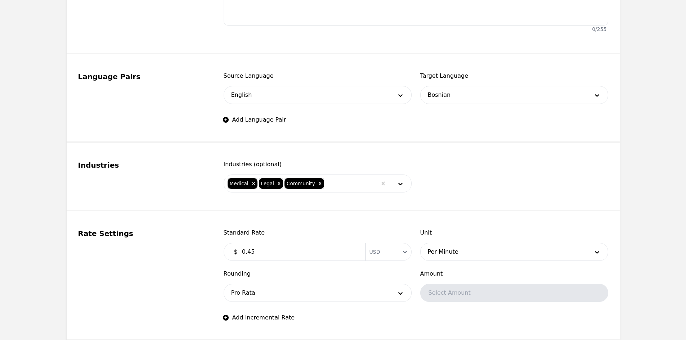
scroll to position [296, 0]
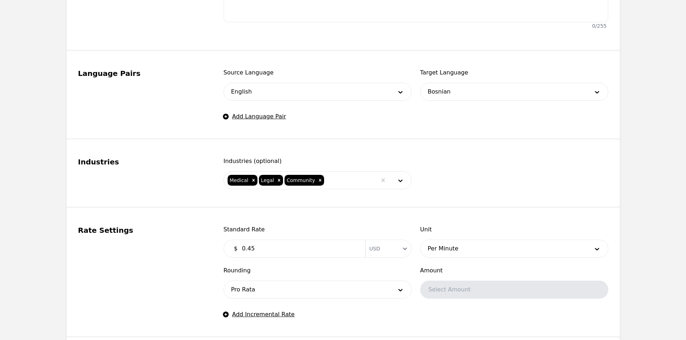
click at [274, 249] on input "0.45" at bounding box center [299, 249] width 123 height 14
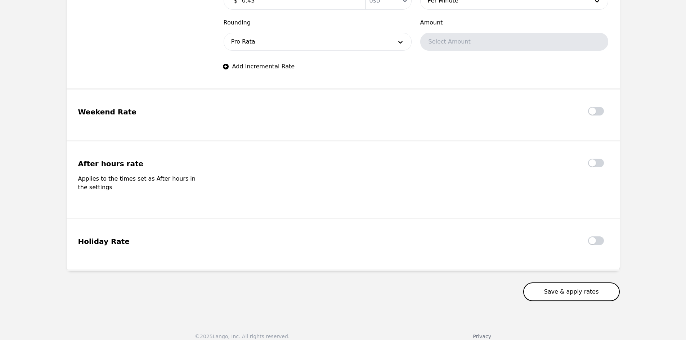
type input "0.43"
click at [556, 287] on button "Save & apply rates" at bounding box center [571, 292] width 97 height 19
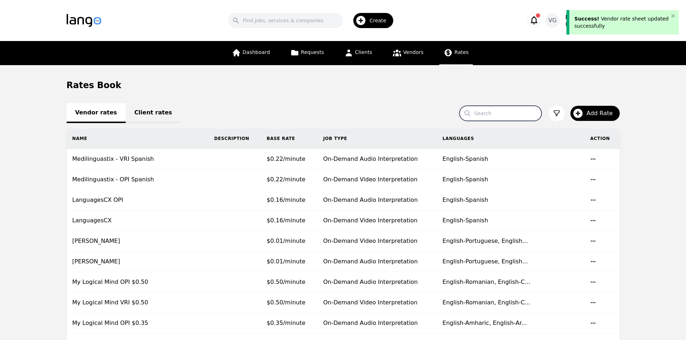
click at [497, 111] on input "Search" at bounding box center [501, 113] width 82 height 15
type input "future"
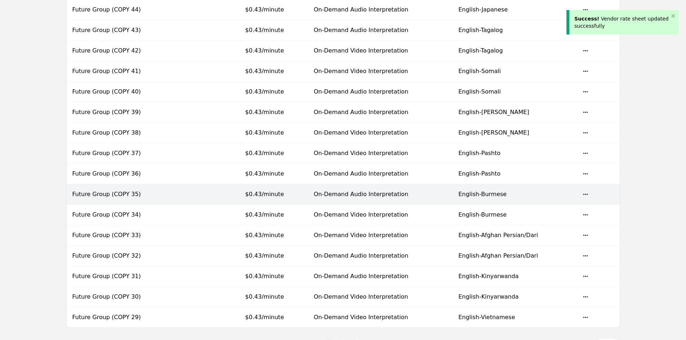
scroll to position [404, 0]
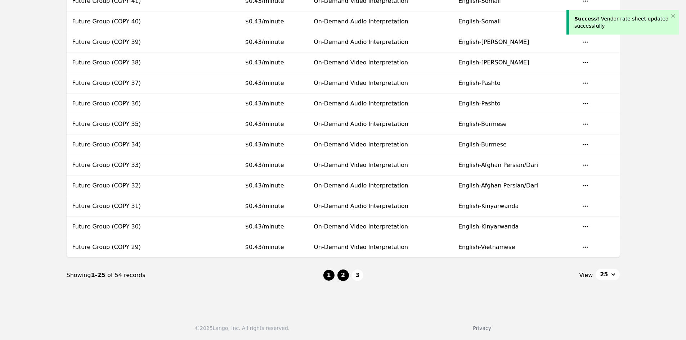
click at [344, 275] on button "2" at bounding box center [343, 276] width 12 height 12
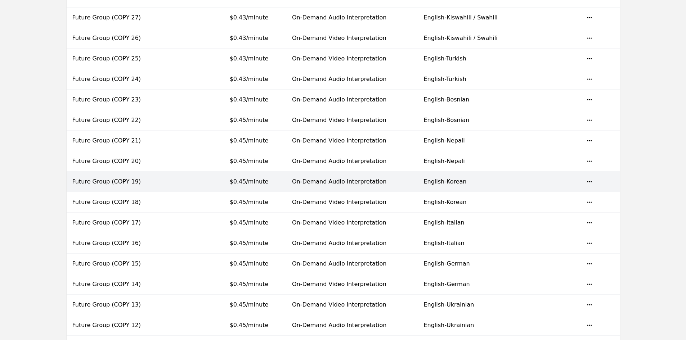
scroll to position [152, 0]
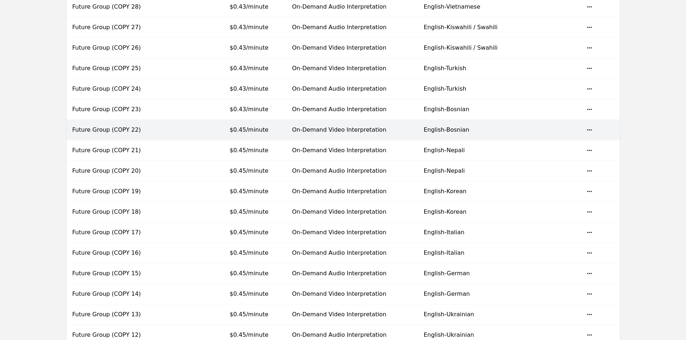
click at [286, 134] on td "$0.45/minute" at bounding box center [255, 130] width 62 height 21
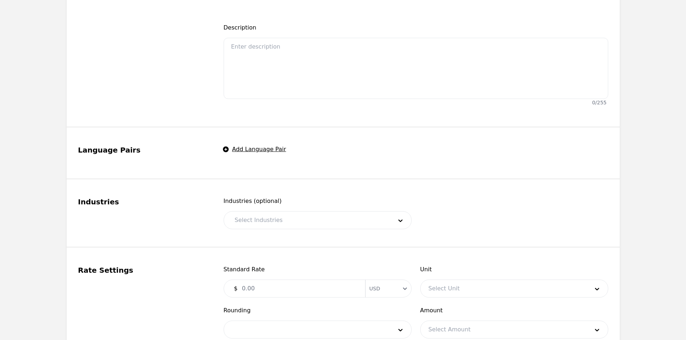
type input "Future Group (COPY 22)"
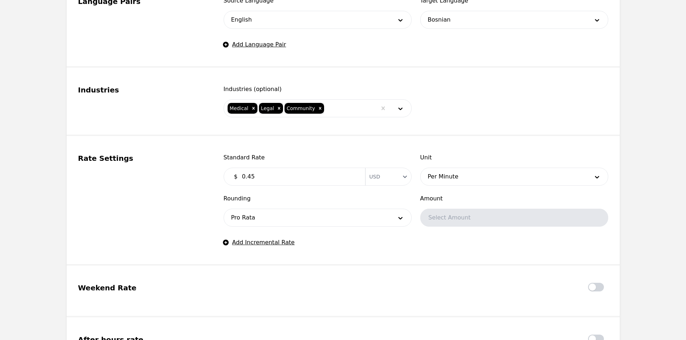
click at [277, 180] on input "0.45" at bounding box center [299, 177] width 123 height 14
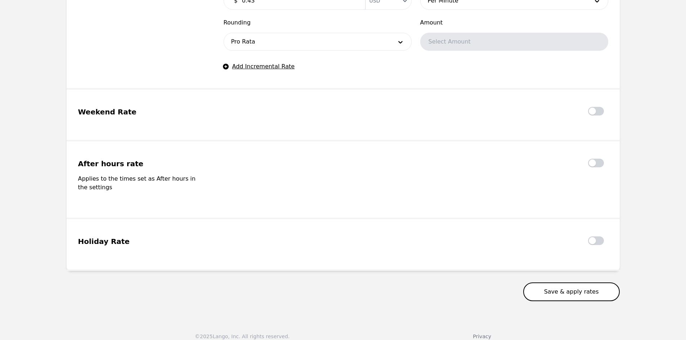
type input "0.43"
click at [556, 283] on button "Save & apply rates" at bounding box center [571, 292] width 97 height 19
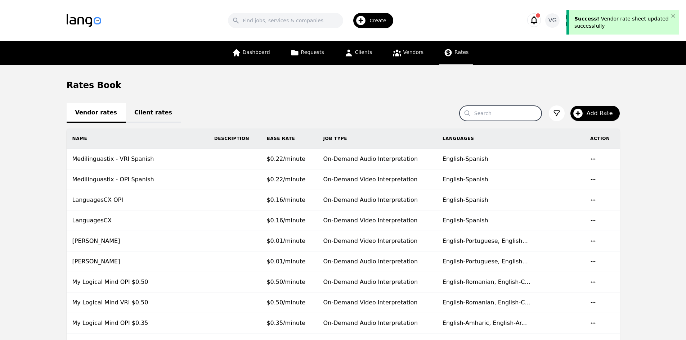
click at [489, 111] on input "Search" at bounding box center [501, 113] width 82 height 15
type input "future"
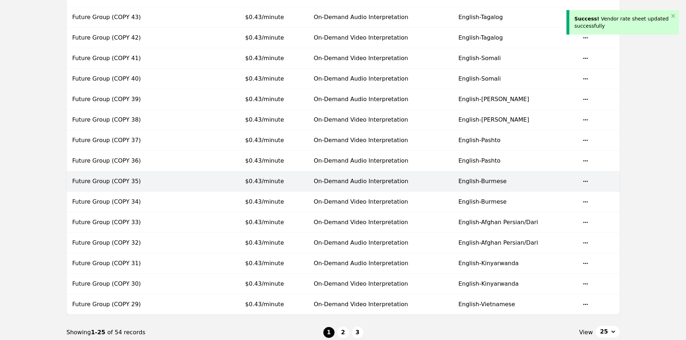
scroll to position [360, 0]
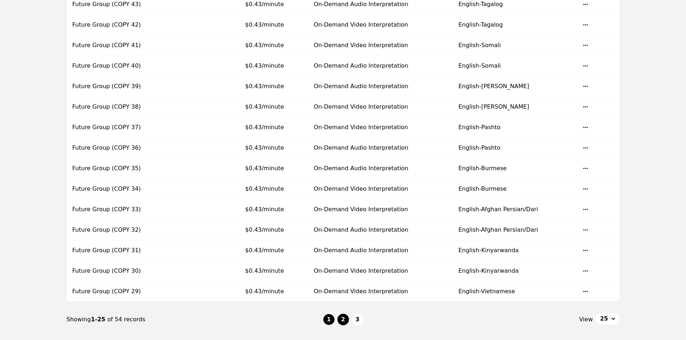
click at [342, 318] on button "2" at bounding box center [343, 320] width 12 height 12
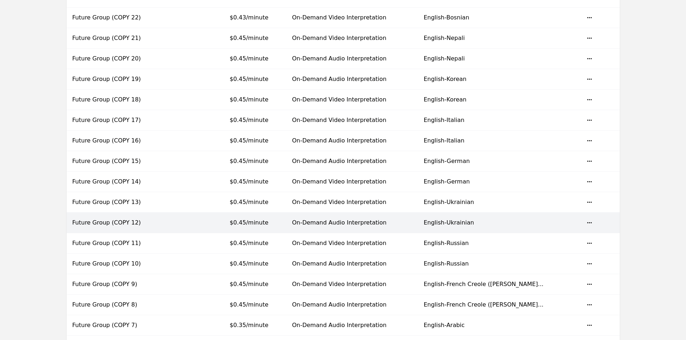
scroll to position [252, 0]
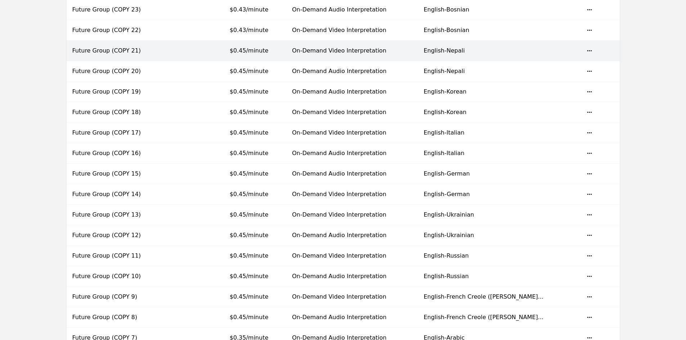
click at [284, 56] on td "$0.45/minute" at bounding box center [255, 51] width 62 height 21
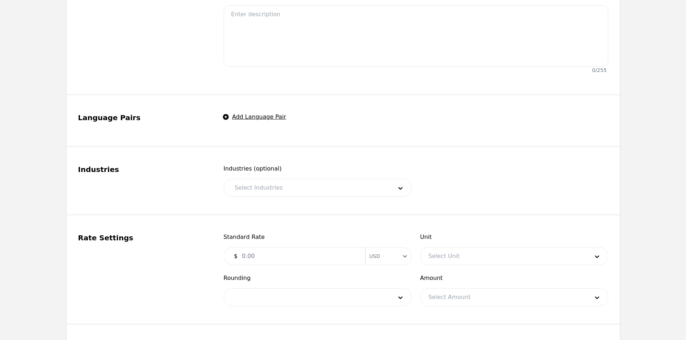
type input "Future Group (COPY 21)"
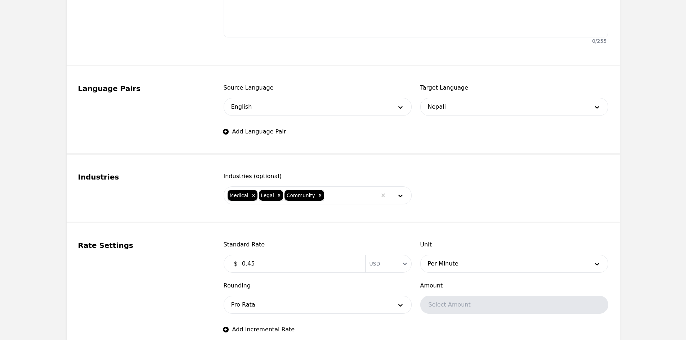
scroll to position [324, 0]
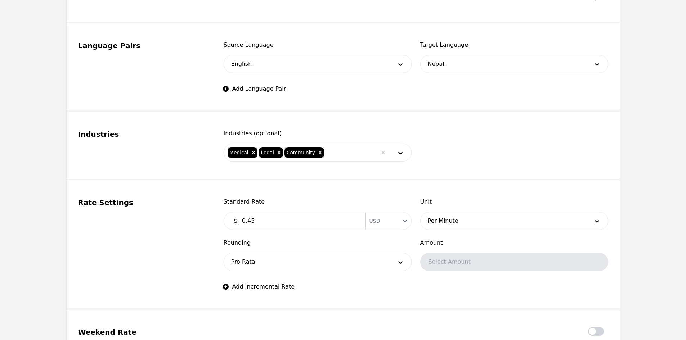
click at [278, 229] on div "$ 0.45 Currency USD" at bounding box center [318, 221] width 188 height 18
drag, startPoint x: 276, startPoint y: 221, endPoint x: 272, endPoint y: 223, distance: 4.4
click at [276, 221] on input "0.45" at bounding box center [299, 221] width 123 height 14
type input "0.43"
drag, startPoint x: 552, startPoint y: 168, endPoint x: 549, endPoint y: 164, distance: 5.0
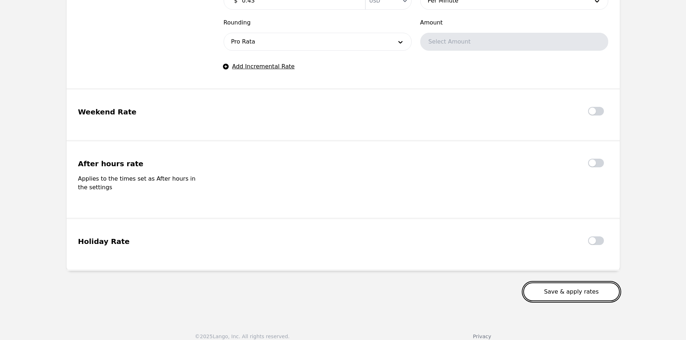
click at [566, 283] on button "Save & apply rates" at bounding box center [571, 292] width 97 height 19
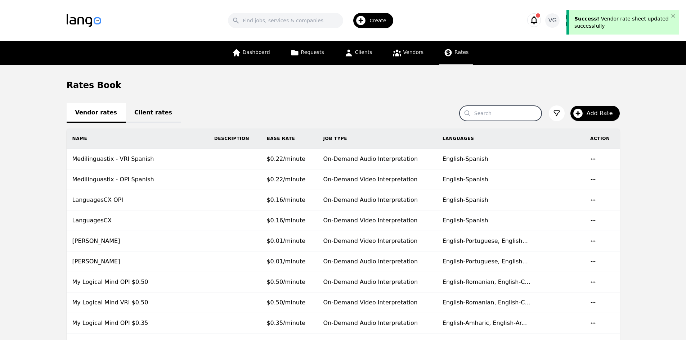
click at [496, 118] on input "Search" at bounding box center [501, 113] width 82 height 15
type input "future"
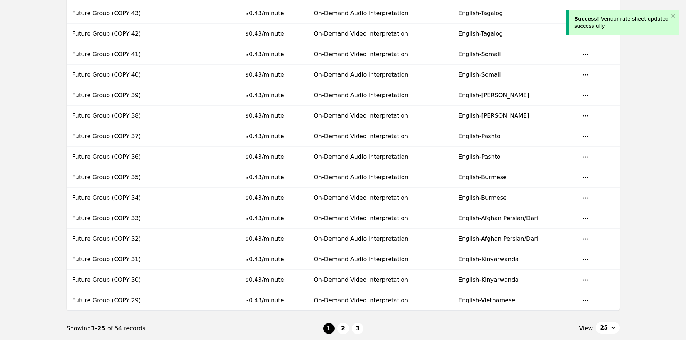
scroll to position [404, 0]
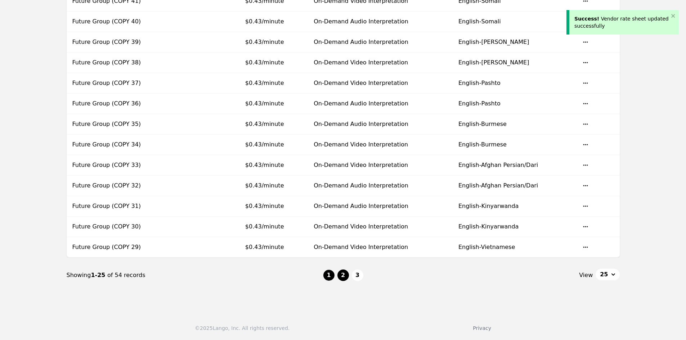
click at [344, 276] on button "2" at bounding box center [343, 276] width 12 height 12
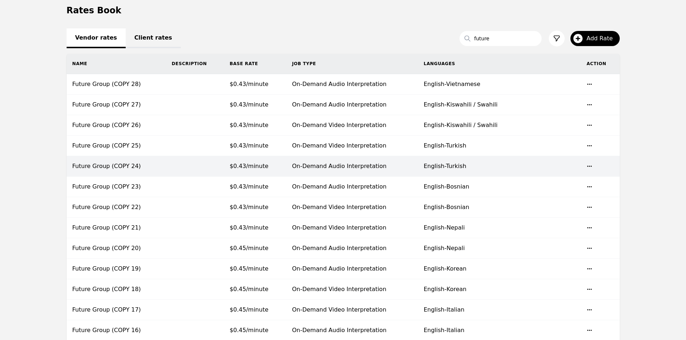
scroll to position [80, 0]
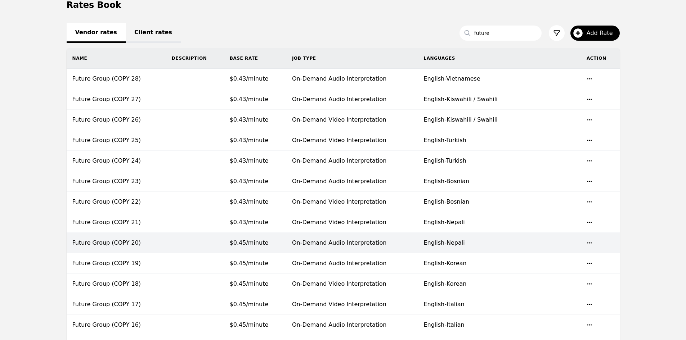
click at [312, 248] on td "On-Demand Audio Interpretation" at bounding box center [352, 243] width 132 height 21
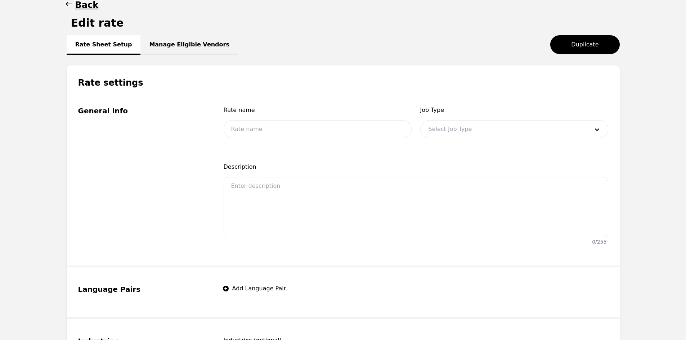
type input "Future Group (COPY 20)"
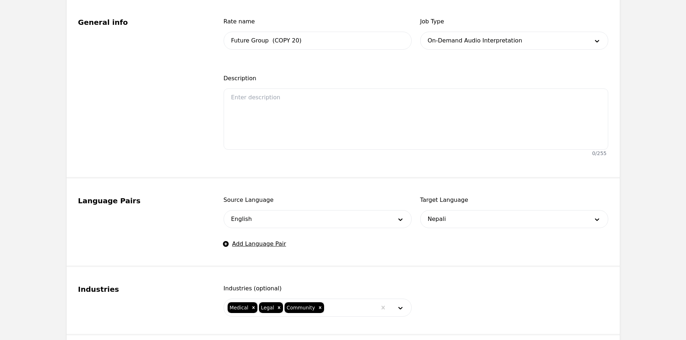
scroll to position [296, 0]
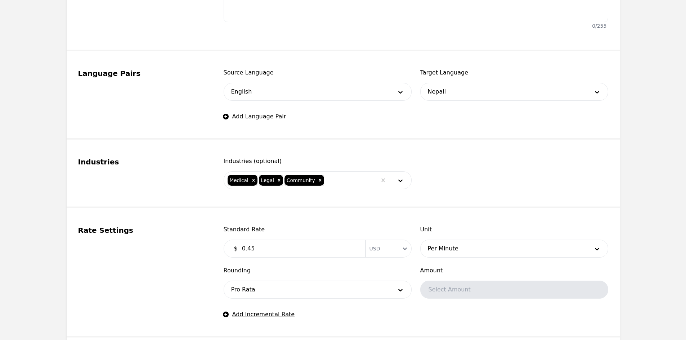
click at [281, 254] on input "0.45" at bounding box center [299, 249] width 123 height 14
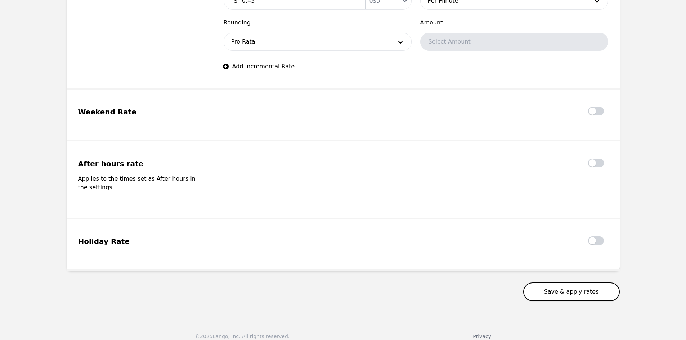
type input "0.43"
click at [584, 288] on button "Save & apply rates" at bounding box center [571, 292] width 97 height 19
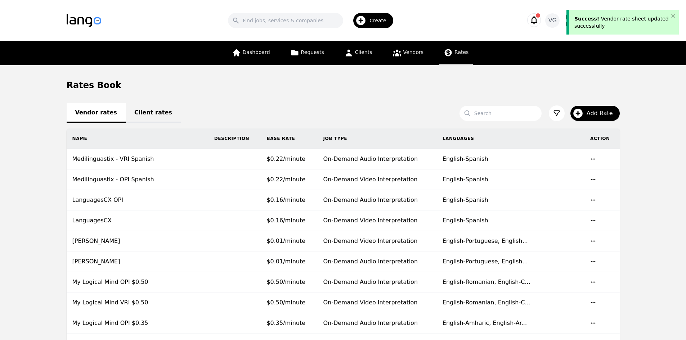
drag, startPoint x: 482, startPoint y: 96, endPoint x: 483, endPoint y: 107, distance: 10.5
drag, startPoint x: 483, startPoint y: 107, endPoint x: 485, endPoint y: 113, distance: 5.9
click at [483, 109] on input "Search" at bounding box center [501, 113] width 82 height 15
type input "future"
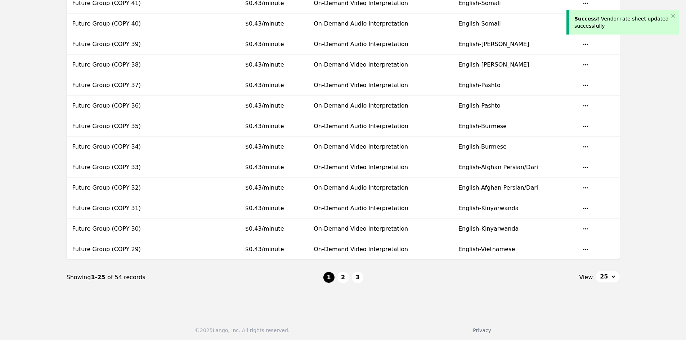
scroll to position [404, 0]
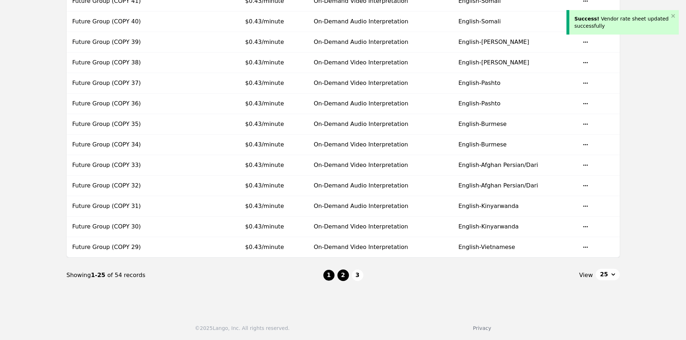
click at [343, 277] on button "2" at bounding box center [343, 276] width 12 height 12
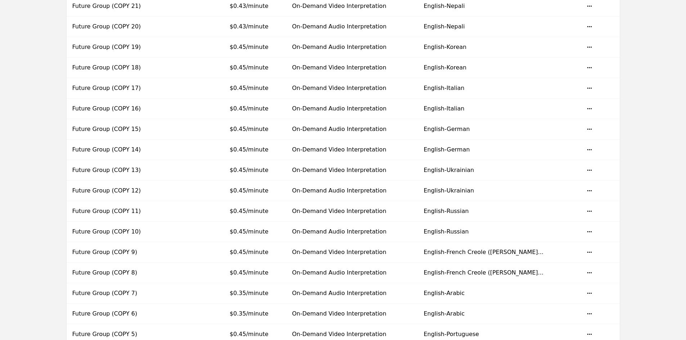
scroll to position [296, 0]
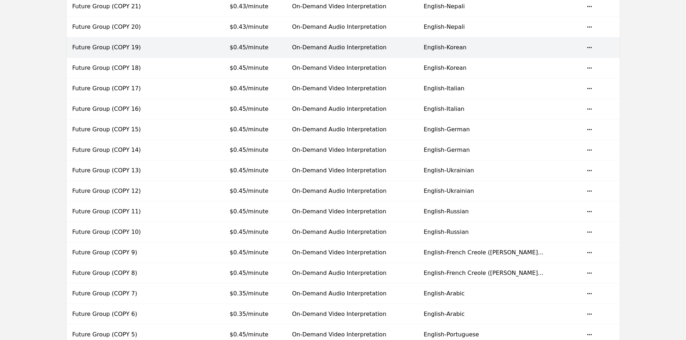
click at [281, 52] on td "$0.45/minute" at bounding box center [255, 47] width 62 height 21
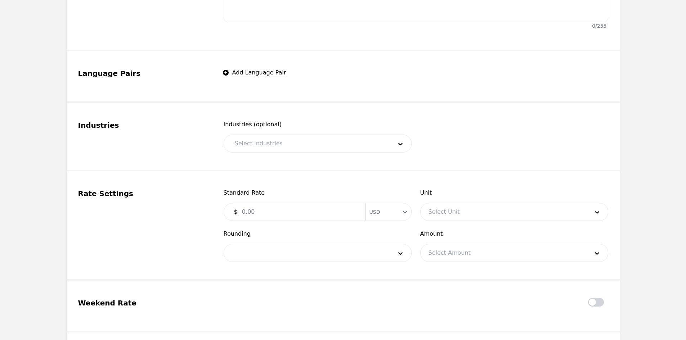
type input "Future Group (COPY 19)"
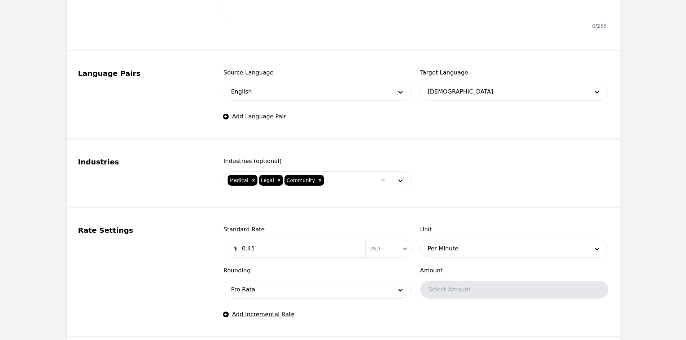
click at [278, 211] on fieldset "Rate Settings Standard Rate $ 0.45 Currency USD Unit Per Minute Rounding Pro Ra…" at bounding box center [343, 273] width 553 height 130
click at [276, 253] on input "0.45" at bounding box center [299, 249] width 123 height 14
type input "0.43"
click at [280, 223] on fieldset "Rate Settings Standard Rate $ 0.43 Currency USD Unit Per Minute Rounding Pro Ra…" at bounding box center [343, 273] width 553 height 130
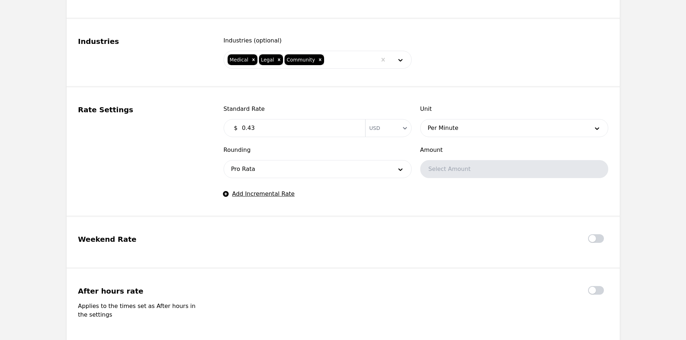
scroll to position [512, 0]
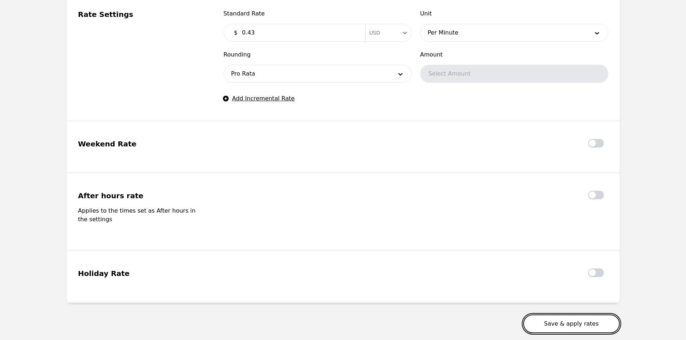
click at [545, 315] on button "Save & apply rates" at bounding box center [571, 324] width 97 height 19
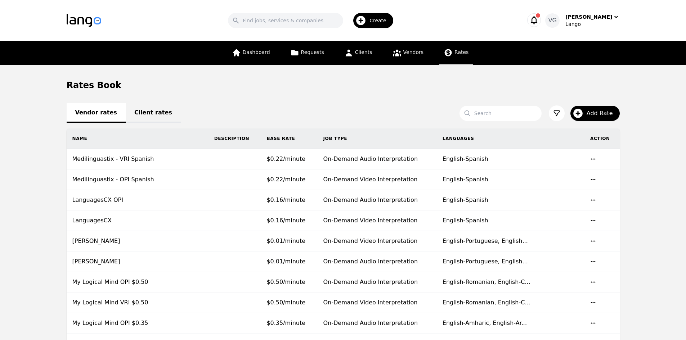
click at [499, 115] on input "Search" at bounding box center [501, 113] width 82 height 15
type input "future"
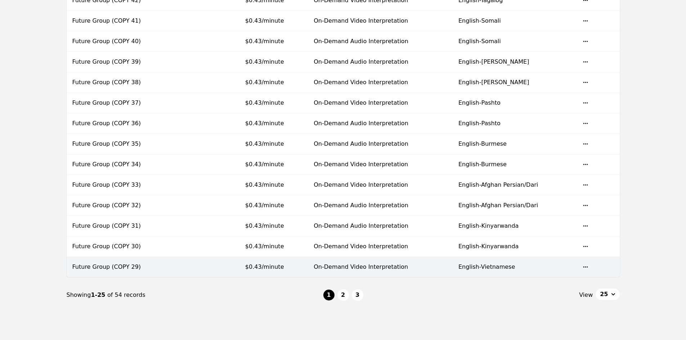
scroll to position [404, 0]
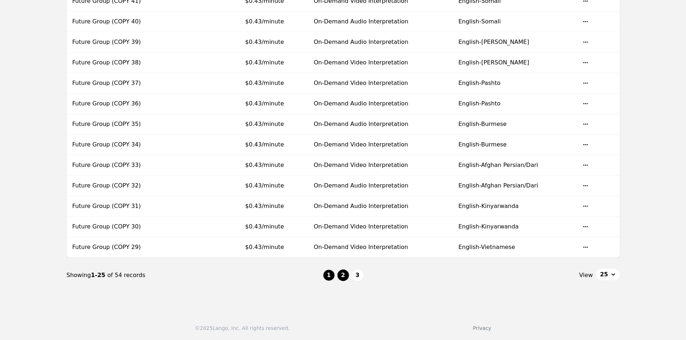
click at [341, 276] on button "2" at bounding box center [343, 276] width 12 height 12
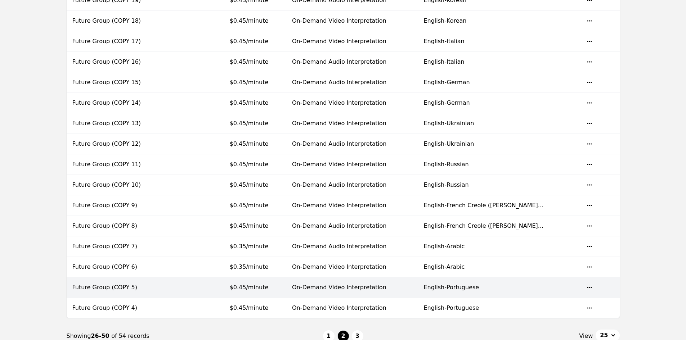
scroll to position [332, 0]
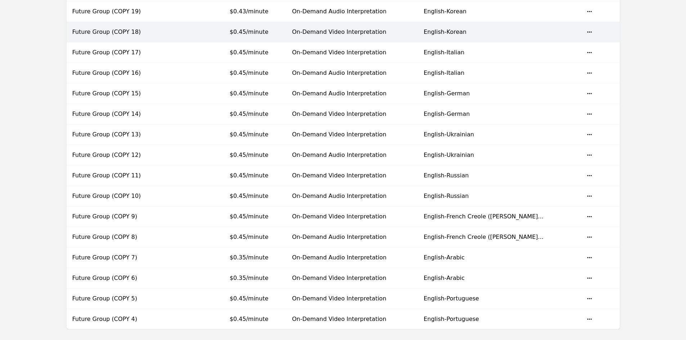
click at [286, 37] on td "$0.45/minute" at bounding box center [255, 32] width 62 height 21
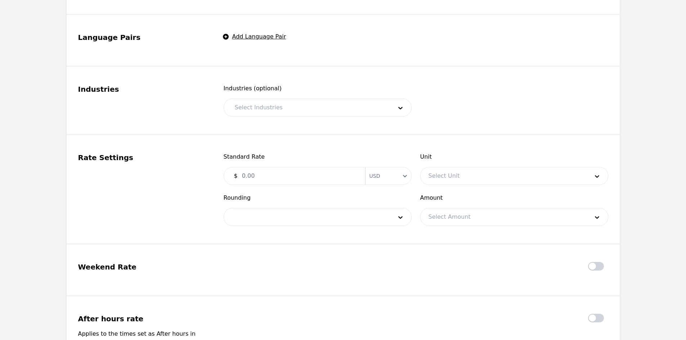
type input "Future Group (COPY 18)"
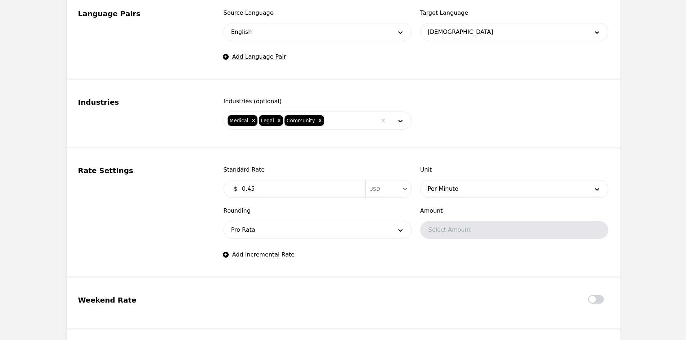
scroll to position [368, 0]
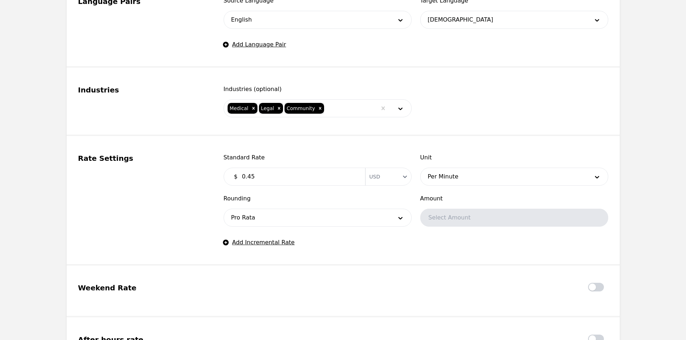
click at [278, 169] on div "$ 0.45 Currency USD" at bounding box center [318, 177] width 188 height 18
click at [276, 173] on input "0.45" at bounding box center [299, 177] width 123 height 14
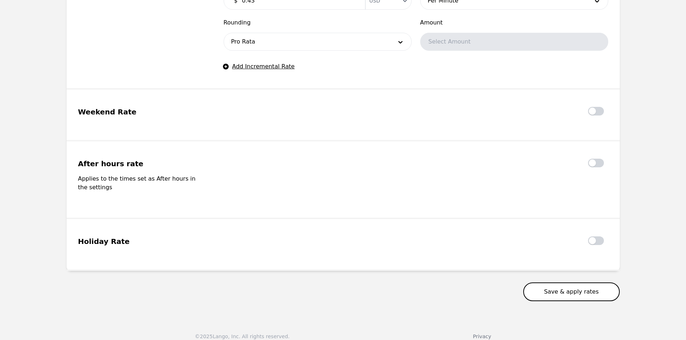
type input "0.43"
click at [585, 285] on button "Save & apply rates" at bounding box center [571, 292] width 97 height 19
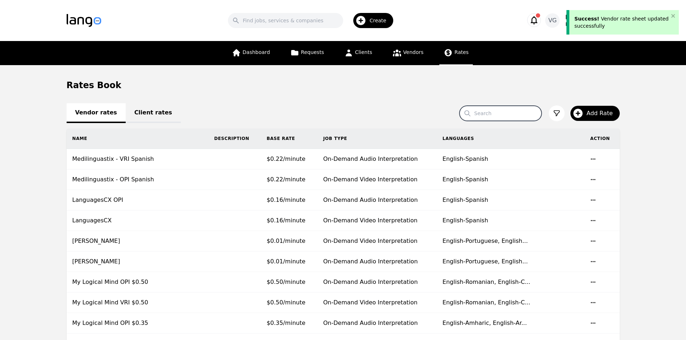
click at [499, 117] on input "Search" at bounding box center [501, 113] width 82 height 15
type input "future"
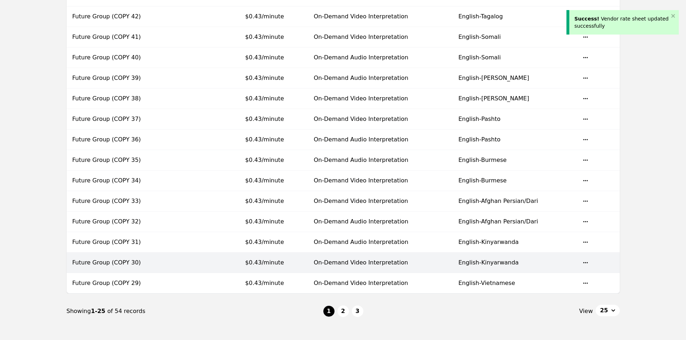
scroll to position [404, 0]
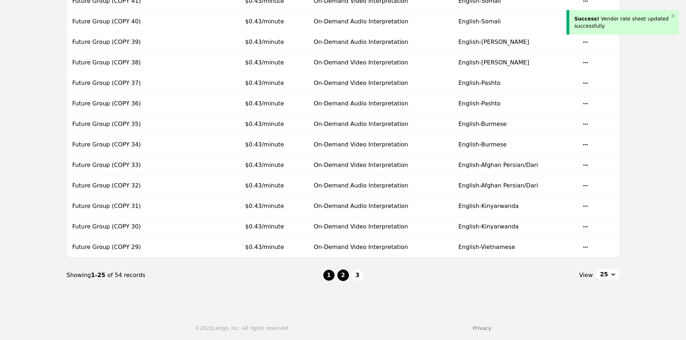
click at [341, 275] on button "2" at bounding box center [343, 276] width 12 height 12
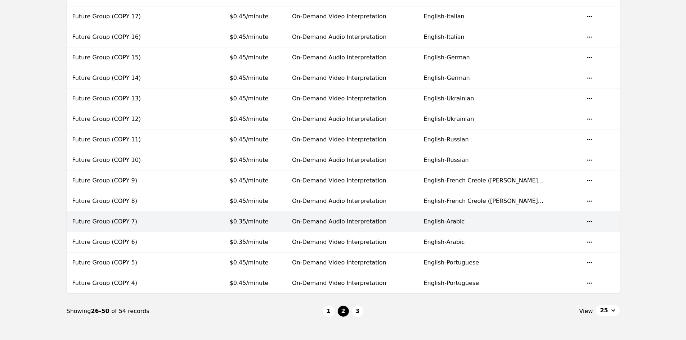
scroll to position [332, 0]
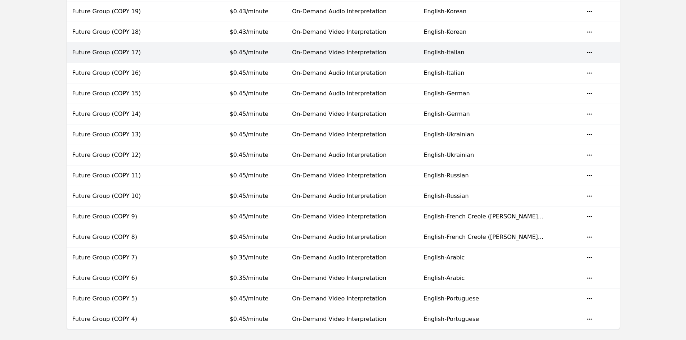
click at [286, 54] on td "$0.45/minute" at bounding box center [255, 52] width 62 height 21
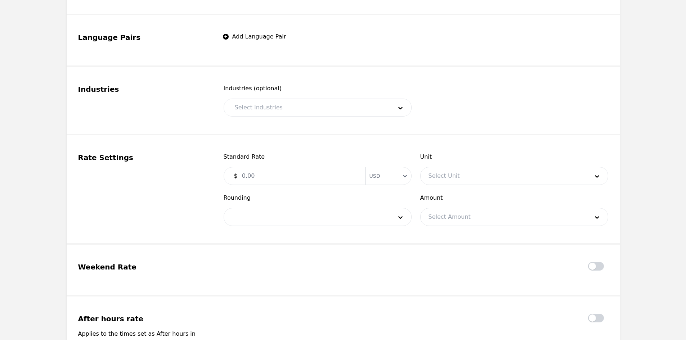
type input "Future Group (COPY 17)"
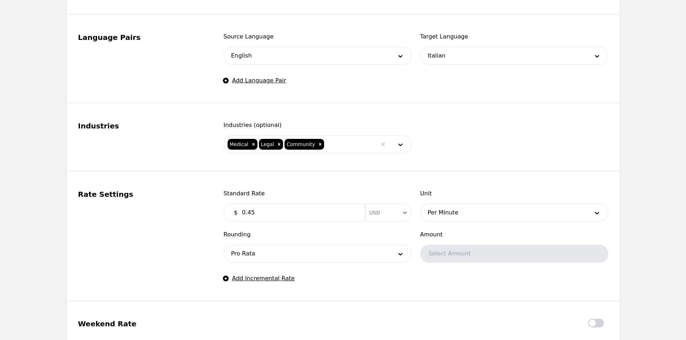
click at [287, 207] on input "0.45" at bounding box center [299, 213] width 123 height 14
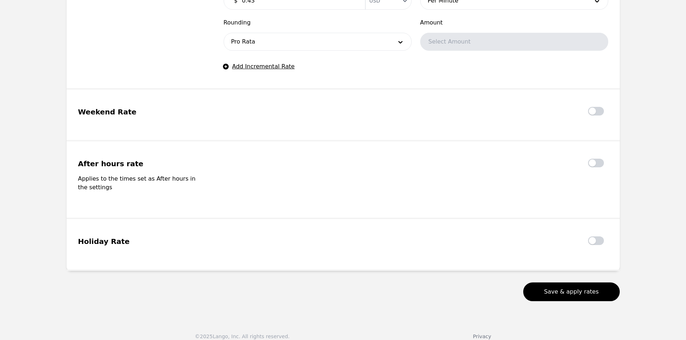
type input "0.43"
click at [550, 283] on button "Save & apply rates" at bounding box center [571, 292] width 97 height 19
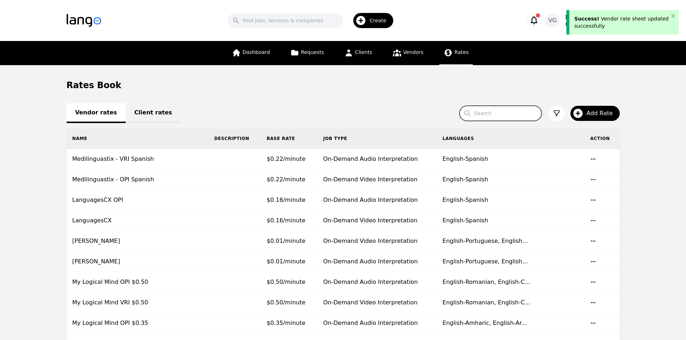
drag, startPoint x: 483, startPoint y: 109, endPoint x: 504, endPoint y: 120, distance: 24.2
click at [483, 109] on input "Search" at bounding box center [501, 113] width 82 height 15
type input "future"
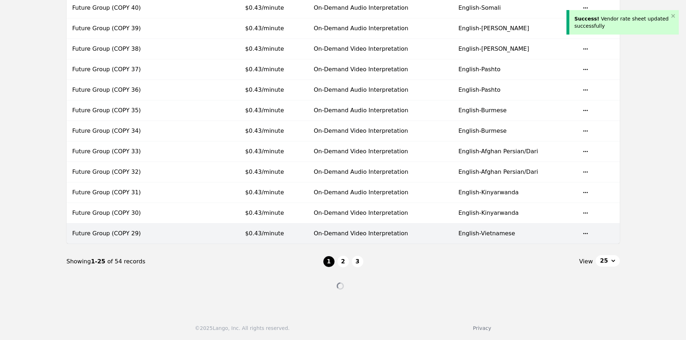
scroll to position [404, 0]
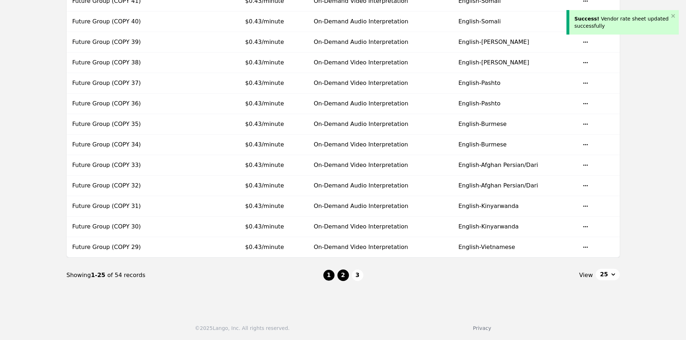
click at [339, 276] on button "2" at bounding box center [343, 276] width 12 height 12
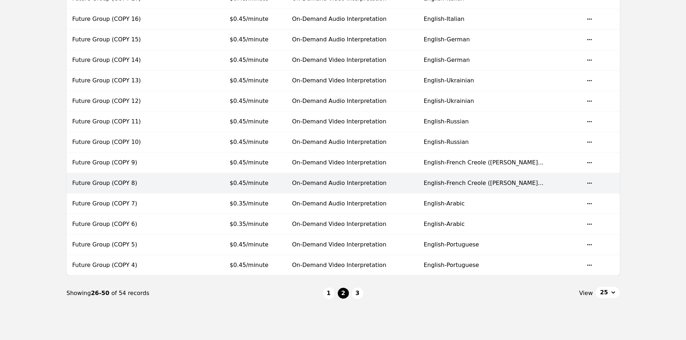
scroll to position [368, 0]
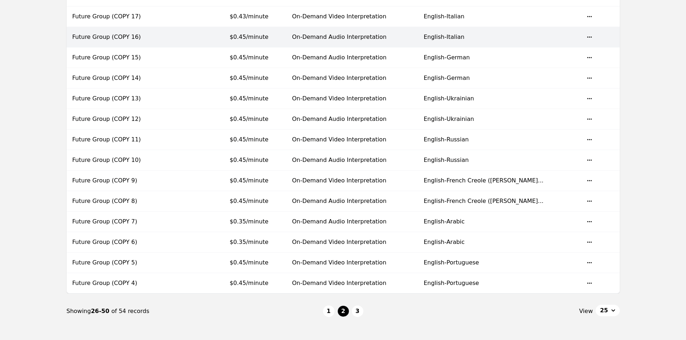
click at [260, 39] on span "$0.45/minute" at bounding box center [249, 36] width 39 height 7
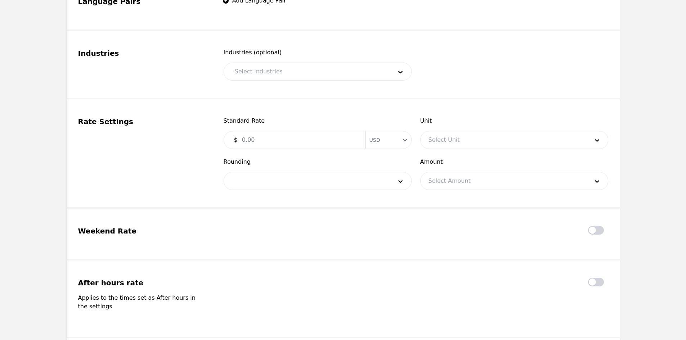
type input "Future Group (COPY 16)"
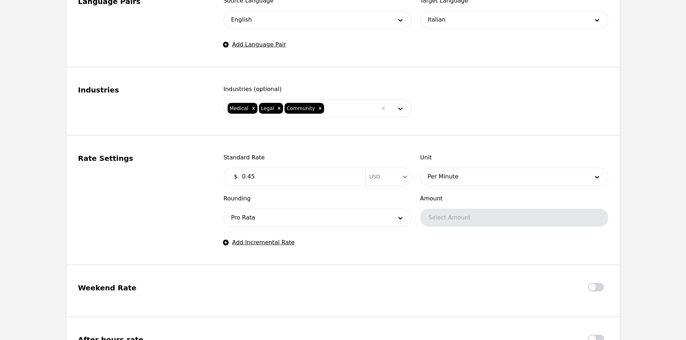
click at [272, 171] on input "0.45" at bounding box center [299, 177] width 123 height 14
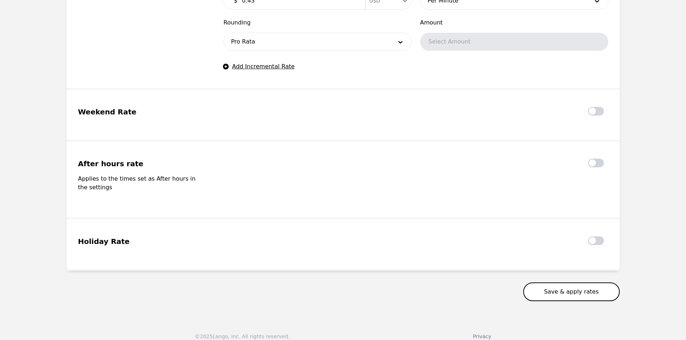
type input "0.43"
click at [550, 283] on button "Save & apply rates" at bounding box center [571, 292] width 97 height 19
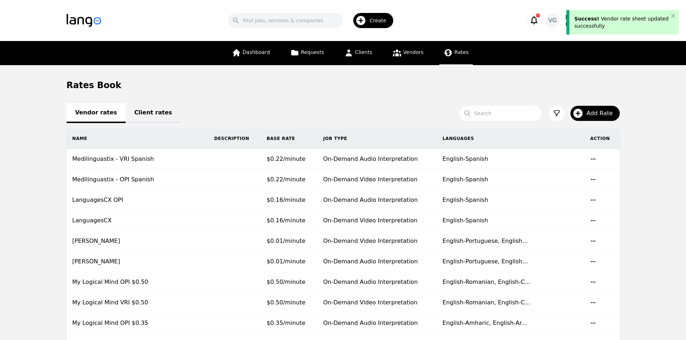
click at [500, 112] on input "Search" at bounding box center [501, 113] width 82 height 15
type input "future"
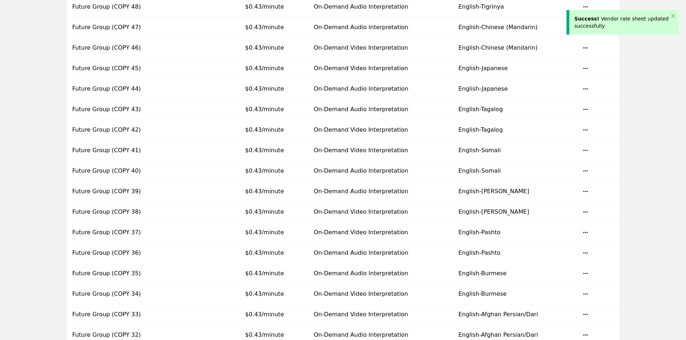
scroll to position [404, 0]
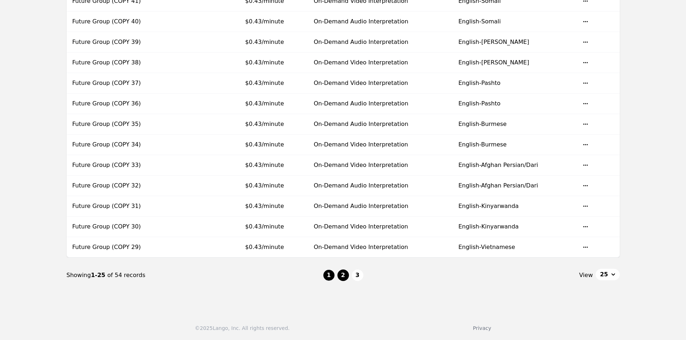
click at [341, 275] on button "2" at bounding box center [343, 276] width 12 height 12
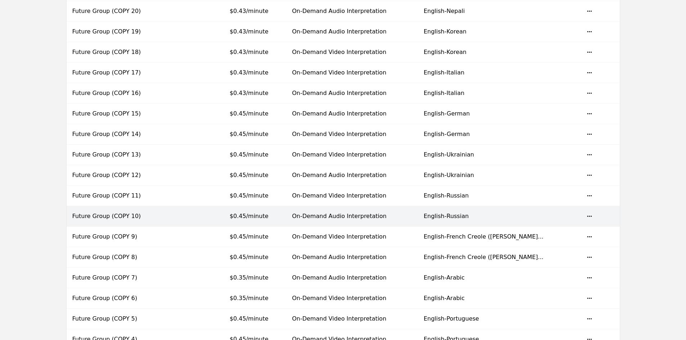
scroll to position [296, 0]
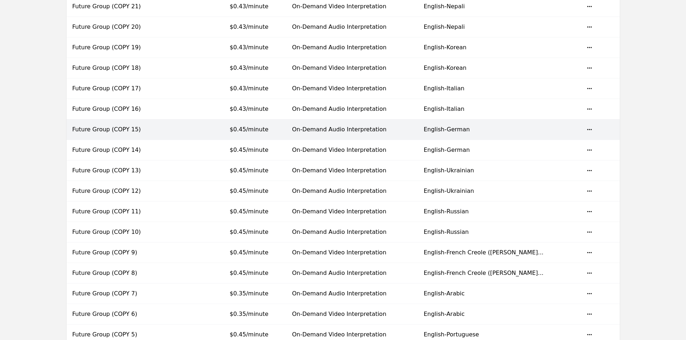
click at [286, 134] on td "$0.45/minute" at bounding box center [255, 130] width 62 height 21
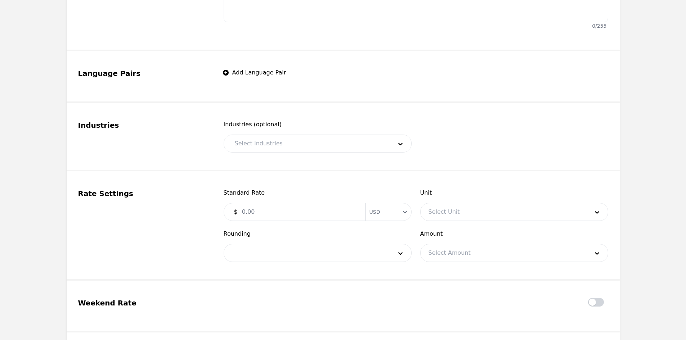
type input "Future Group (COPY 15)"
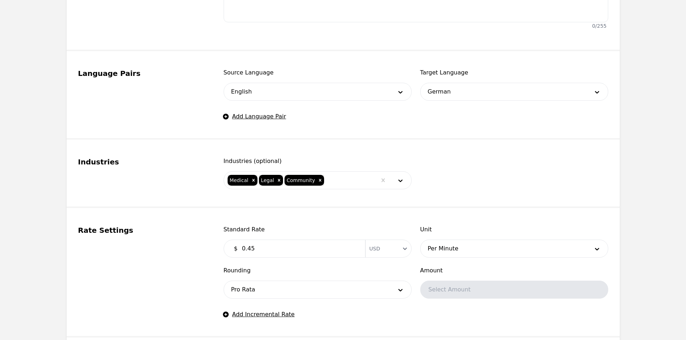
click at [276, 246] on input "0.45" at bounding box center [299, 249] width 123 height 14
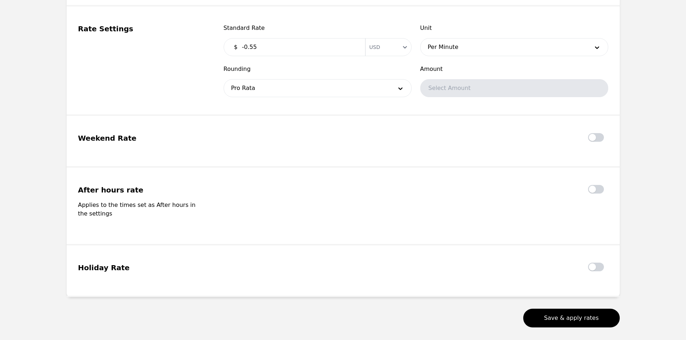
scroll to position [512, 0]
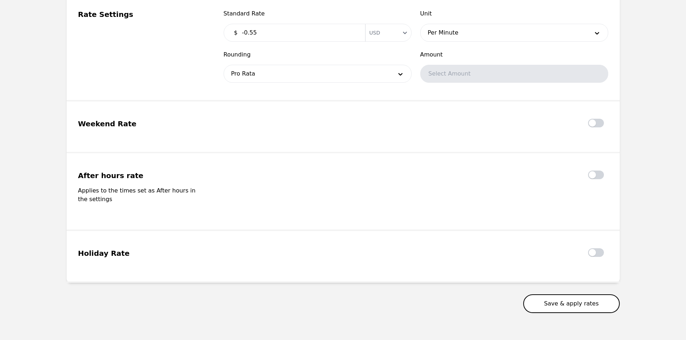
drag, startPoint x: 538, startPoint y: 286, endPoint x: 542, endPoint y: 290, distance: 5.1
click at [543, 295] on button "Save & apply rates" at bounding box center [571, 304] width 97 height 19
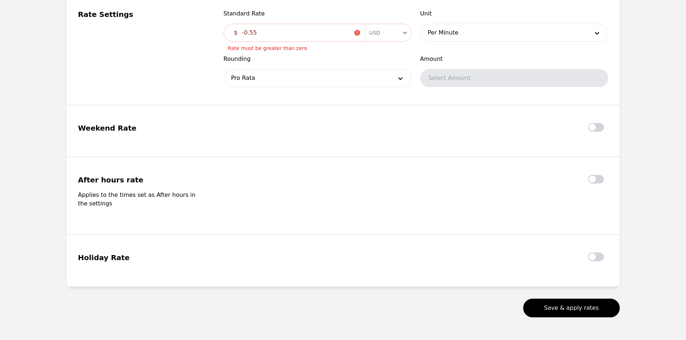
click at [292, 35] on input "-0.55" at bounding box center [296, 33] width 116 height 14
type input "-0"
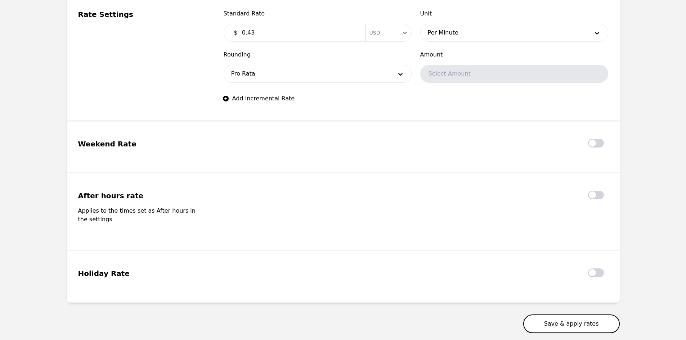
type input "0.43"
click at [538, 315] on button "Save & apply rates" at bounding box center [571, 324] width 97 height 19
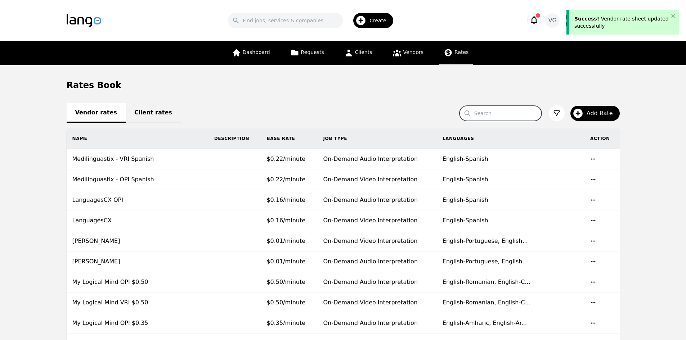
click at [481, 116] on input "Search" at bounding box center [501, 113] width 82 height 15
type input "future"
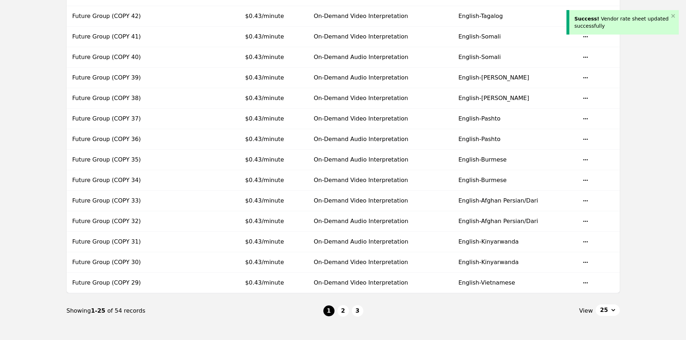
scroll to position [404, 0]
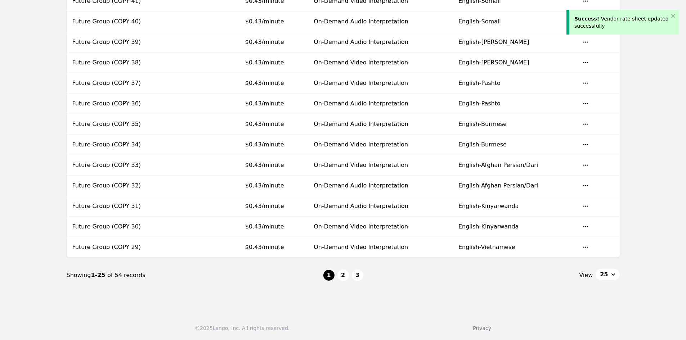
click at [343, 269] on nav "Showing 1-25 of 54 records 1 2 3 View 25" at bounding box center [343, 275] width 553 height 35
click at [346, 275] on button "2" at bounding box center [343, 276] width 12 height 12
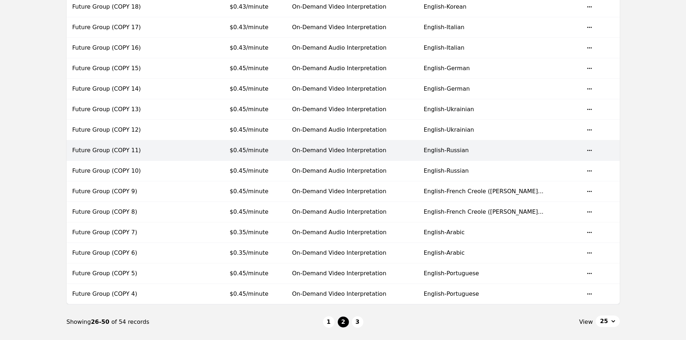
scroll to position [296, 0]
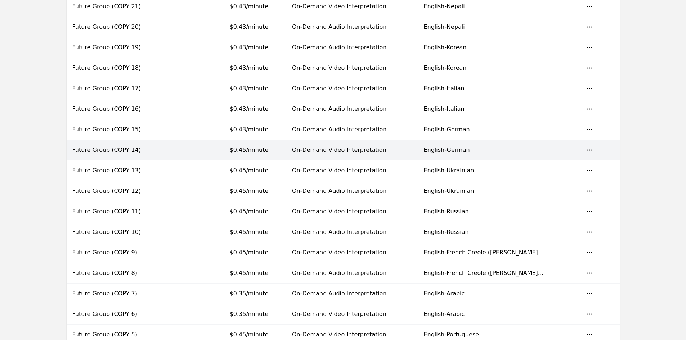
click at [286, 153] on td "$0.45/minute" at bounding box center [255, 150] width 62 height 21
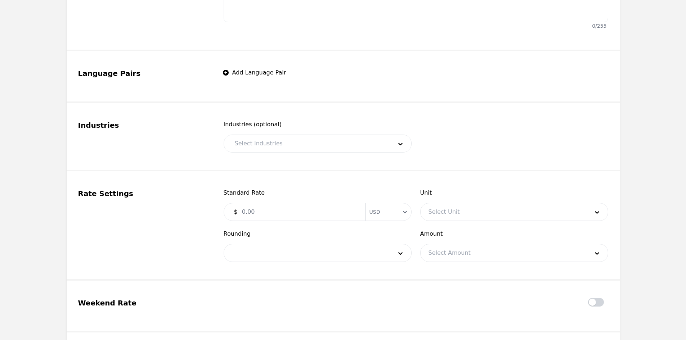
type input "Future Group (COPY 14)"
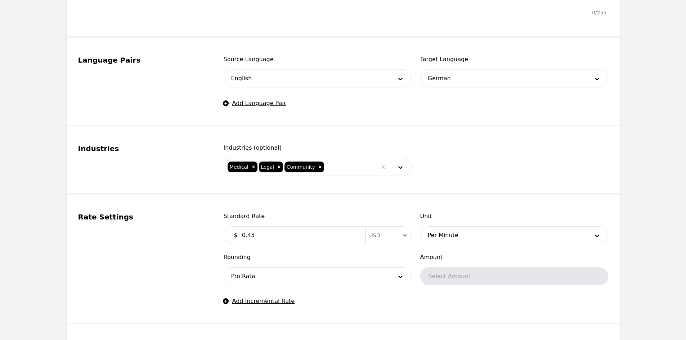
scroll to position [332, 0]
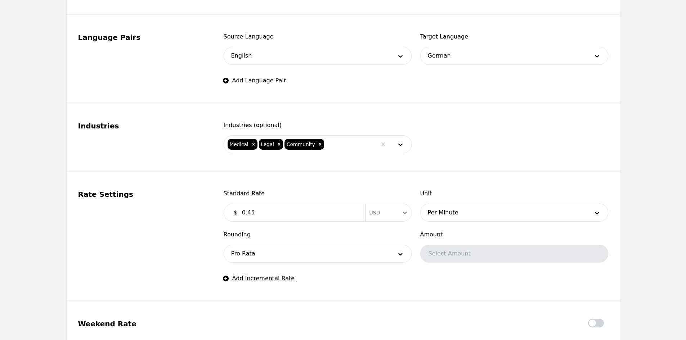
click at [273, 217] on input "0.45" at bounding box center [299, 213] width 123 height 14
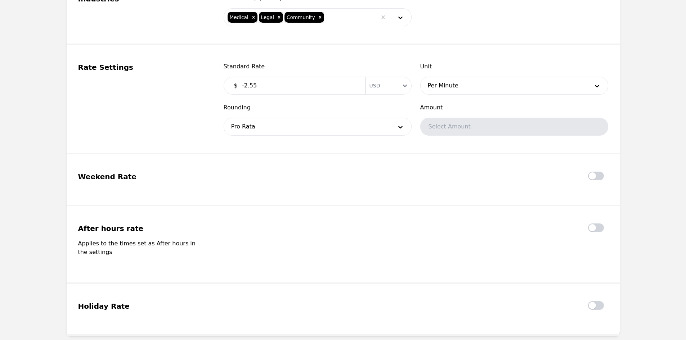
scroll to position [524, 0]
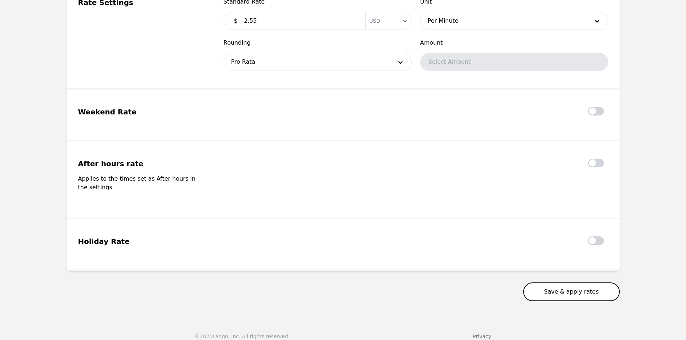
type input "-2.55"
click at [548, 283] on button "Save & apply rates" at bounding box center [571, 292] width 97 height 19
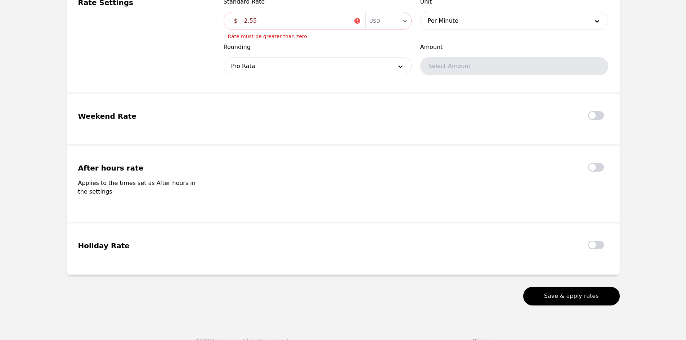
click at [288, 23] on input "-2.55" at bounding box center [296, 21] width 116 height 14
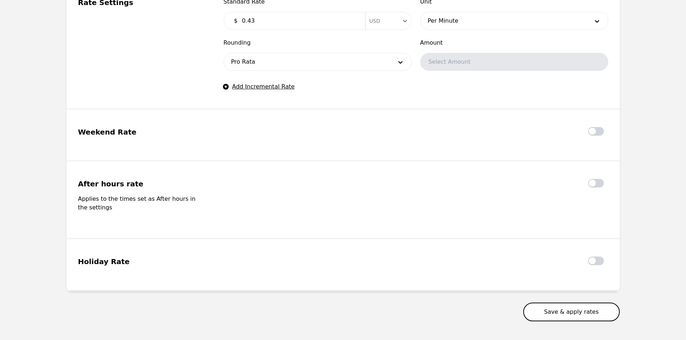
type input "0.43"
click at [590, 303] on button "Save & apply rates" at bounding box center [571, 312] width 97 height 19
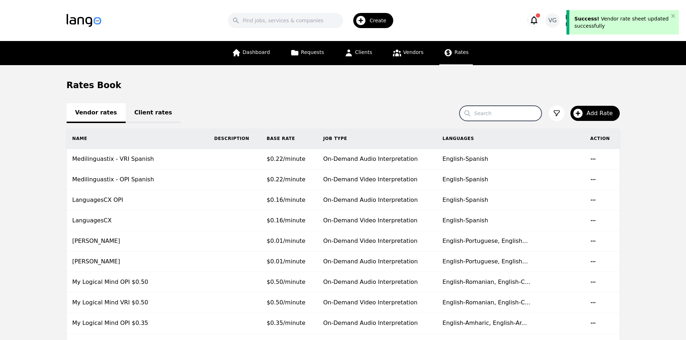
click at [511, 121] on input "Search" at bounding box center [501, 113] width 82 height 15
type input "future"
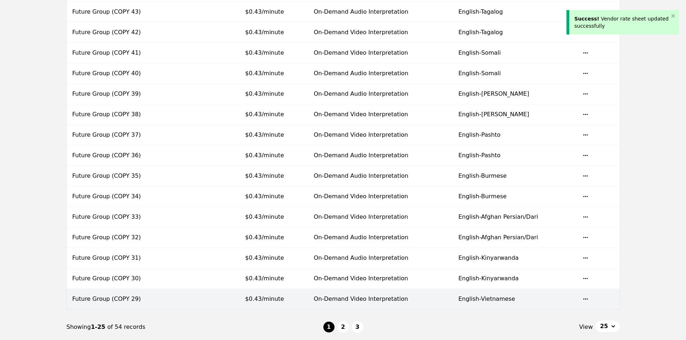
scroll to position [404, 0]
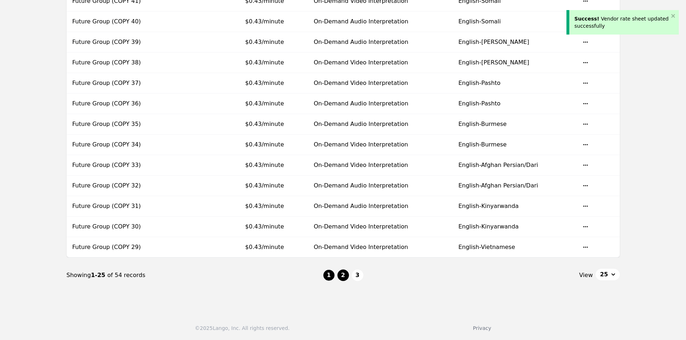
click at [346, 279] on button "2" at bounding box center [343, 276] width 12 height 12
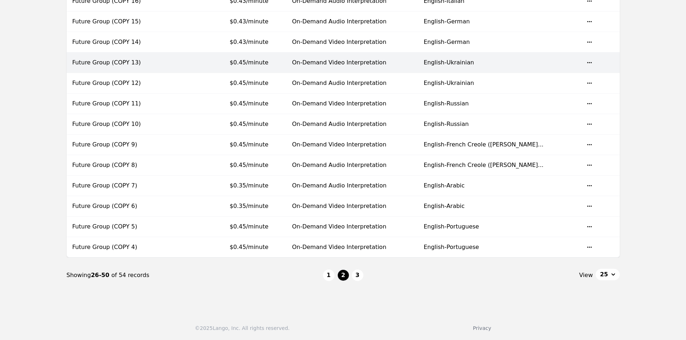
click at [348, 64] on td "On-Demand Video Interpretation" at bounding box center [352, 63] width 132 height 21
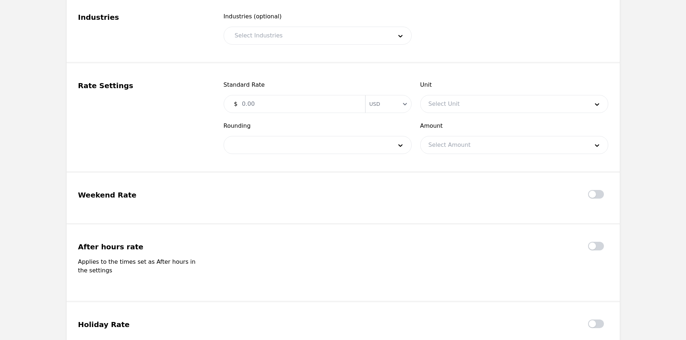
type input "Future Group (COPY 13)"
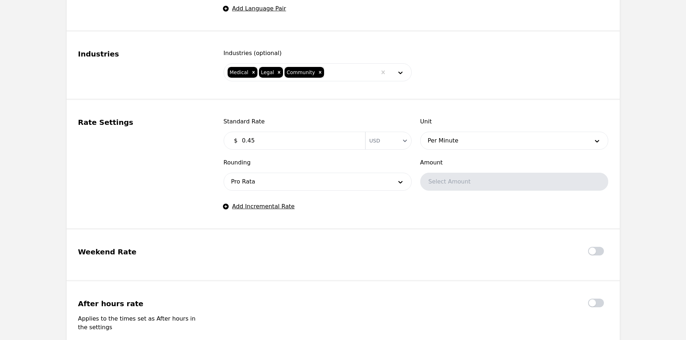
drag, startPoint x: 310, startPoint y: 141, endPoint x: 318, endPoint y: 131, distance: 13.0
click at [311, 140] on input "0.45" at bounding box center [299, 141] width 123 height 14
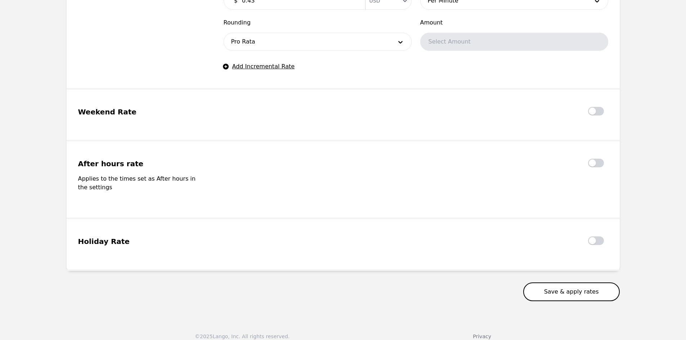
type input "0.43"
click at [578, 286] on button "Save & apply rates" at bounding box center [571, 292] width 97 height 19
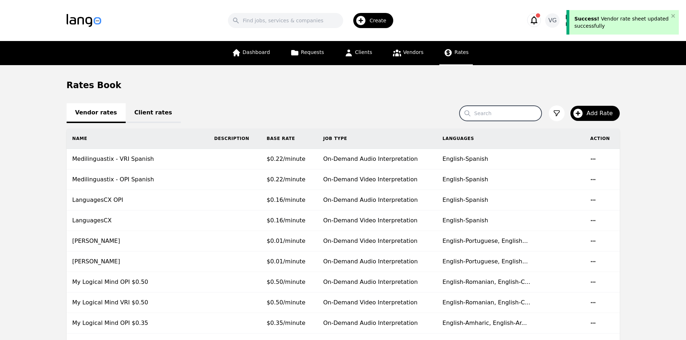
drag, startPoint x: 493, startPoint y: 109, endPoint x: 499, endPoint y: 116, distance: 9.7
click at [493, 109] on input "Search" at bounding box center [501, 113] width 82 height 15
type input "future"
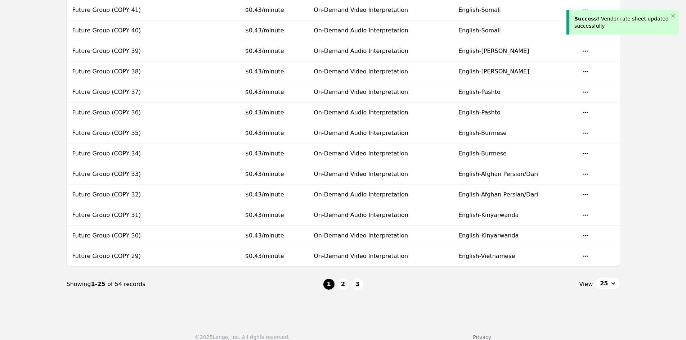
scroll to position [404, 0]
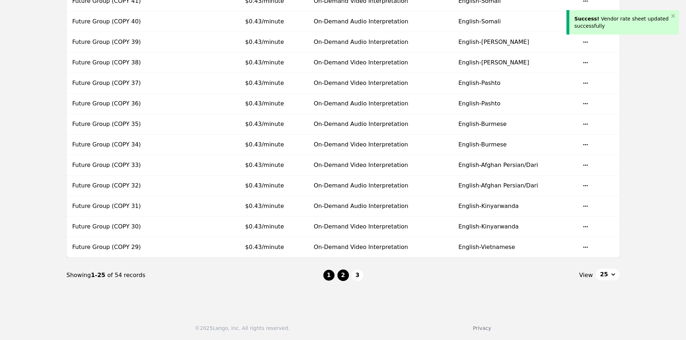
click at [344, 275] on button "2" at bounding box center [343, 276] width 12 height 12
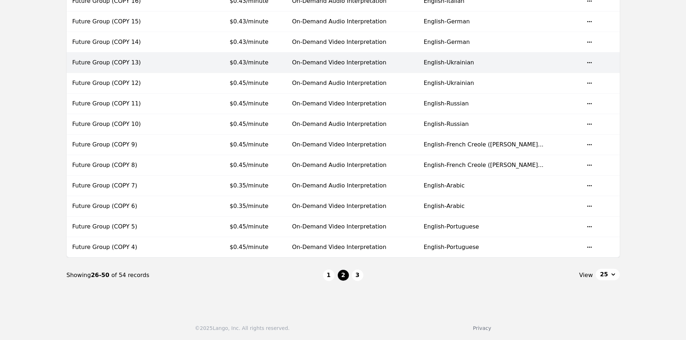
click at [329, 67] on td "On-Demand Video Interpretation" at bounding box center [352, 63] width 132 height 21
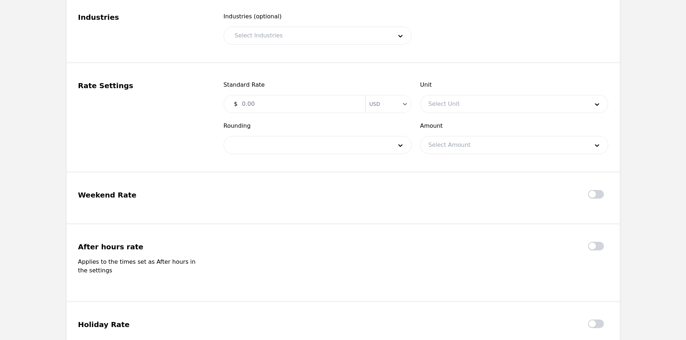
type input "Future Group (COPY 13)"
type input "0.43"
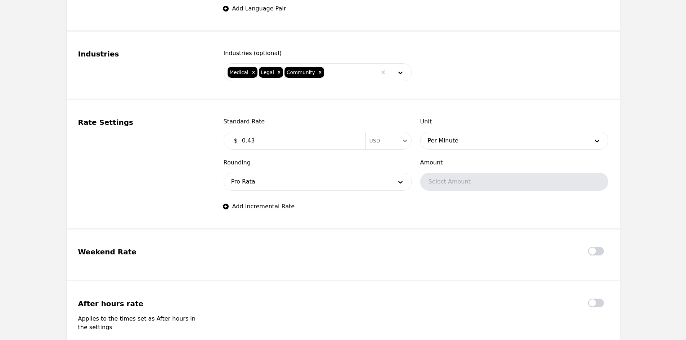
click at [291, 143] on input "0.43" at bounding box center [299, 141] width 123 height 14
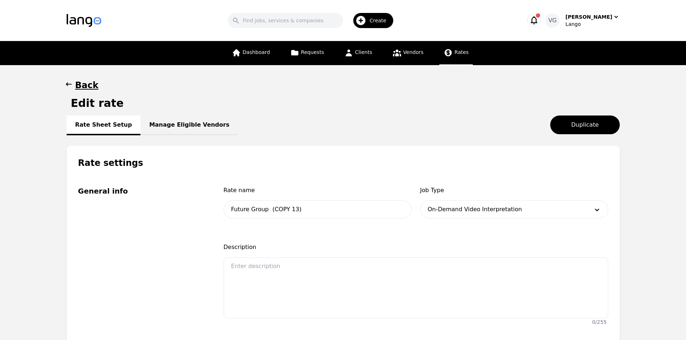
click at [82, 82] on h1 "Back" at bounding box center [86, 86] width 23 height 12
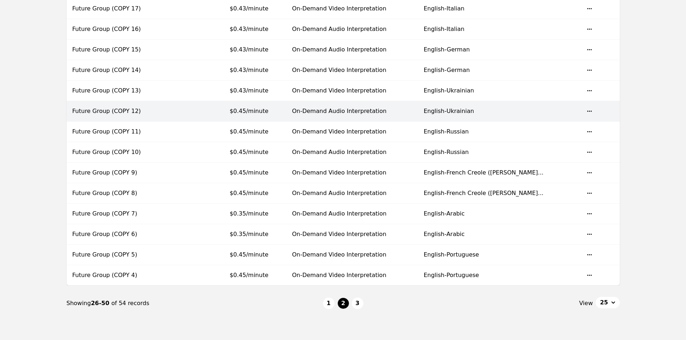
scroll to position [404, 0]
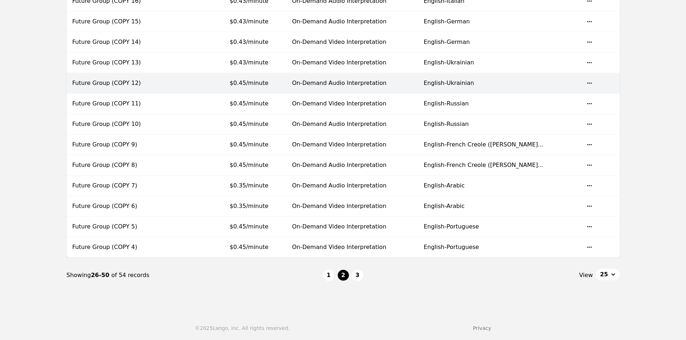
click at [286, 88] on td "$0.45/minute" at bounding box center [255, 83] width 62 height 21
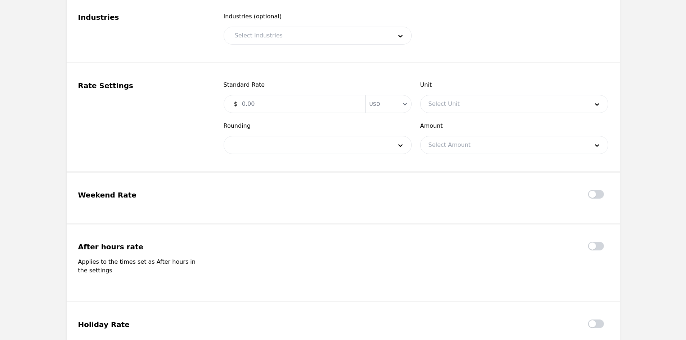
type input "Future Group (COPY 12)"
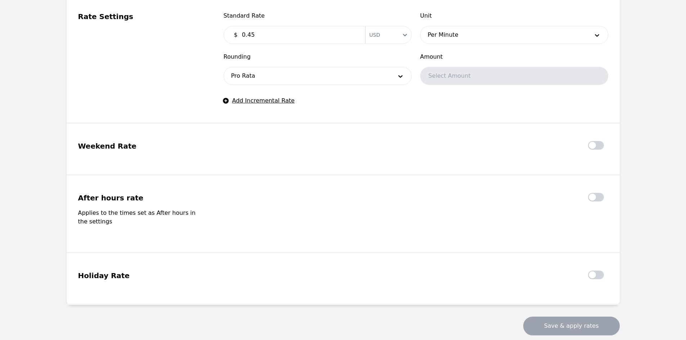
scroll to position [512, 0]
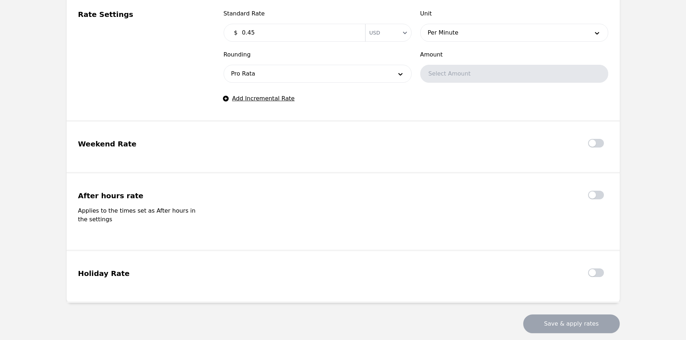
click at [272, 33] on input "0.45" at bounding box center [299, 33] width 123 height 14
type input "0.43"
click at [566, 315] on button "Save & apply rates" at bounding box center [571, 324] width 97 height 19
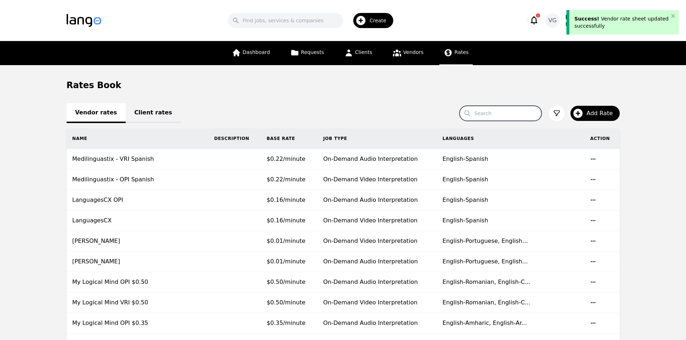
click at [491, 111] on input "Search" at bounding box center [501, 113] width 82 height 15
type input "future"
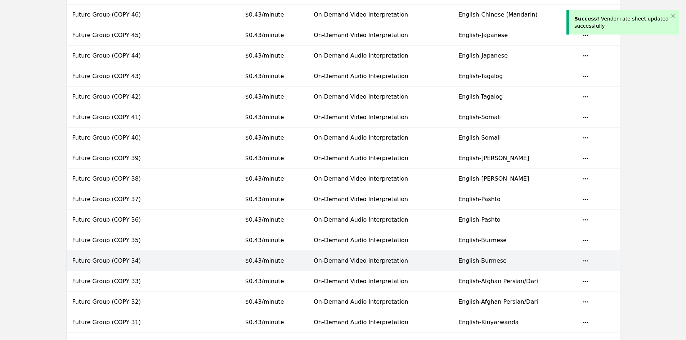
scroll to position [404, 0]
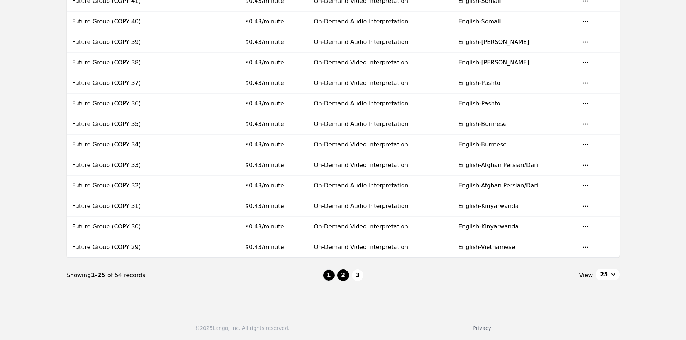
click at [344, 274] on button "2" at bounding box center [343, 276] width 12 height 12
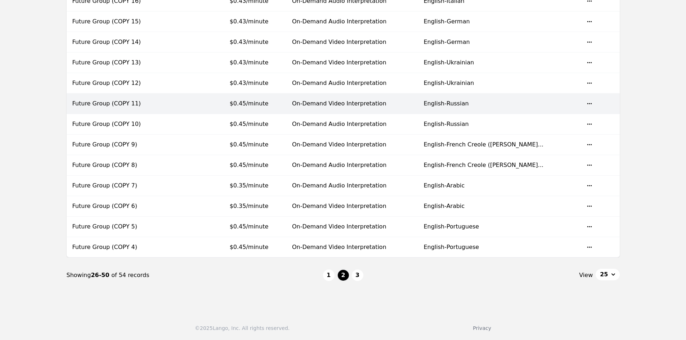
click at [286, 104] on td "$0.45/minute" at bounding box center [255, 104] width 62 height 21
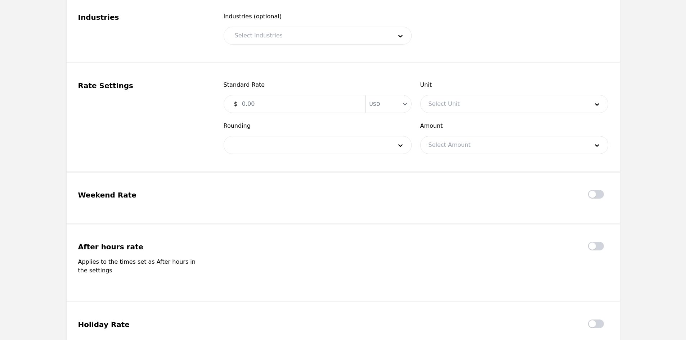
type input "Future Group (COPY 11)"
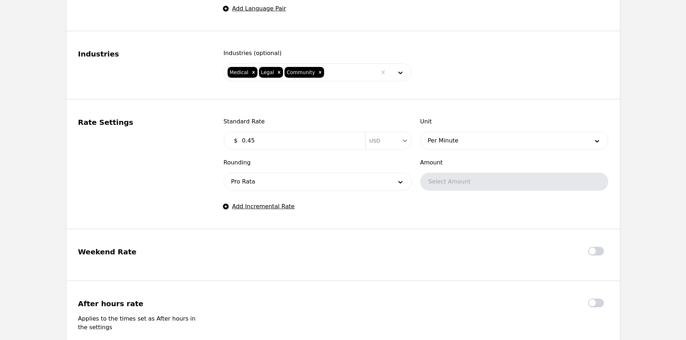
click at [285, 145] on input "0.45" at bounding box center [299, 141] width 123 height 14
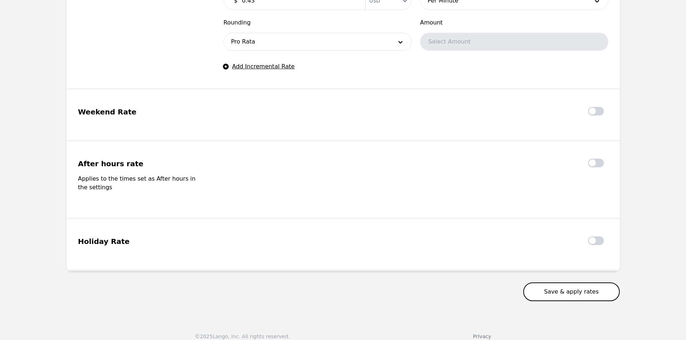
type input "0.43"
click at [552, 283] on button "Save & apply rates" at bounding box center [571, 292] width 97 height 19
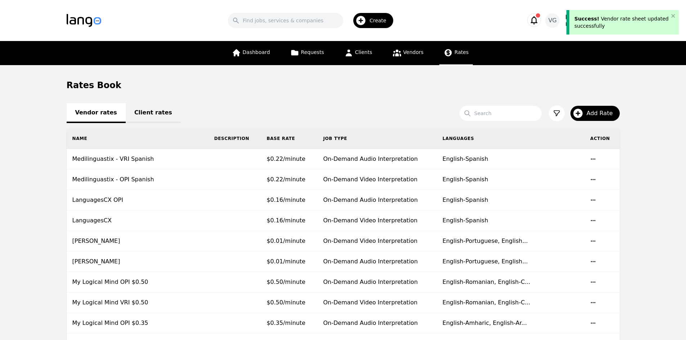
drag, startPoint x: 498, startPoint y: 105, endPoint x: 499, endPoint y: 109, distance: 4.3
click at [499, 111] on input "Search" at bounding box center [501, 113] width 82 height 15
type input "future"
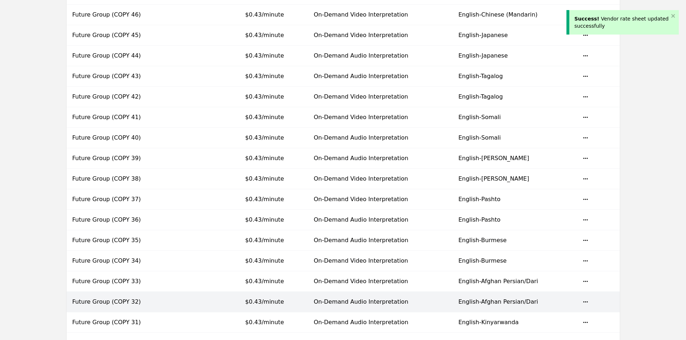
scroll to position [404, 0]
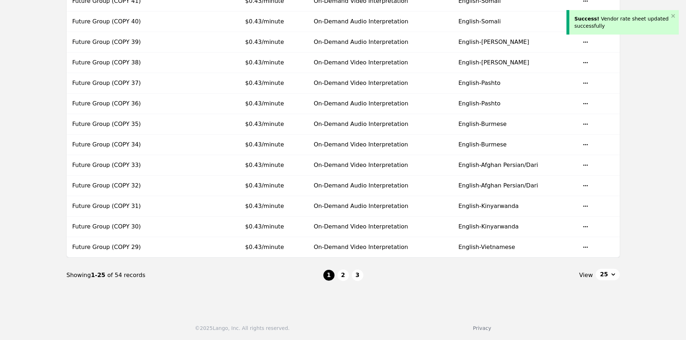
click at [337, 278] on ul "1 2 3" at bounding box center [343, 276] width 40 height 12
click at [342, 278] on button "2" at bounding box center [343, 276] width 12 height 12
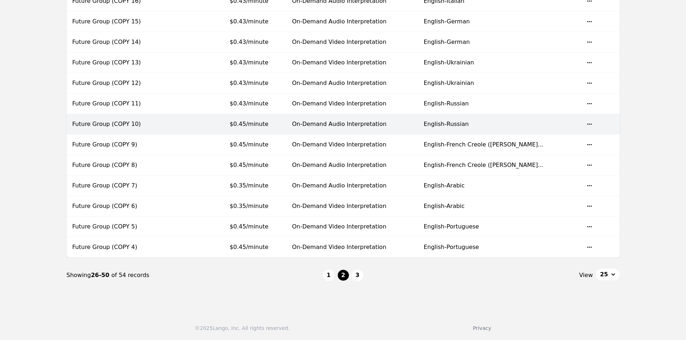
click at [286, 131] on td "$0.45/minute" at bounding box center [255, 124] width 62 height 21
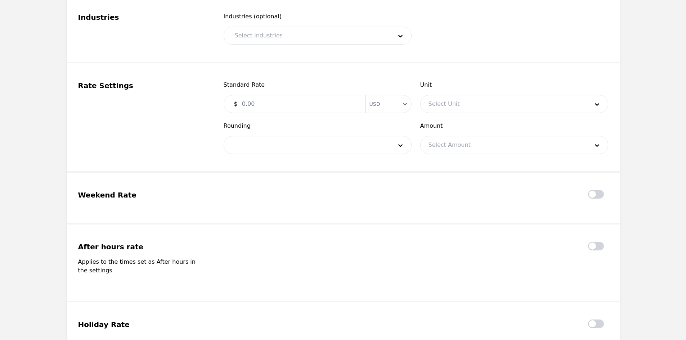
type input "Future Group (COPY 10)"
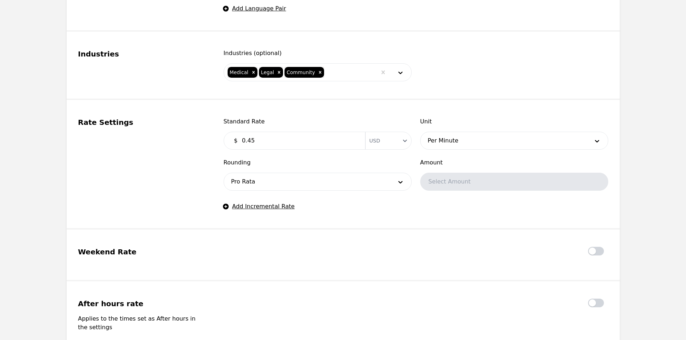
click at [282, 143] on input "0.45" at bounding box center [299, 141] width 123 height 14
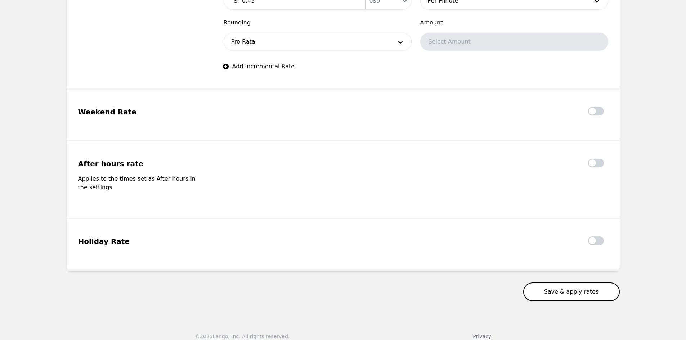
type input "0.43"
click at [567, 283] on button "Save & apply rates" at bounding box center [571, 292] width 97 height 19
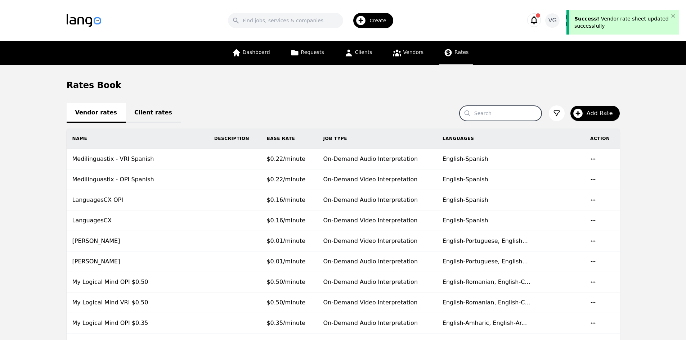
click at [494, 112] on input "Search" at bounding box center [501, 113] width 82 height 15
type input "future"
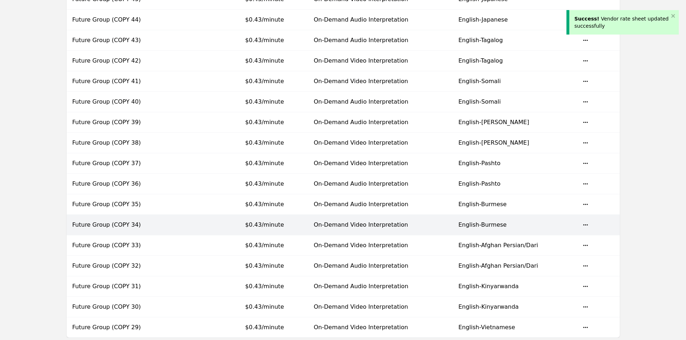
scroll to position [404, 0]
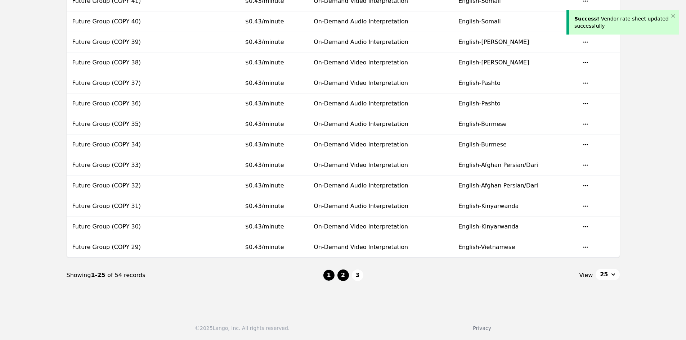
click at [339, 276] on button "2" at bounding box center [343, 276] width 12 height 12
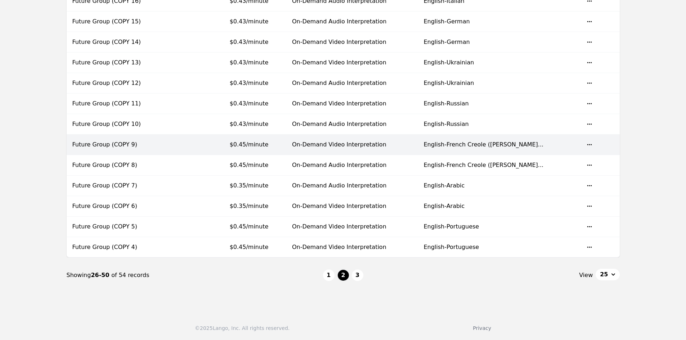
click at [332, 148] on td "On-Demand Video Interpretation" at bounding box center [352, 145] width 132 height 21
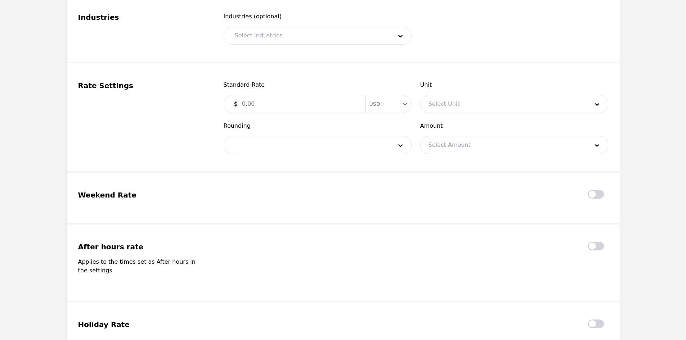
type input "Future Group (COPY 9)"
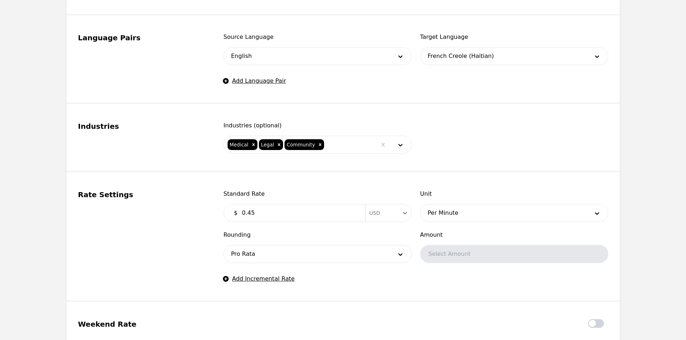
scroll to position [332, 0]
click at [282, 211] on input "0.45" at bounding box center [299, 213] width 123 height 14
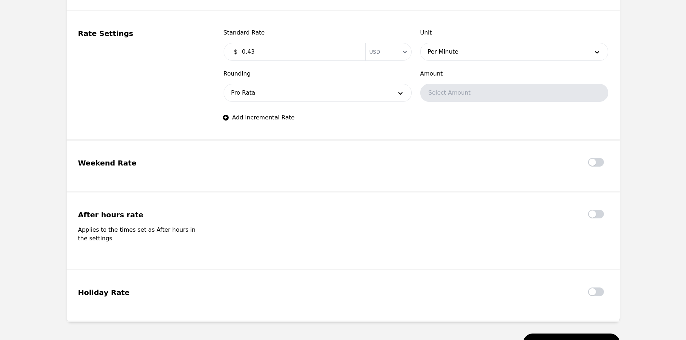
scroll to position [512, 0]
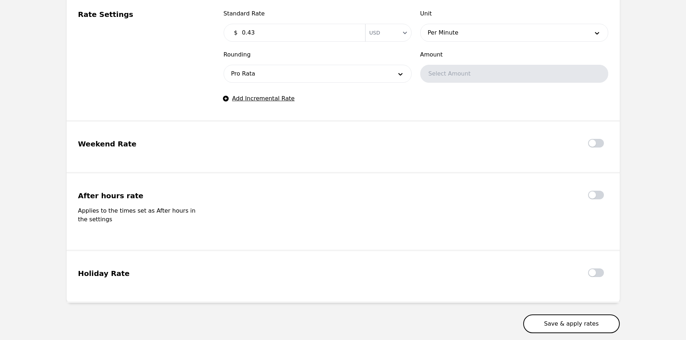
type input "0.43"
click at [573, 315] on button "Save & apply rates" at bounding box center [571, 324] width 97 height 19
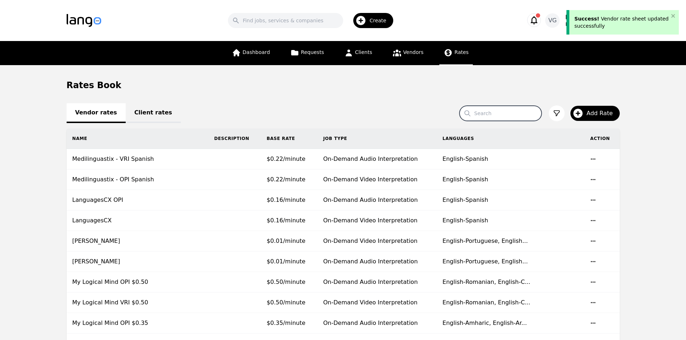
click at [498, 117] on input "Search" at bounding box center [501, 113] width 82 height 15
type input "future"
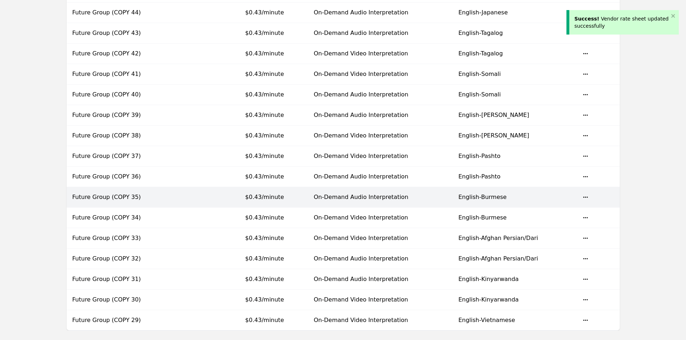
scroll to position [404, 0]
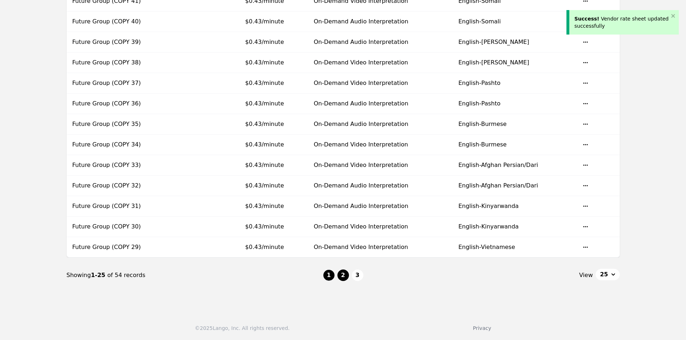
click at [341, 276] on button "2" at bounding box center [343, 276] width 12 height 12
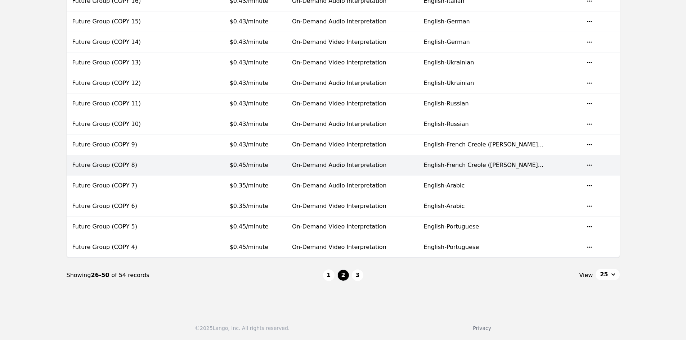
click at [311, 161] on td "On-Demand Audio Interpretation" at bounding box center [352, 165] width 132 height 21
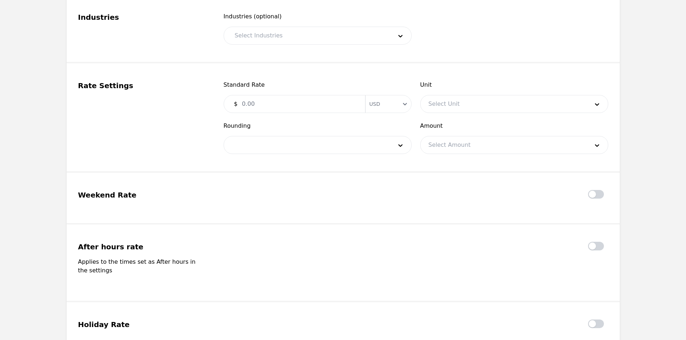
type input "Future Group (COPY 8)"
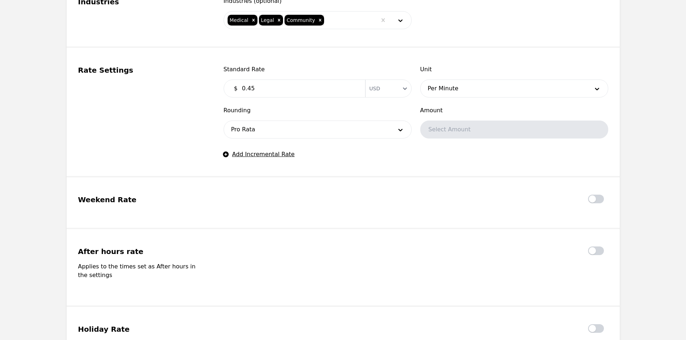
scroll to position [364, 0]
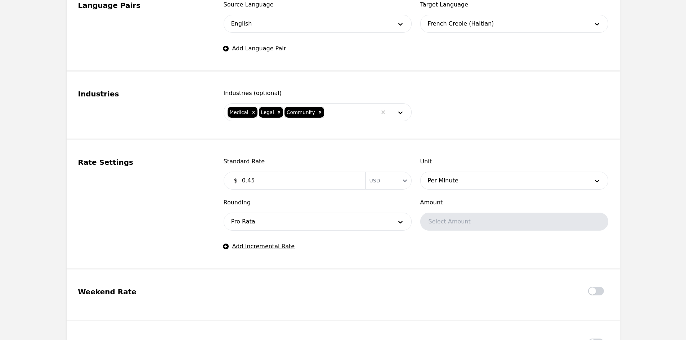
click at [264, 188] on div "$ 0.45 Currency USD" at bounding box center [318, 181] width 188 height 18
click at [272, 186] on input "0.45" at bounding box center [299, 181] width 123 height 14
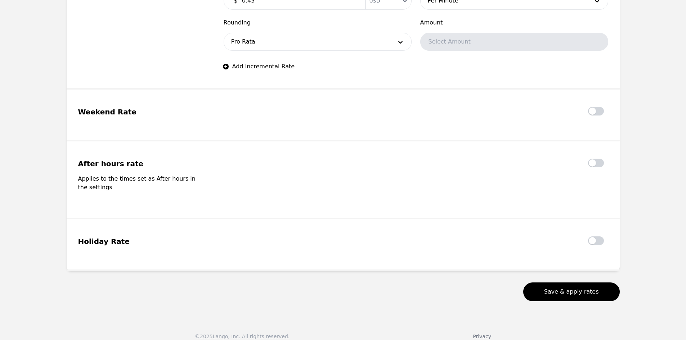
type input "0.43"
click at [574, 291] on button "Save & apply rates" at bounding box center [571, 292] width 97 height 19
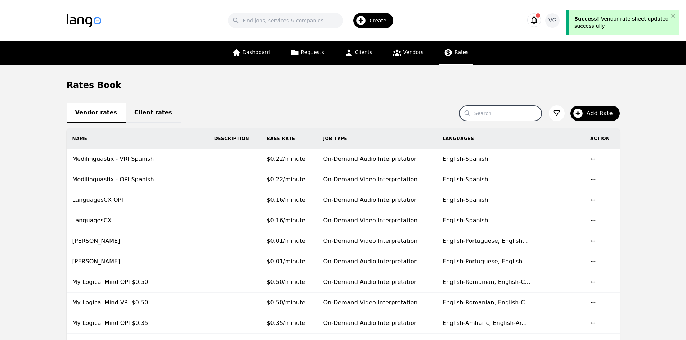
click at [495, 113] on input "Search" at bounding box center [501, 113] width 82 height 15
type input "future"
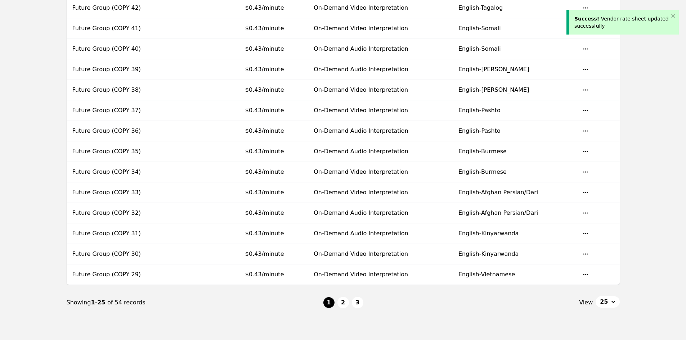
scroll to position [404, 0]
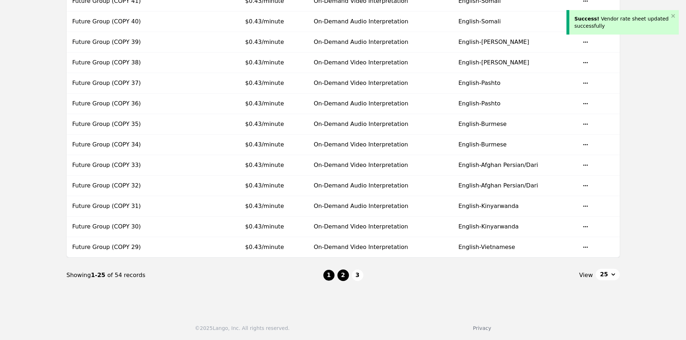
click at [344, 272] on button "2" at bounding box center [343, 276] width 12 height 12
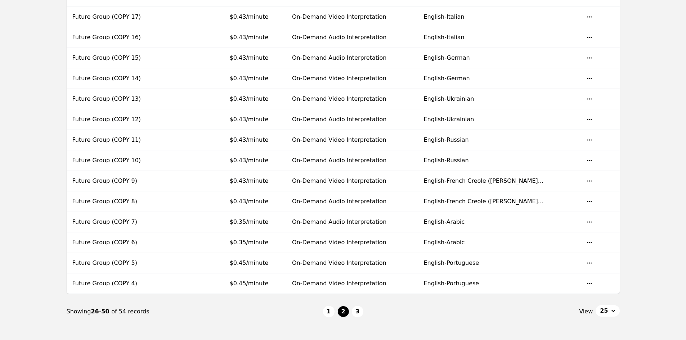
scroll to position [368, 0]
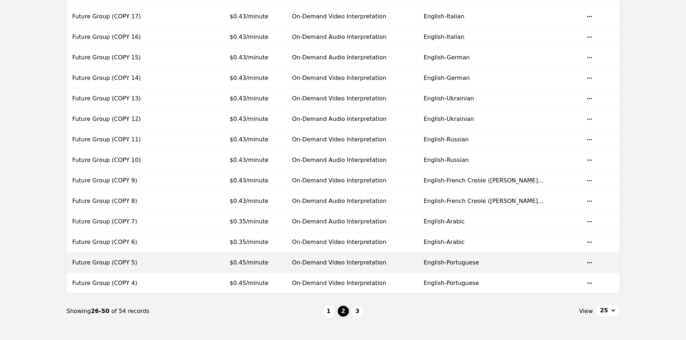
click at [286, 260] on td "$0.45/minute" at bounding box center [255, 263] width 62 height 21
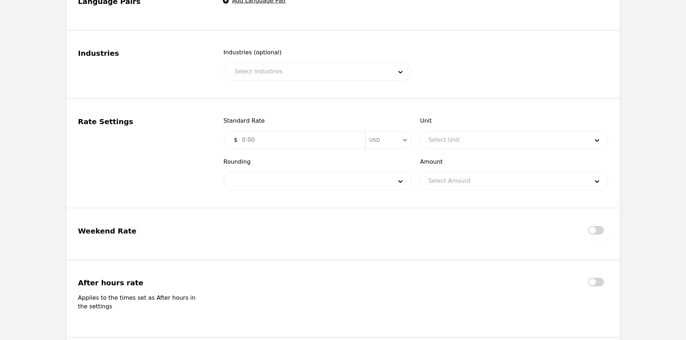
type input "Future Group (COPY 5)"
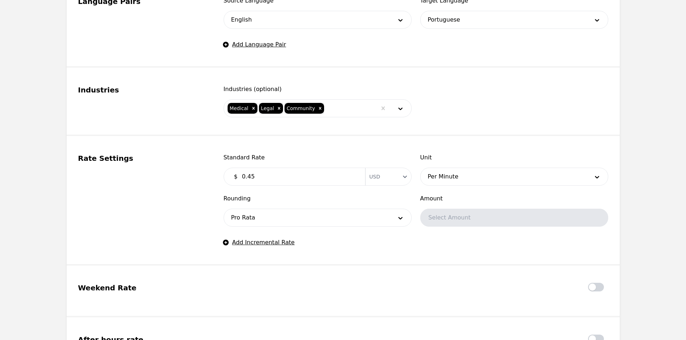
drag, startPoint x: 286, startPoint y: 196, endPoint x: 282, endPoint y: 182, distance: 15.2
click at [286, 196] on span "Rounding" at bounding box center [318, 198] width 188 height 9
click at [281, 178] on input "0.45" at bounding box center [299, 177] width 123 height 14
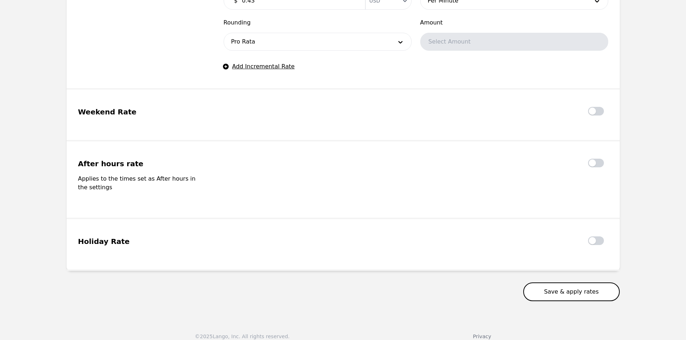
type input "0.43"
click at [579, 286] on button "Save & apply rates" at bounding box center [571, 292] width 97 height 19
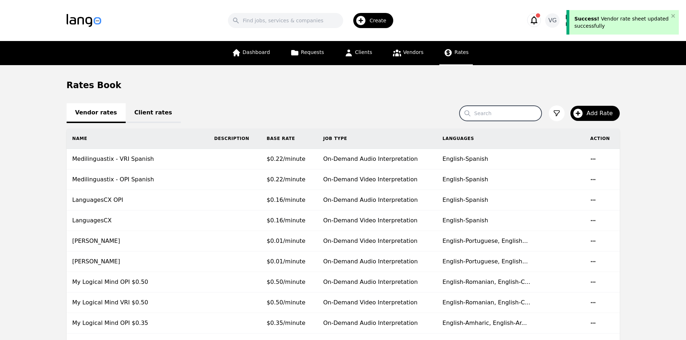
click at [510, 114] on input "Search" at bounding box center [501, 113] width 82 height 15
type input "future"
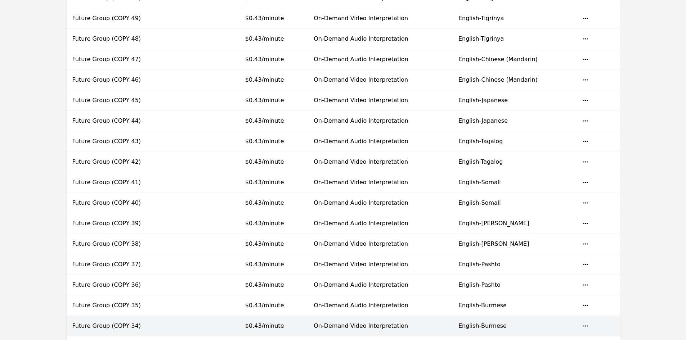
scroll to position [360, 0]
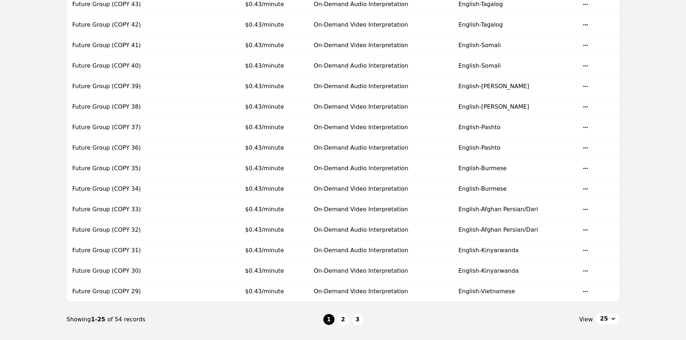
drag, startPoint x: 2, startPoint y: 241, endPoint x: 30, endPoint y: 234, distance: 29.3
click at [3, 241] on main "Rates Book Vendor rates Client rates Search future Add Rate Name Description Ba…" at bounding box center [343, 28] width 686 height 647
click at [342, 320] on button "2" at bounding box center [343, 320] width 12 height 12
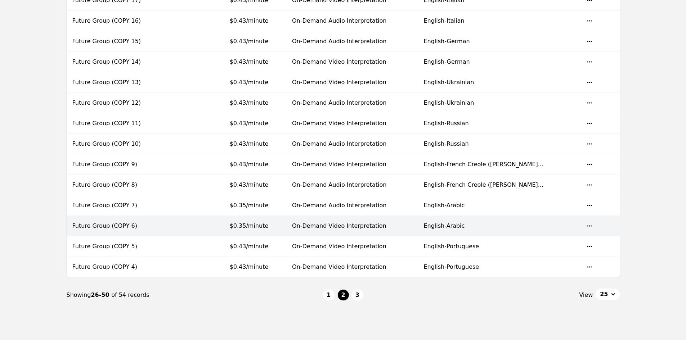
scroll to position [368, 0]
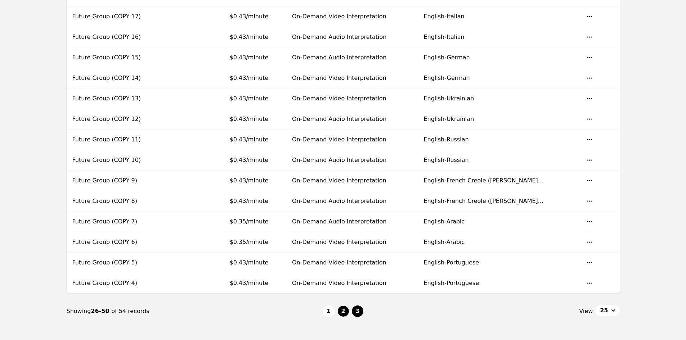
click at [357, 309] on button "3" at bounding box center [358, 312] width 12 height 12
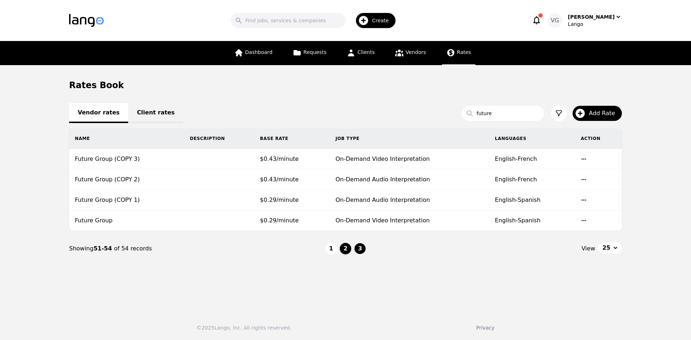
click at [346, 247] on button "2" at bounding box center [346, 249] width 12 height 12
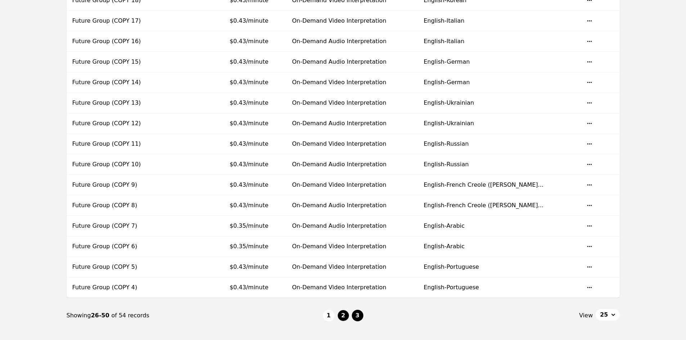
scroll to position [404, 0]
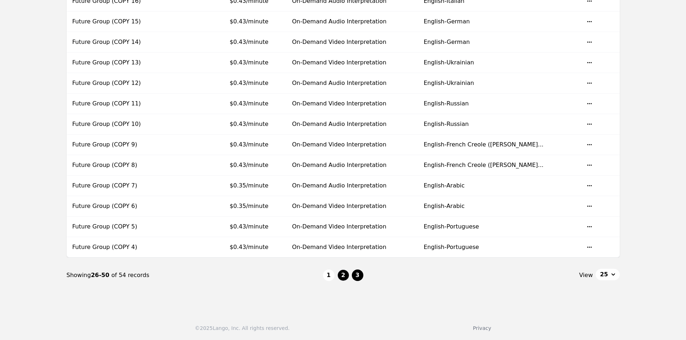
click at [356, 276] on button "3" at bounding box center [358, 276] width 12 height 12
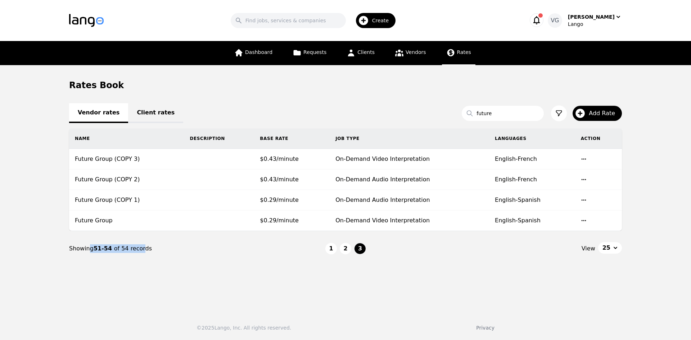
drag, startPoint x: 87, startPoint y: 232, endPoint x: 137, endPoint y: 249, distance: 53.4
click at [137, 249] on nav "Showing 51-54 of 54 records 1 2 3 View 25" at bounding box center [345, 248] width 553 height 35
click at [137, 249] on div "Showing 51-54 of 54 records" at bounding box center [197, 249] width 256 height 9
drag, startPoint x: 137, startPoint y: 249, endPoint x: 95, endPoint y: 251, distance: 42.5
click at [95, 251] on div "Showing 51-54 of 54 records" at bounding box center [197, 249] width 256 height 9
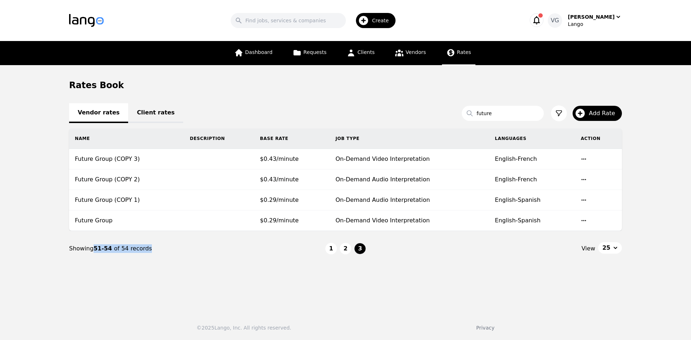
click at [95, 251] on span "51-54" at bounding box center [104, 248] width 21 height 7
drag, startPoint x: 95, startPoint y: 250, endPoint x: 129, endPoint y: 247, distance: 34.0
click at [129, 247] on div "Showing 51-54 of 54 records" at bounding box center [197, 249] width 256 height 9
click at [61, 240] on main "Rates Book Vendor rates Client rates Search future Add Rate Name Description Ba…" at bounding box center [345, 186] width 691 height 242
